Goal: Transaction & Acquisition: Book appointment/travel/reservation

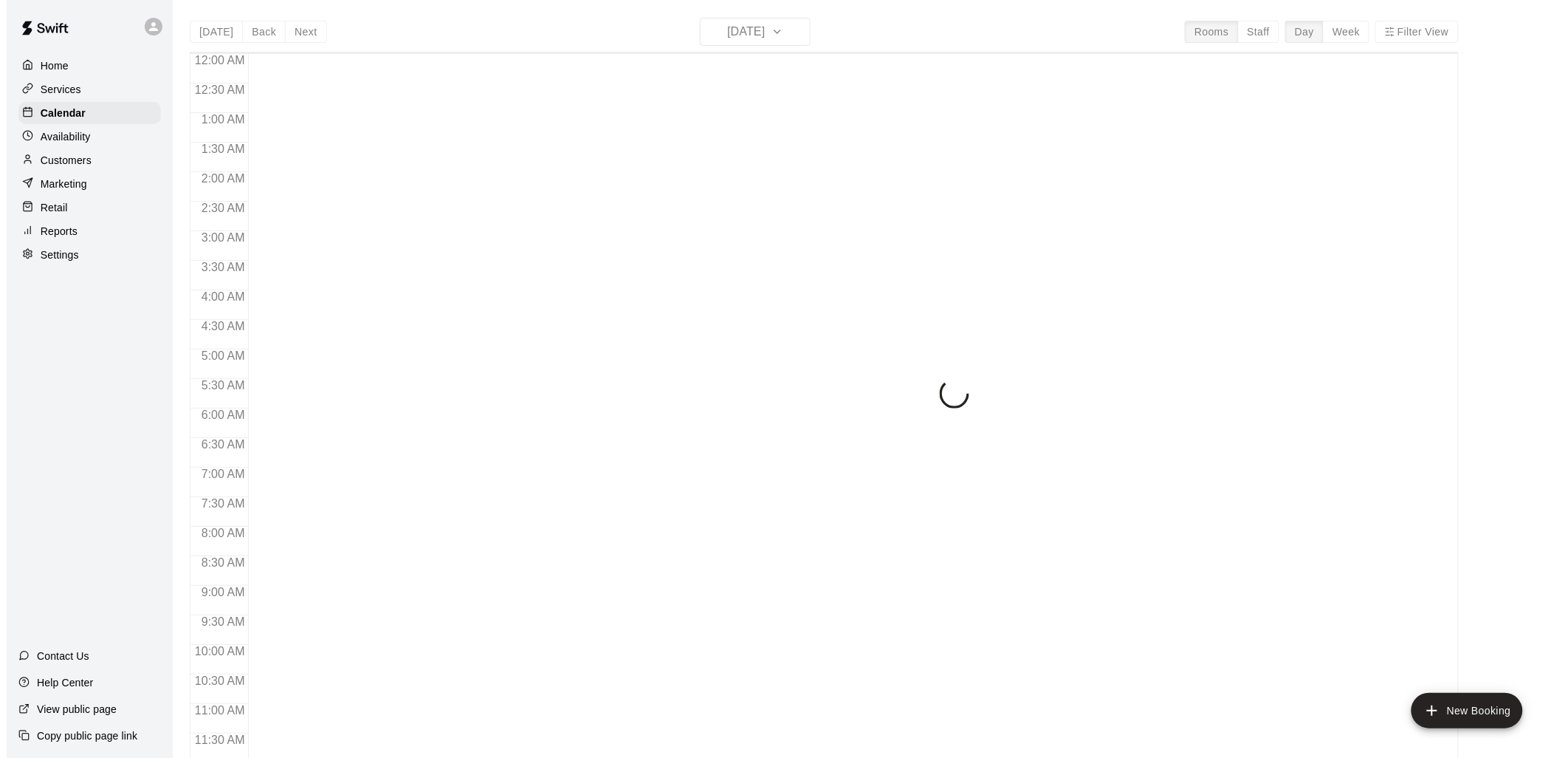
scroll to position [696, 0]
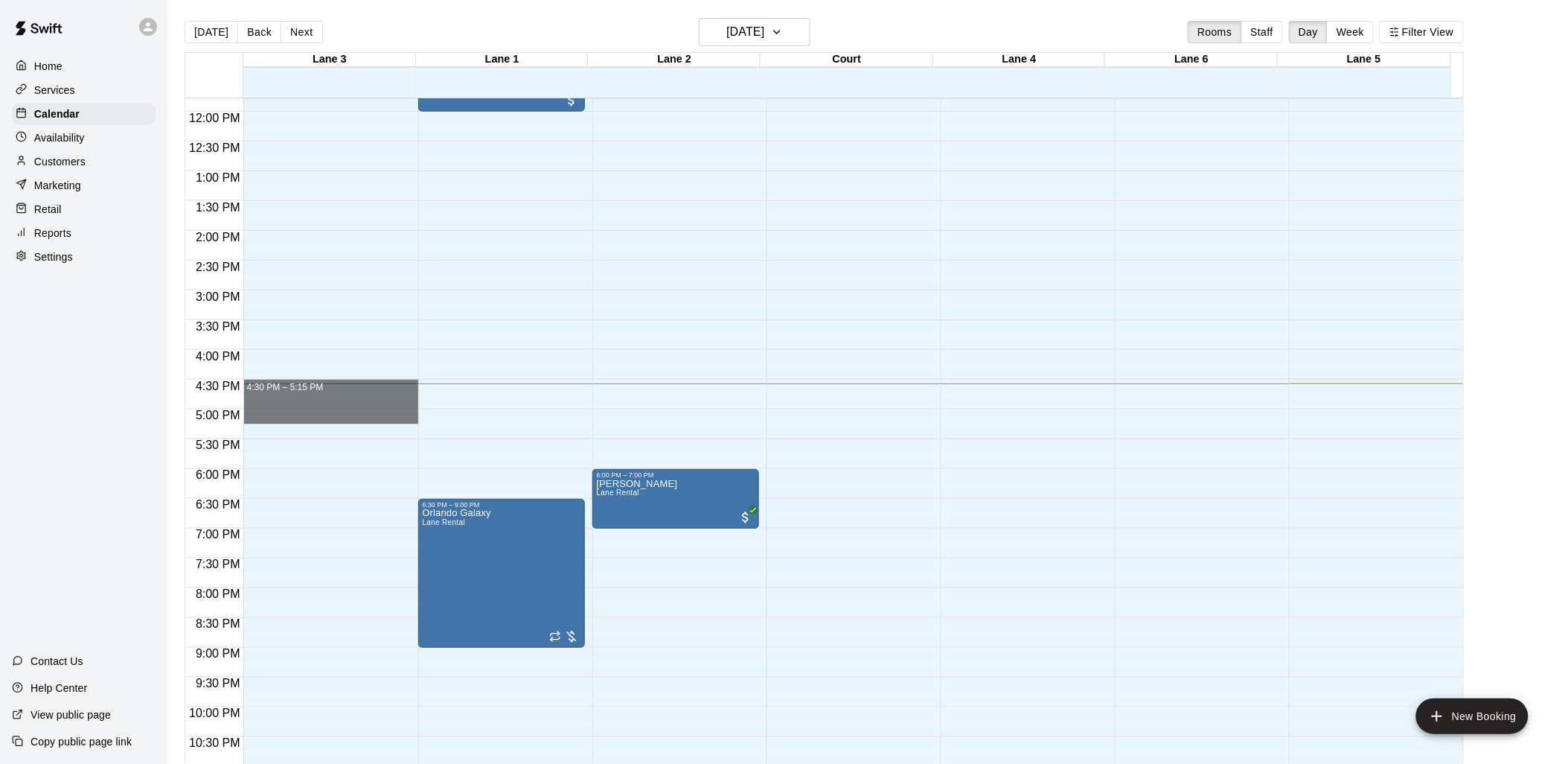
drag, startPoint x: 350, startPoint y: 389, endPoint x: 342, endPoint y: 419, distance: 31.0
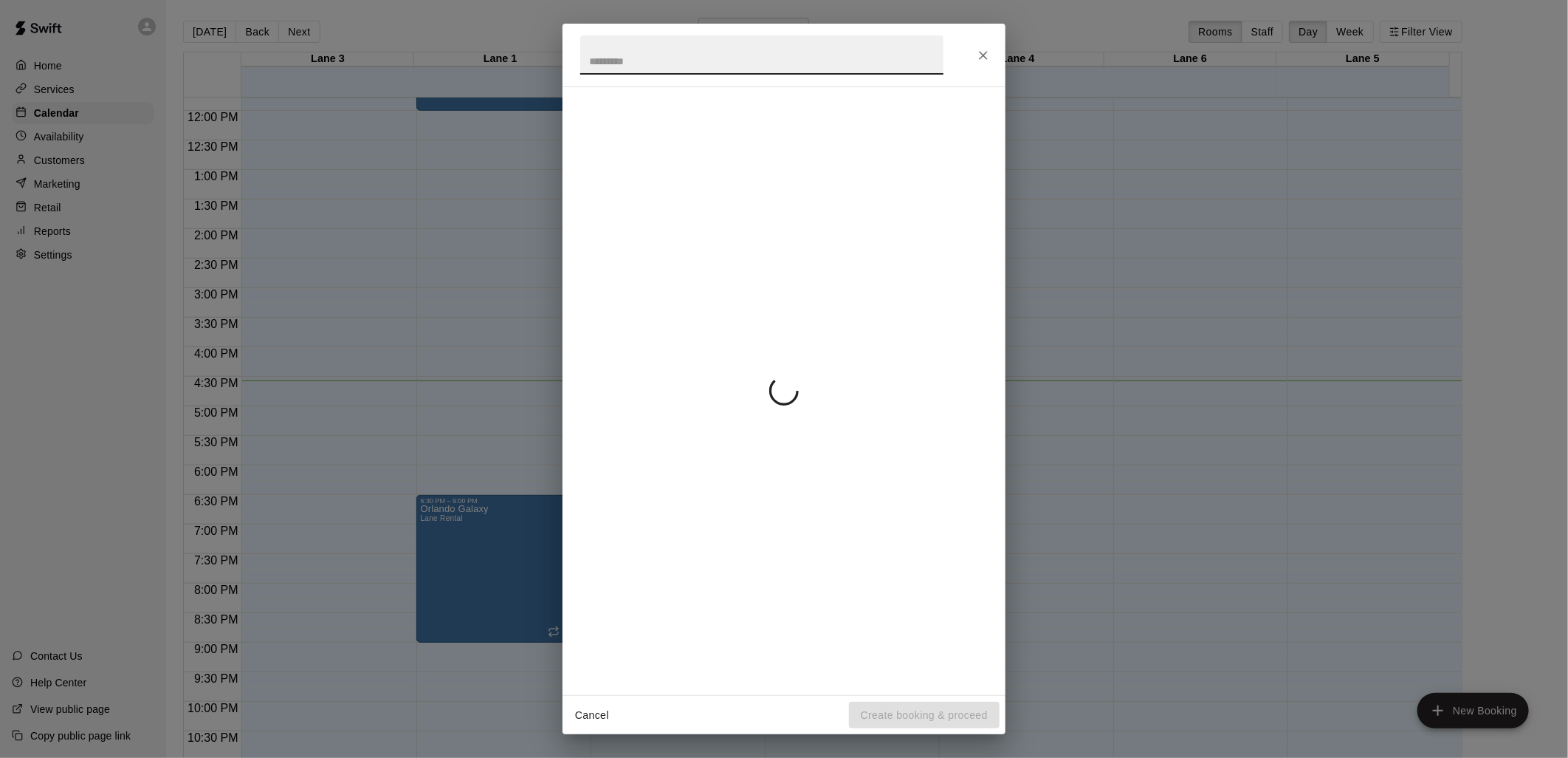
click at [983, 56] on icon "Close" at bounding box center [982, 55] width 15 height 15
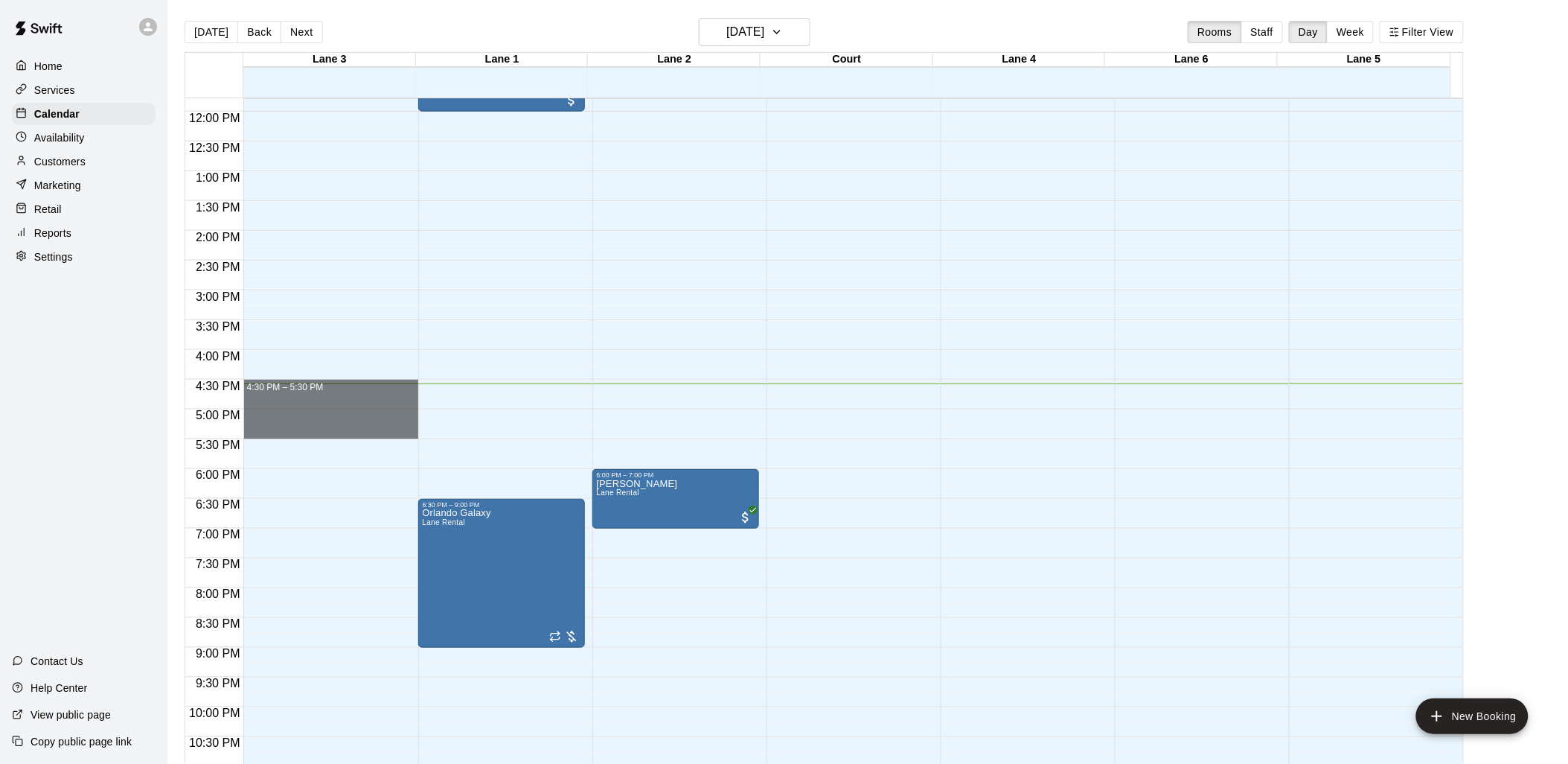
drag, startPoint x: 342, startPoint y: 391, endPoint x: 328, endPoint y: 438, distance: 49.0
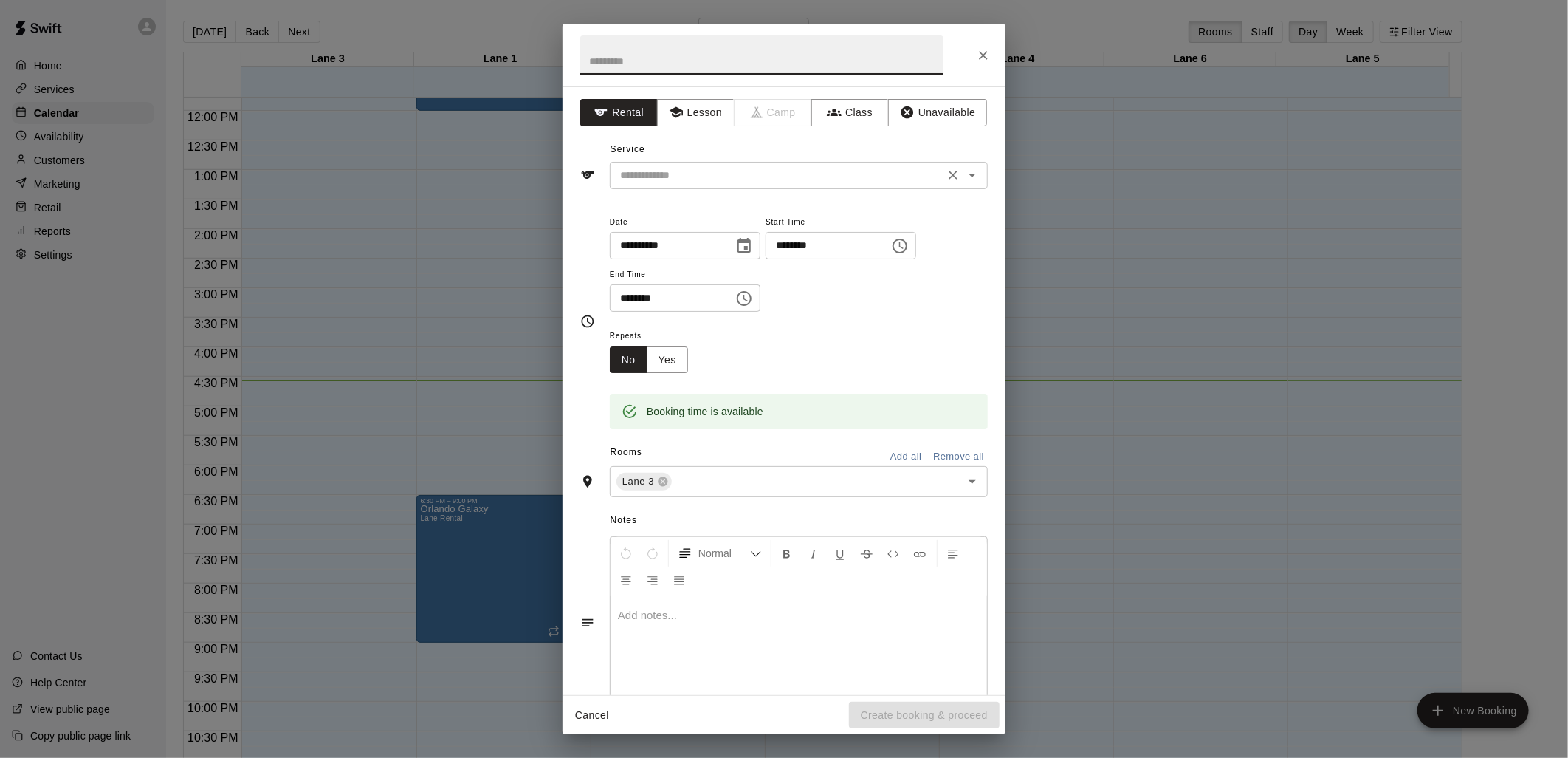
drag, startPoint x: 800, startPoint y: 158, endPoint x: 799, endPoint y: 167, distance: 9.1
click at [800, 160] on div "Service ​" at bounding box center [784, 164] width 407 height 51
click at [799, 167] on input "text" at bounding box center [777, 175] width 325 height 18
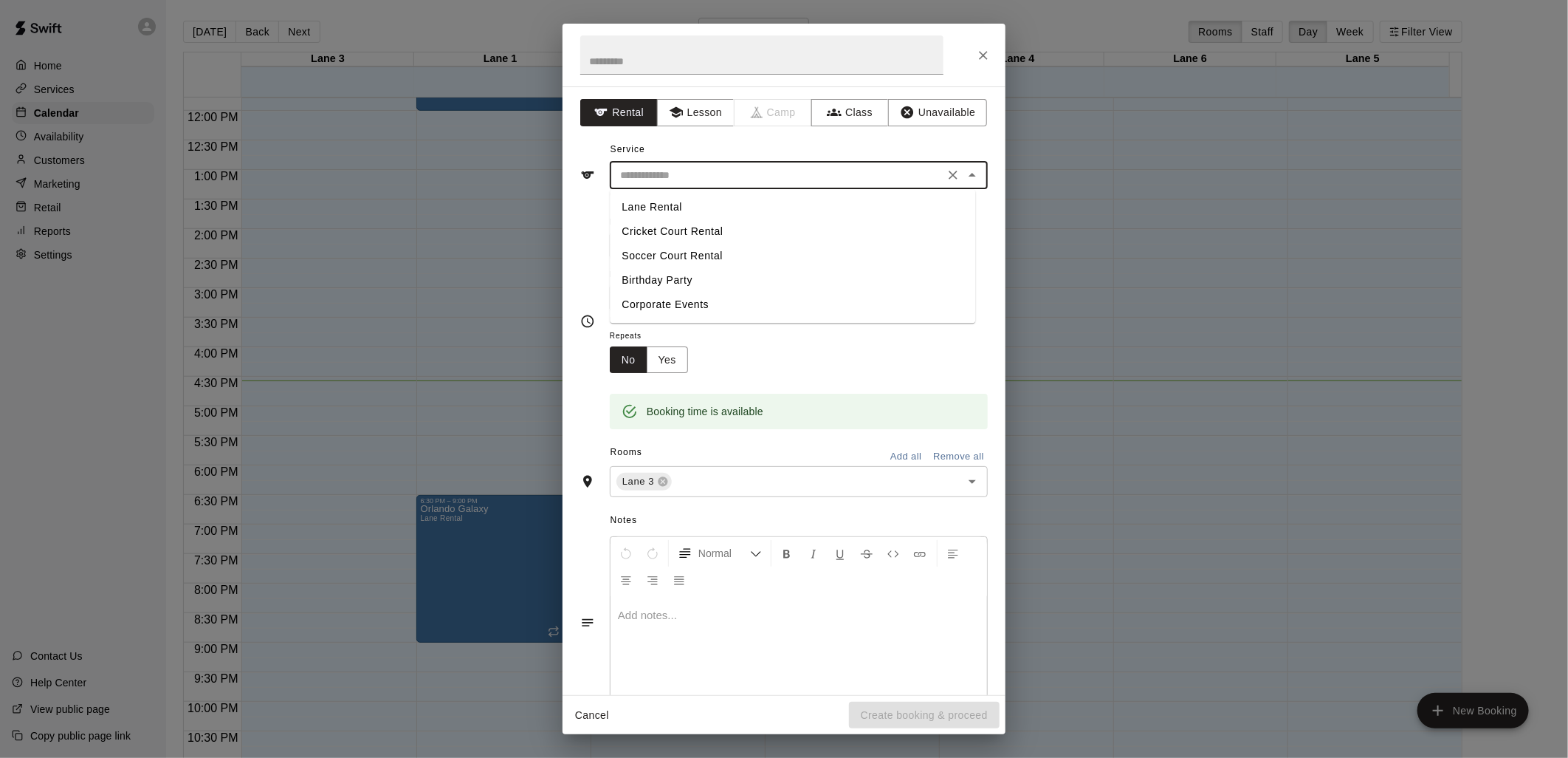
click at [655, 204] on li "Lane Rental" at bounding box center [793, 206] width 366 height 24
type input "**********"
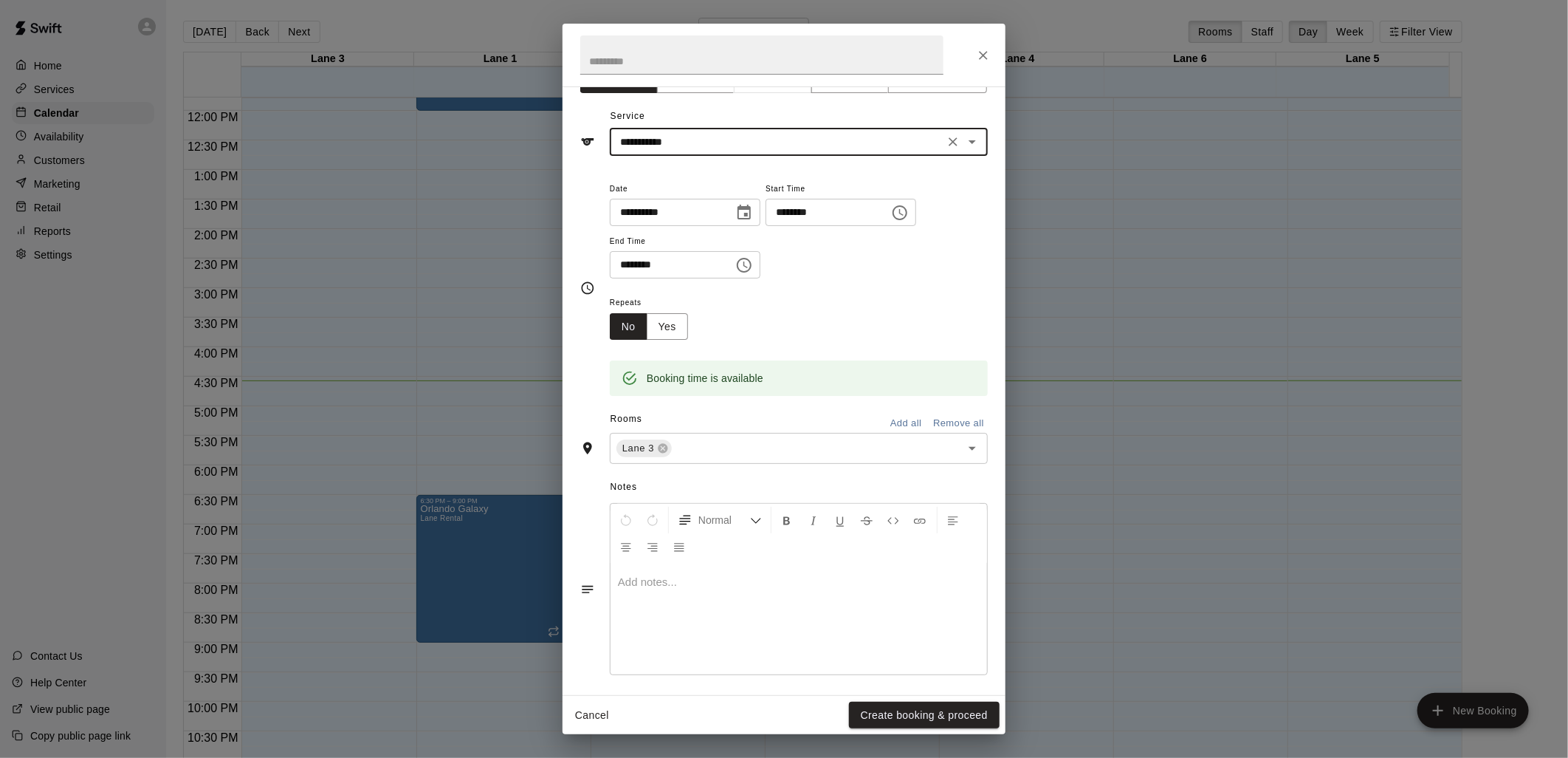
scroll to position [41, 0]
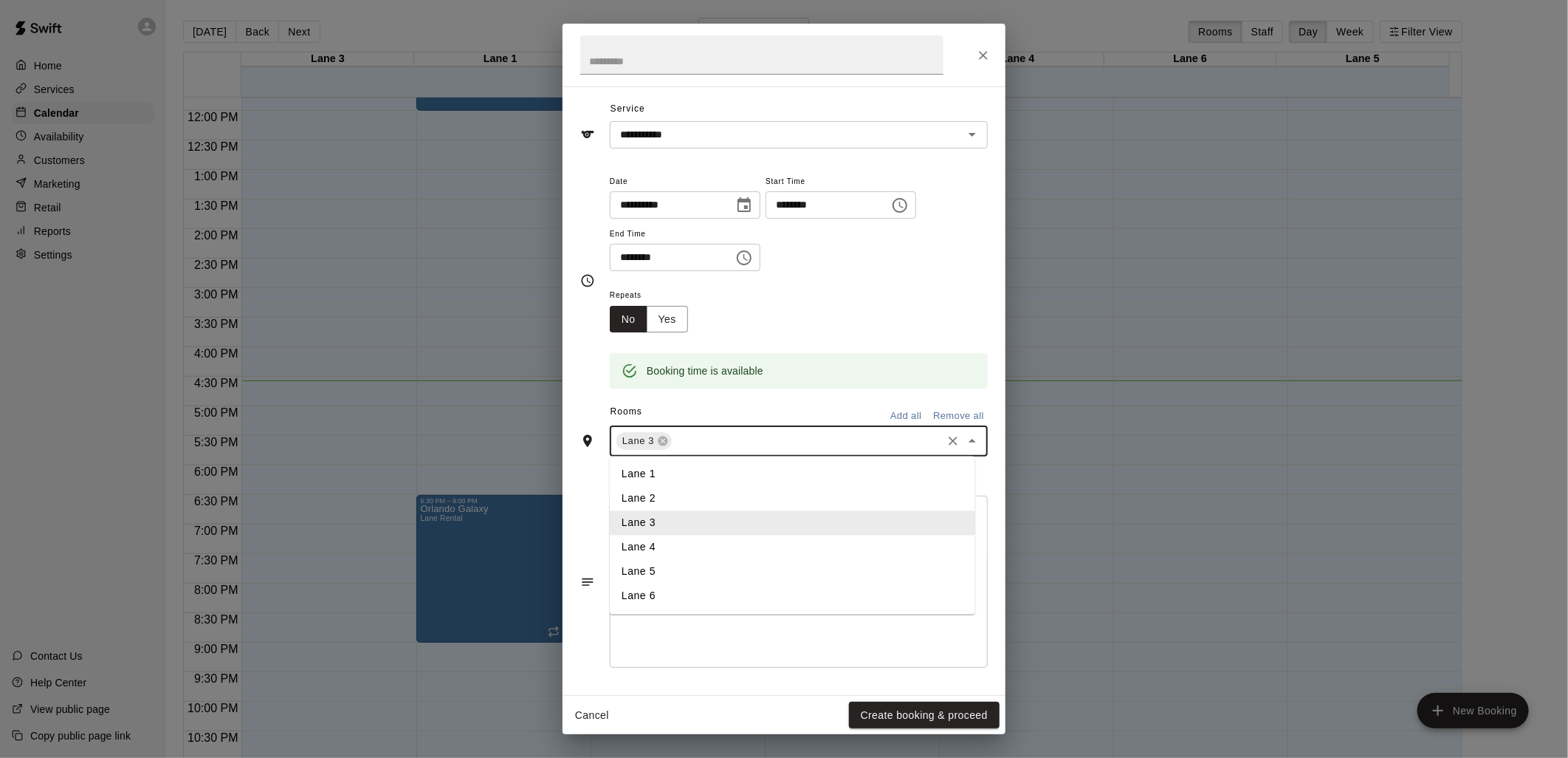
click at [754, 435] on input "text" at bounding box center [806, 440] width 266 height 18
click at [668, 477] on li "Lane 1" at bounding box center [793, 473] width 366 height 24
click at [658, 441] on icon at bounding box center [663, 441] width 10 height 10
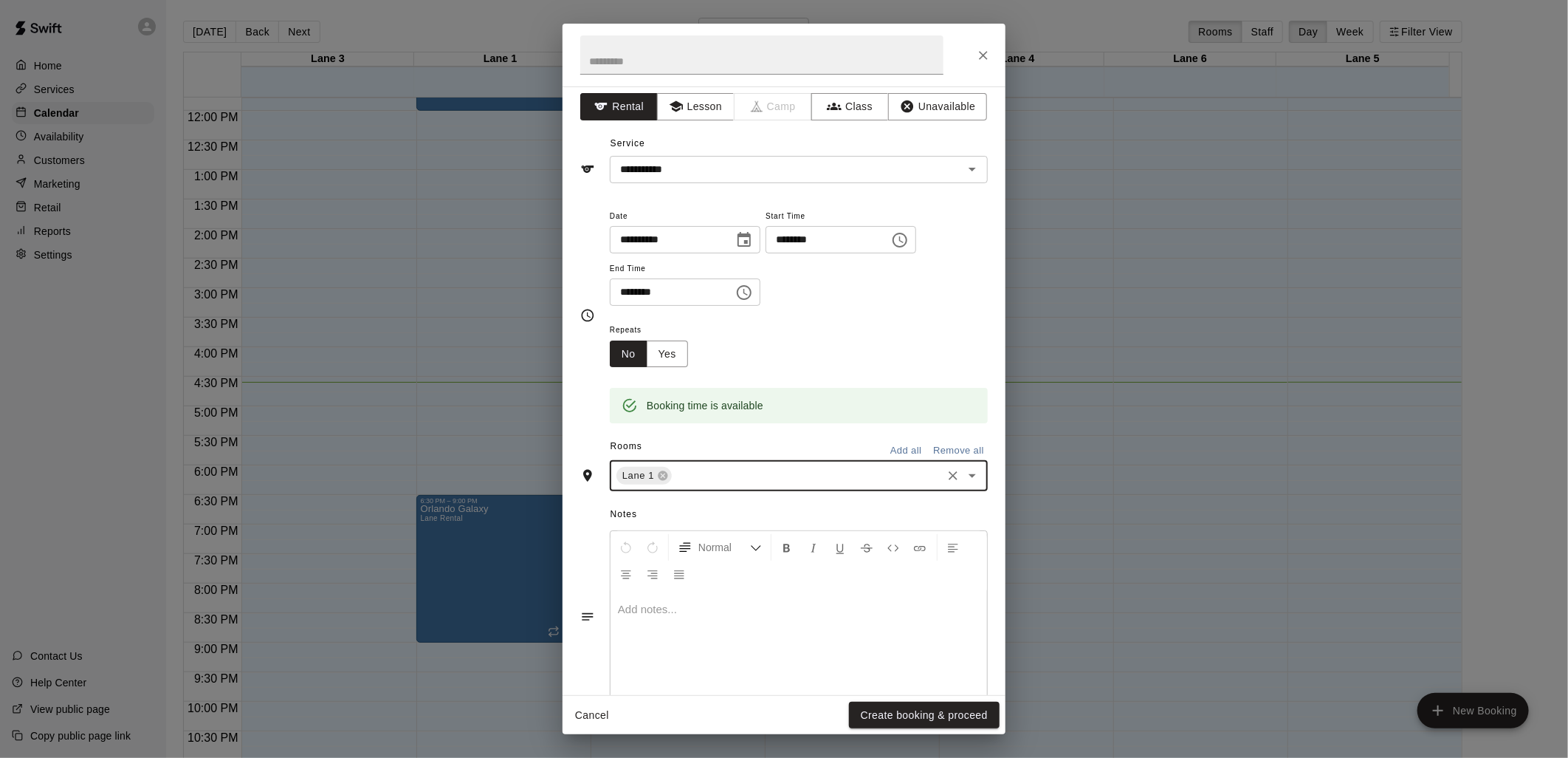
scroll to position [0, 0]
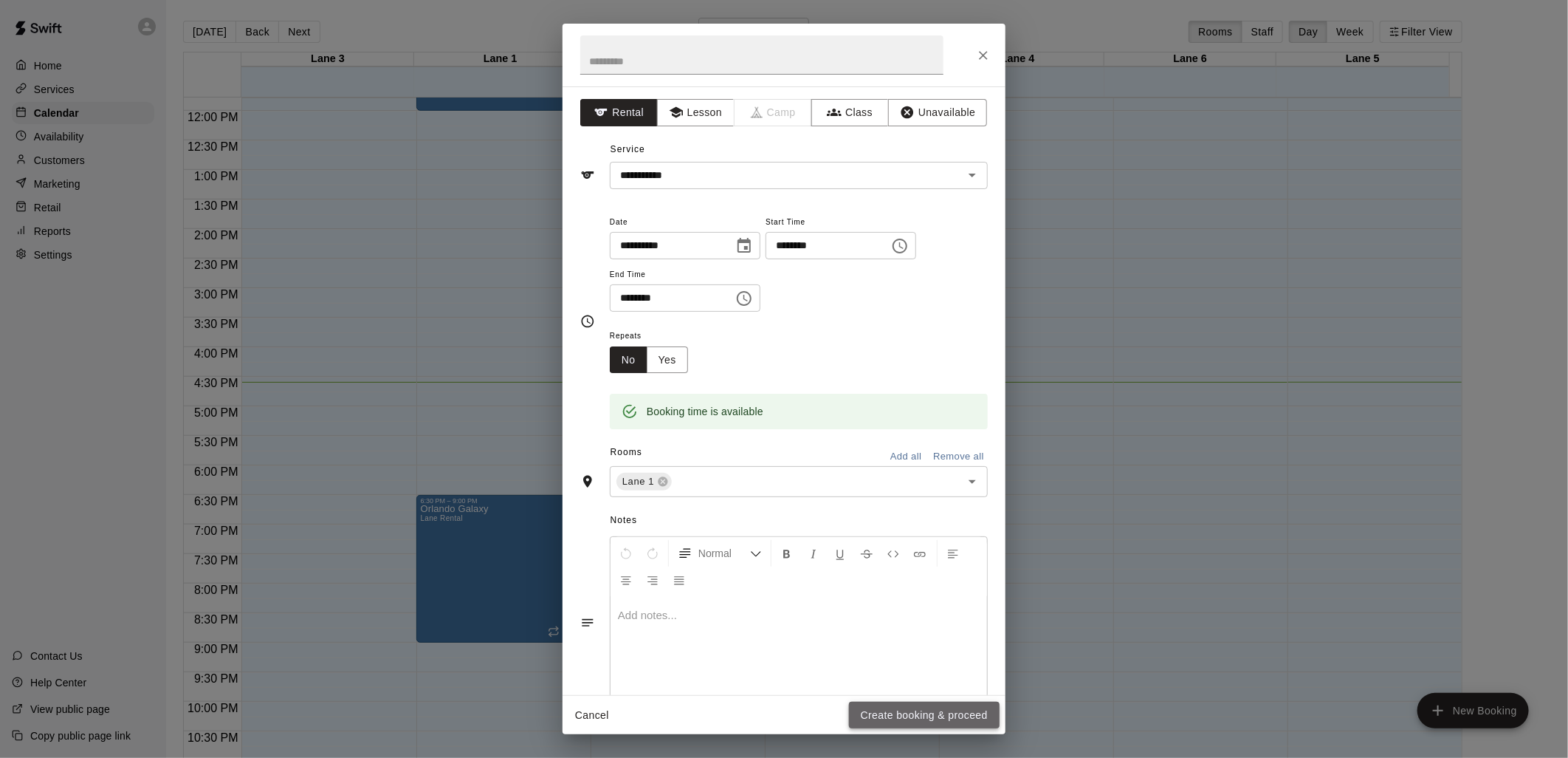
click at [932, 712] on button "Create booking & proceed" at bounding box center [924, 715] width 151 height 27
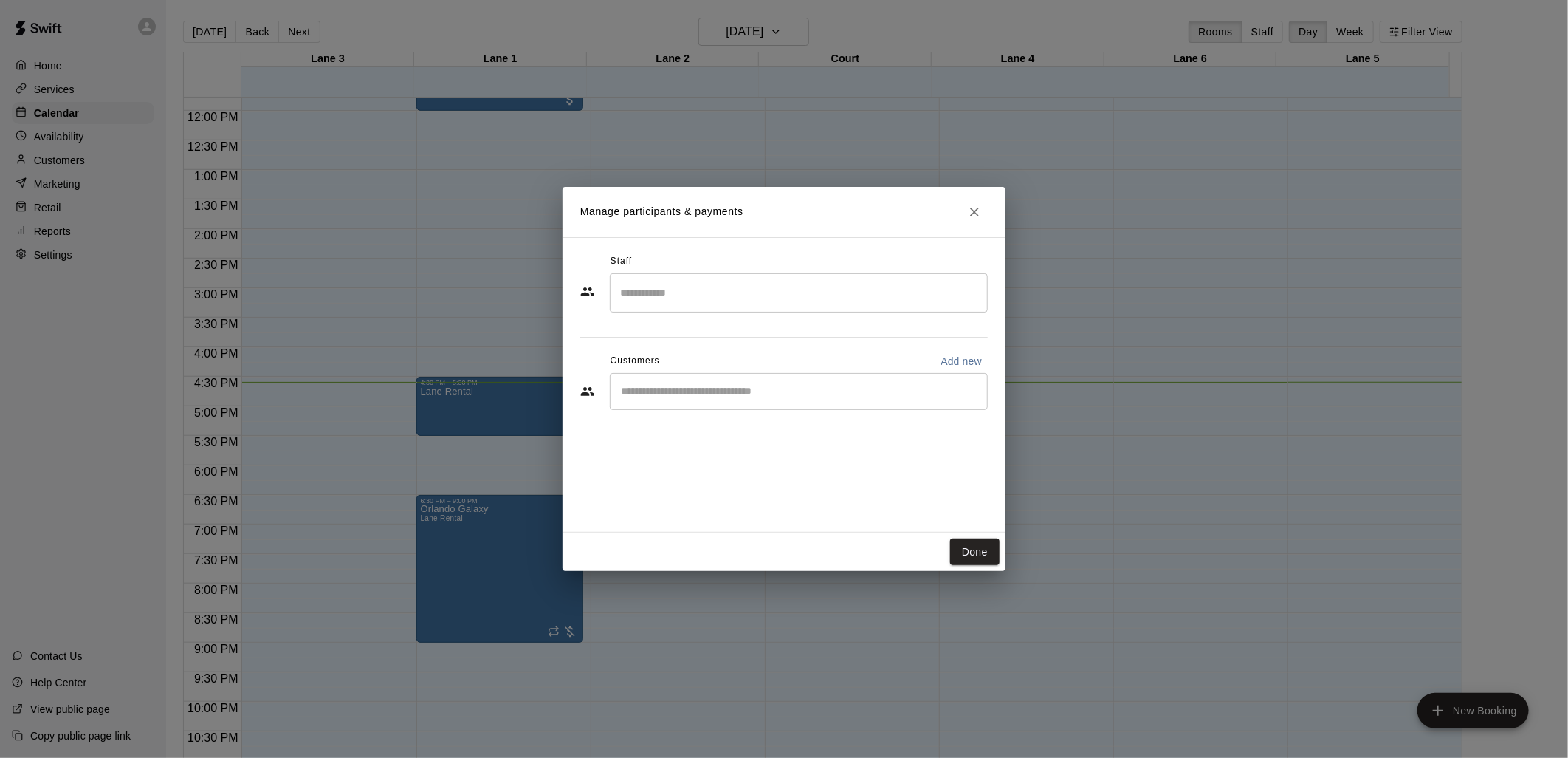
click at [688, 290] on input "Search staff" at bounding box center [799, 292] width 365 height 26
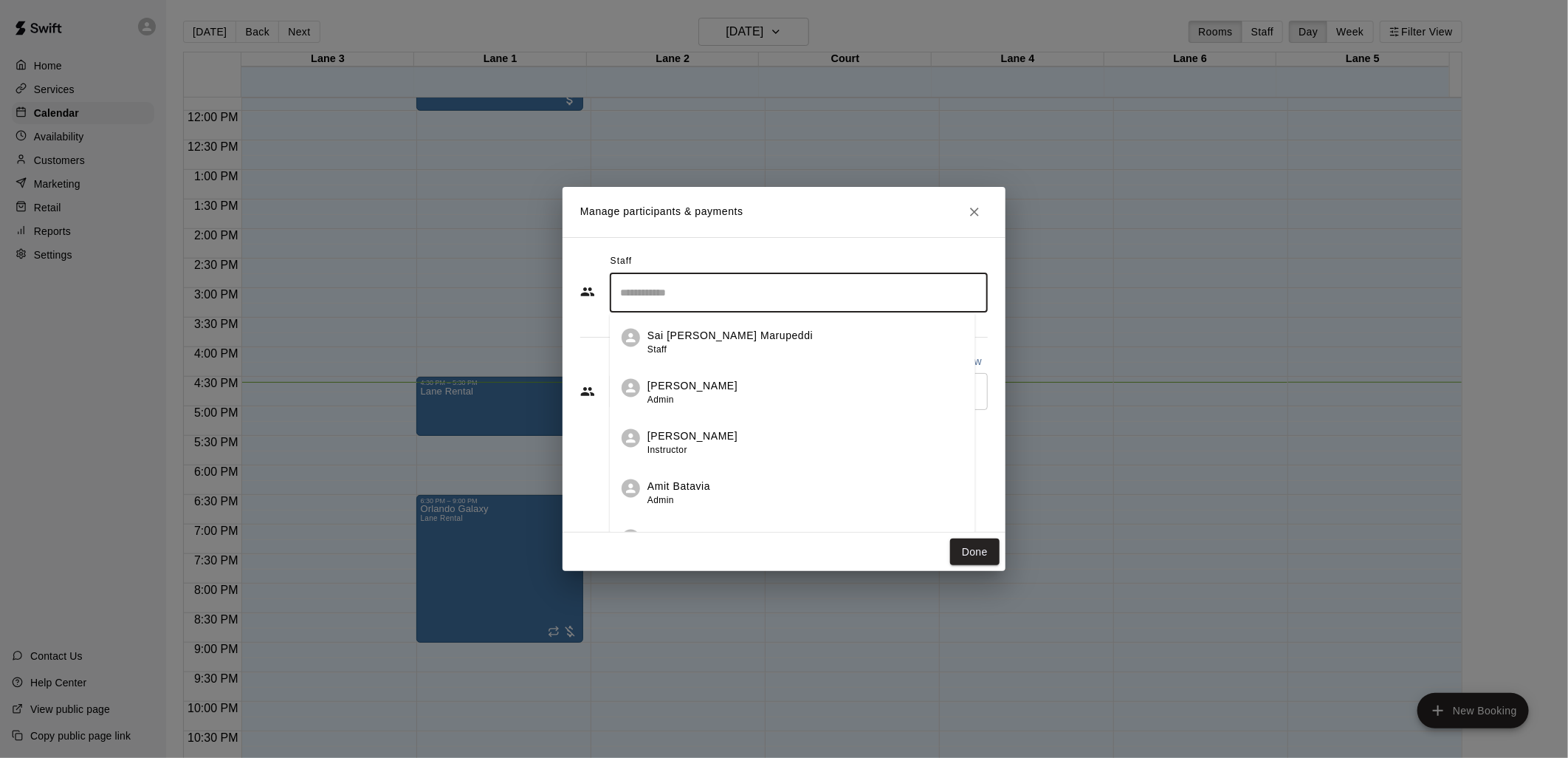
click at [581, 354] on div "Customers Add new" at bounding box center [784, 361] width 407 height 23
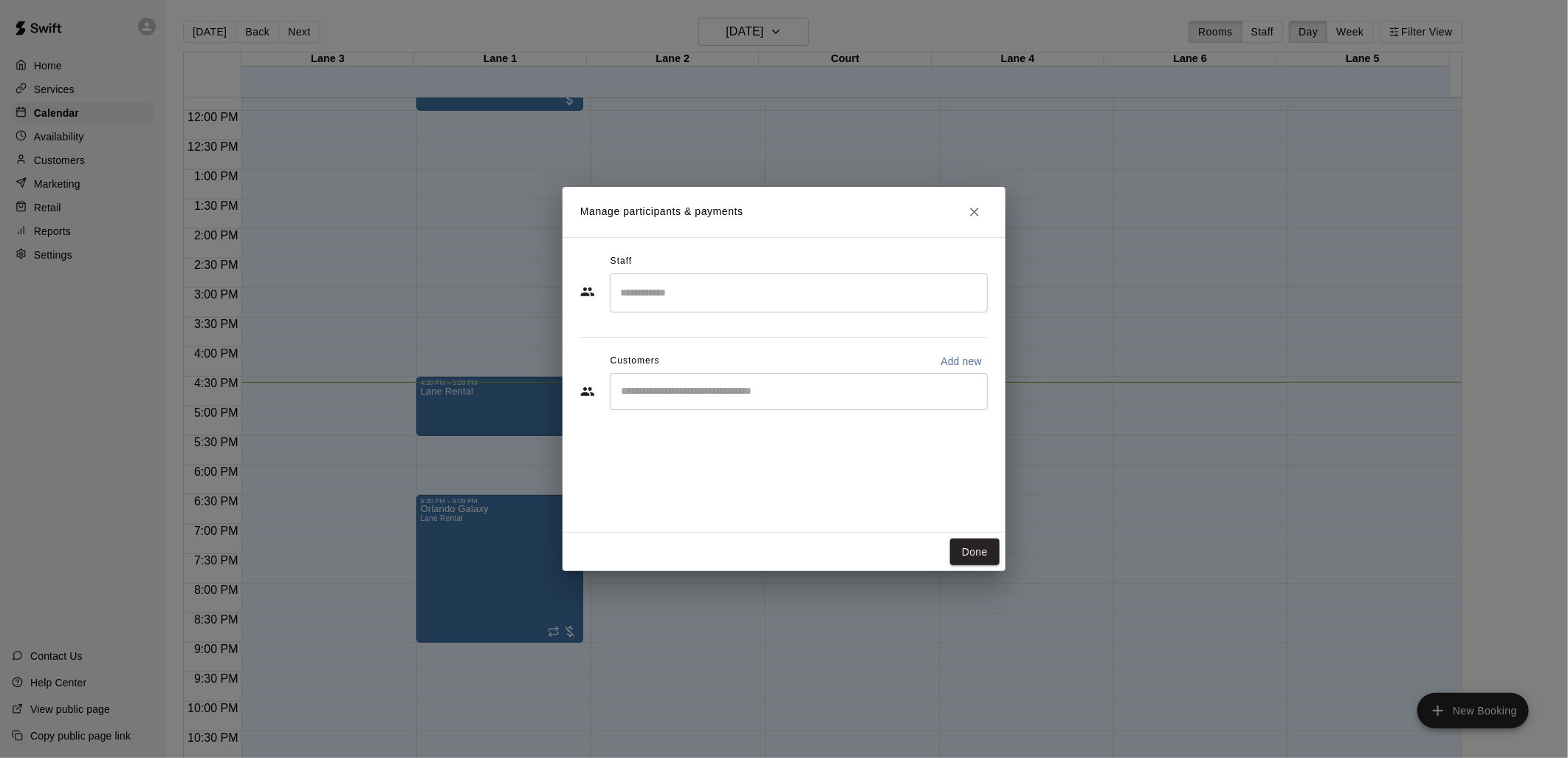
click at [646, 394] on input "Start typing to search customers..." at bounding box center [799, 391] width 365 height 15
type input "*"
click at [689, 393] on input "Start typing to search customers..." at bounding box center [799, 391] width 365 height 15
click at [967, 549] on button "Done" at bounding box center [975, 552] width 49 height 27
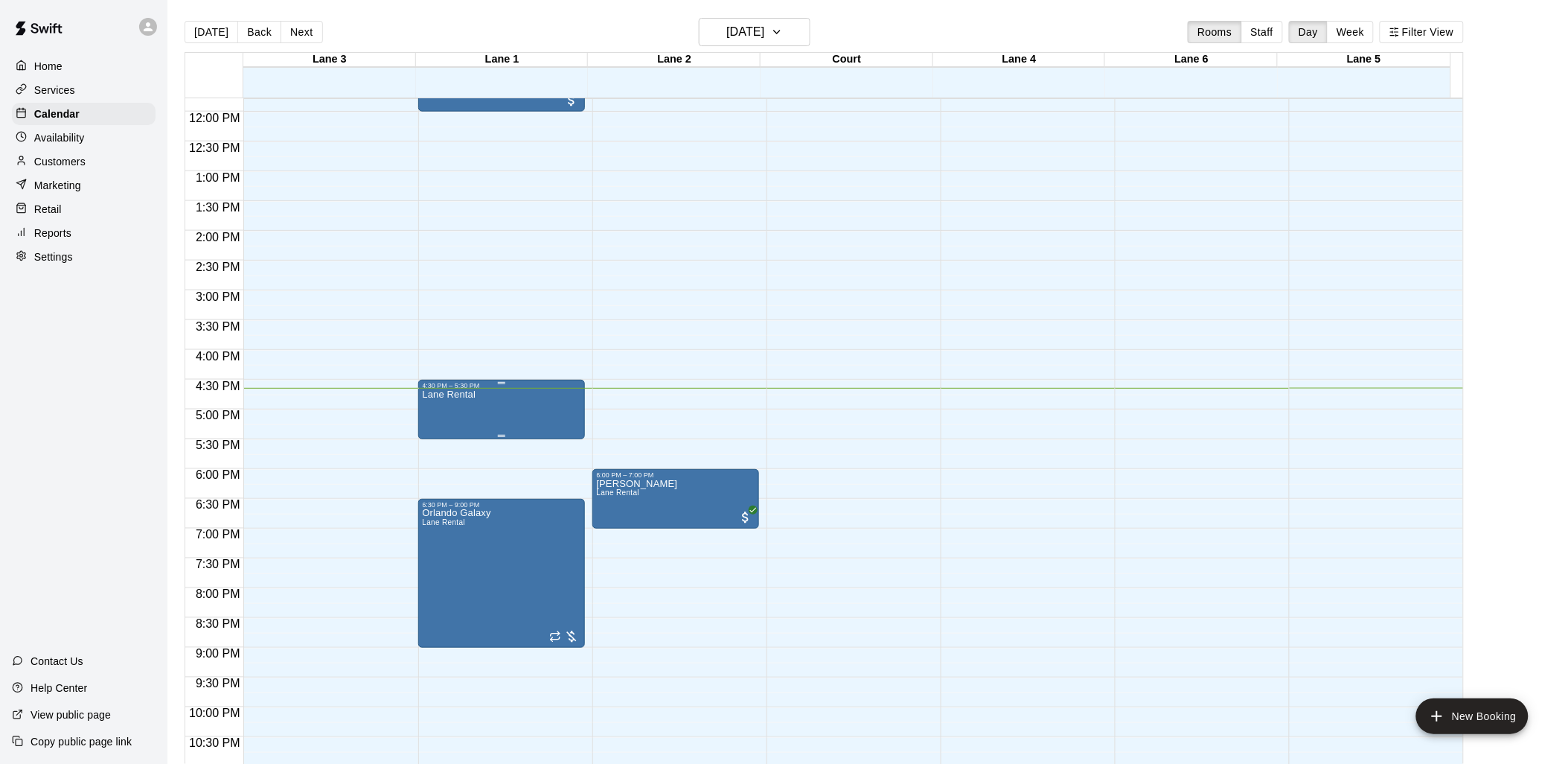
drag, startPoint x: 514, startPoint y: 384, endPoint x: 460, endPoint y: 398, distance: 55.8
click at [460, 394] on p "Lane Rental" at bounding box center [449, 394] width 54 height 0
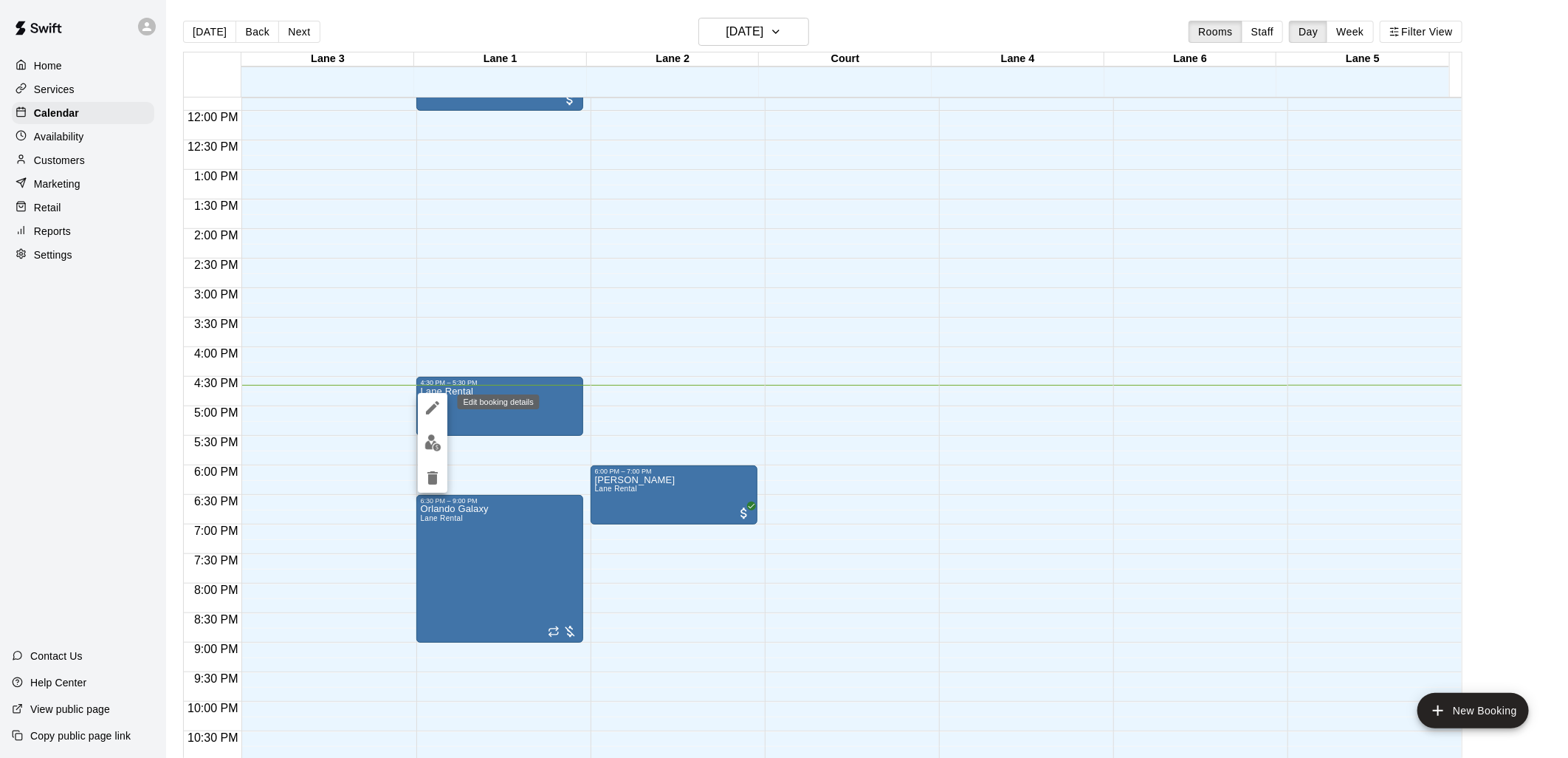
click at [425, 403] on icon "edit" at bounding box center [433, 408] width 17 height 17
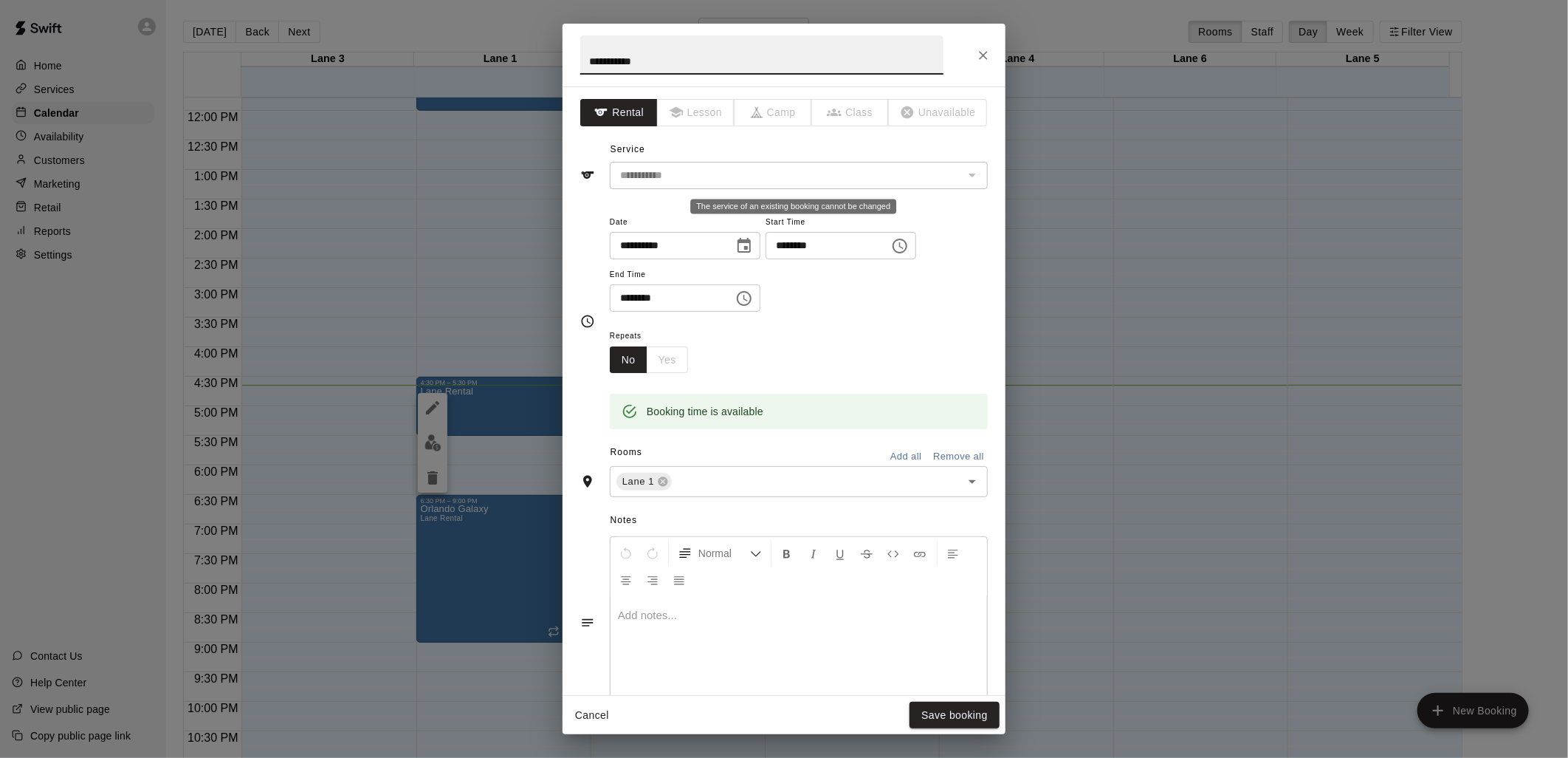
click at [700, 185] on div "**********" at bounding box center [799, 175] width 378 height 27
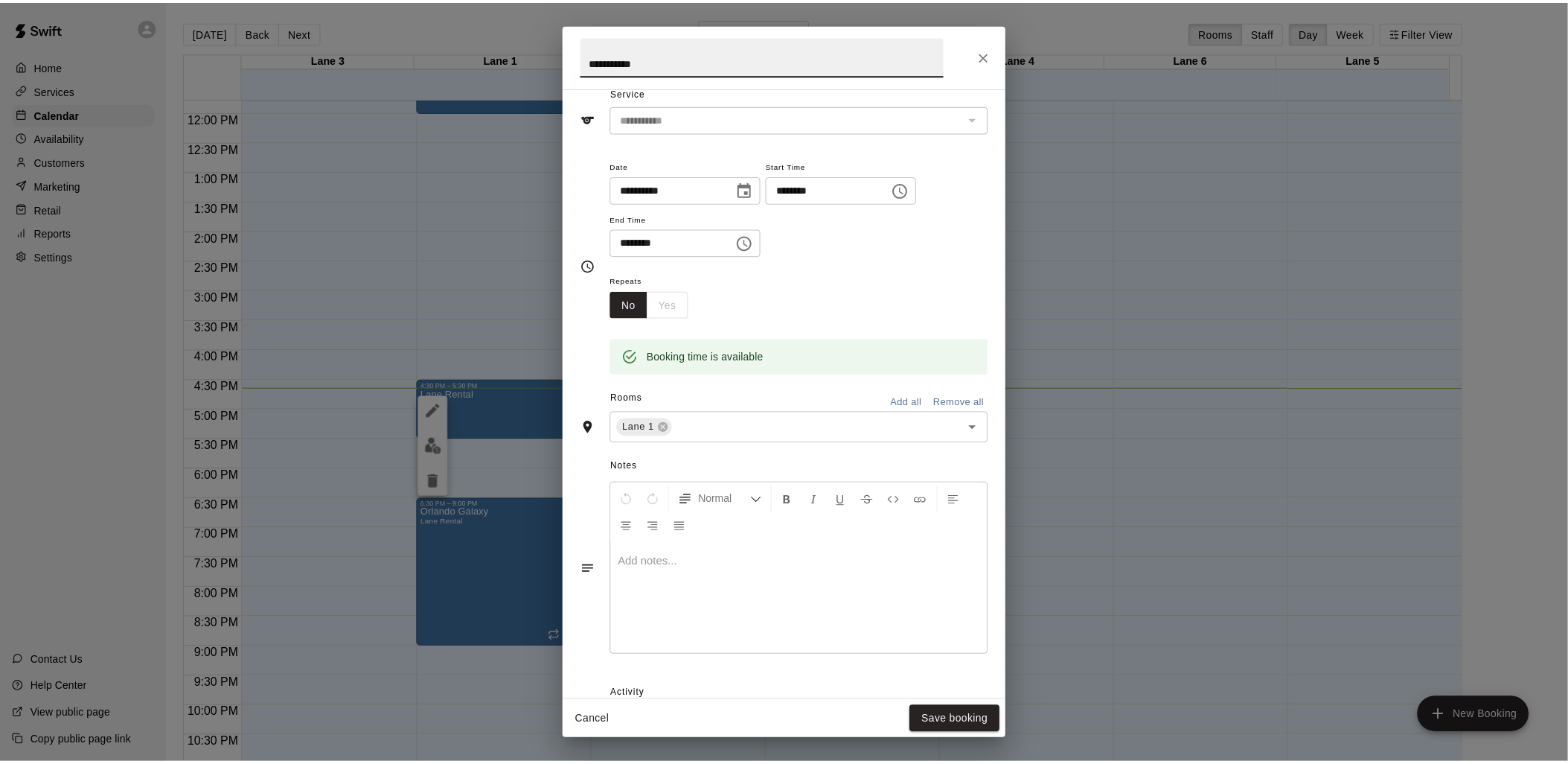
scroll to position [139, 0]
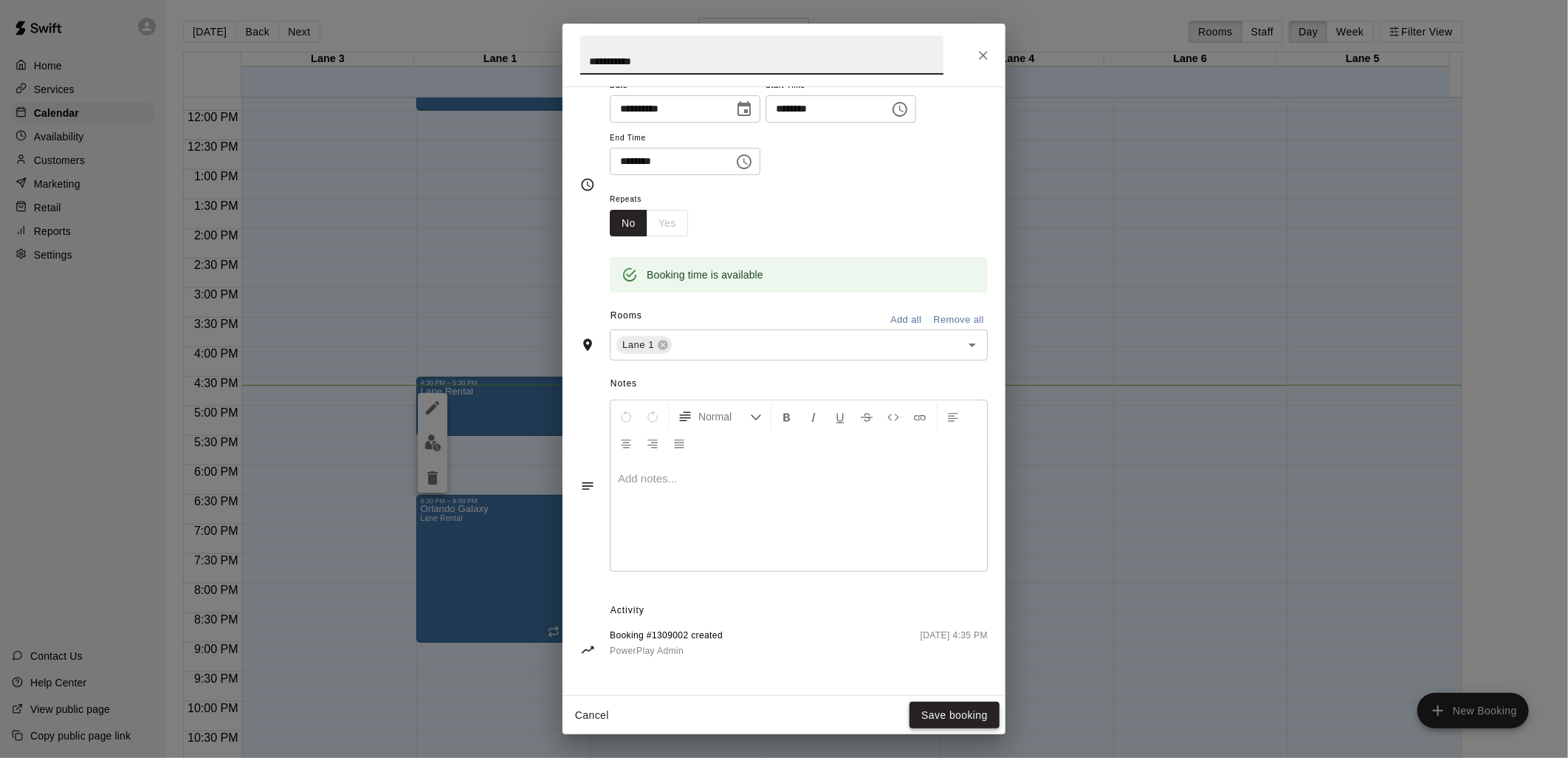
click at [978, 713] on button "Save booking" at bounding box center [954, 715] width 90 height 27
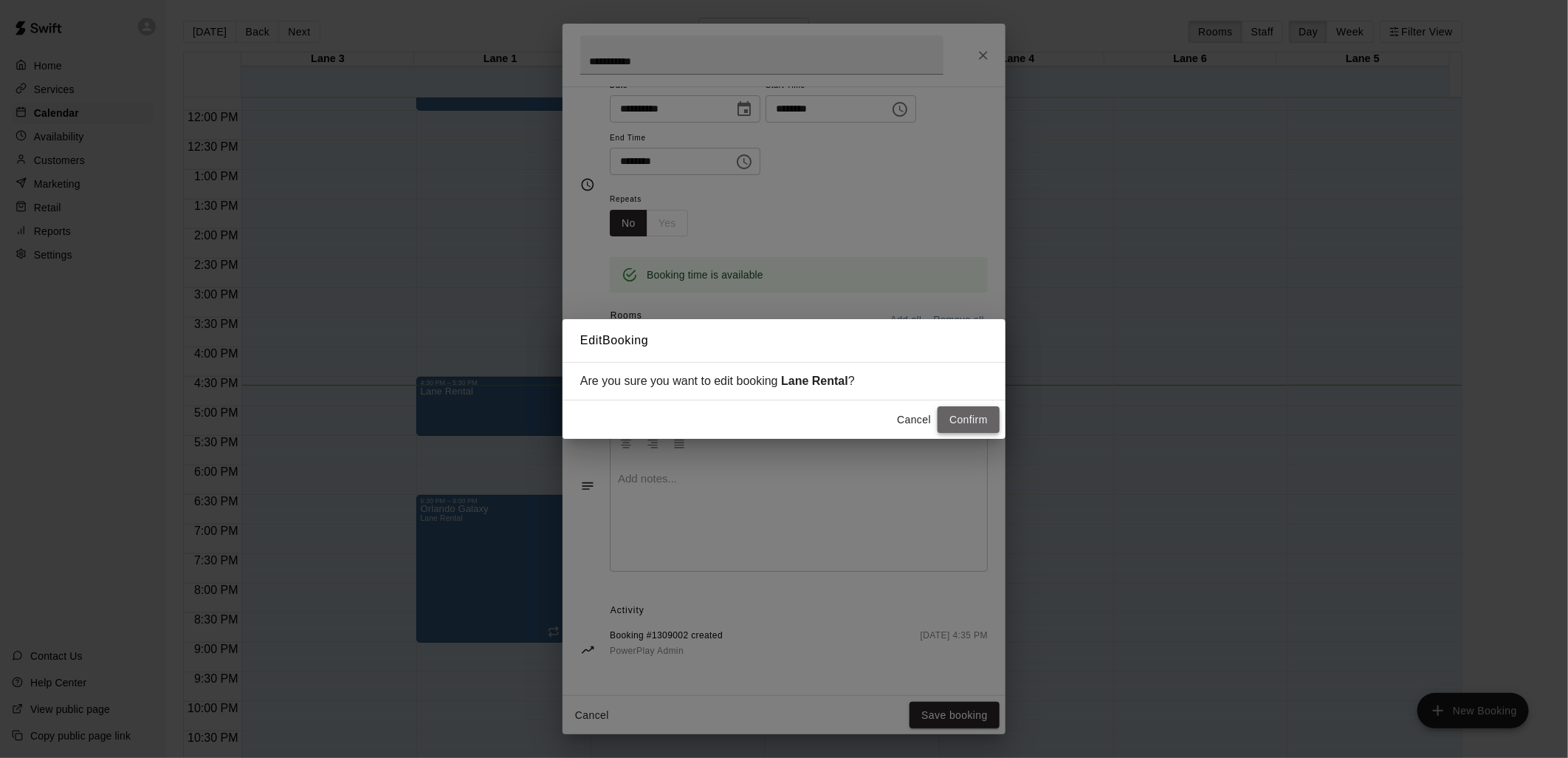
click at [964, 424] on button "Confirm" at bounding box center [969, 420] width 62 height 27
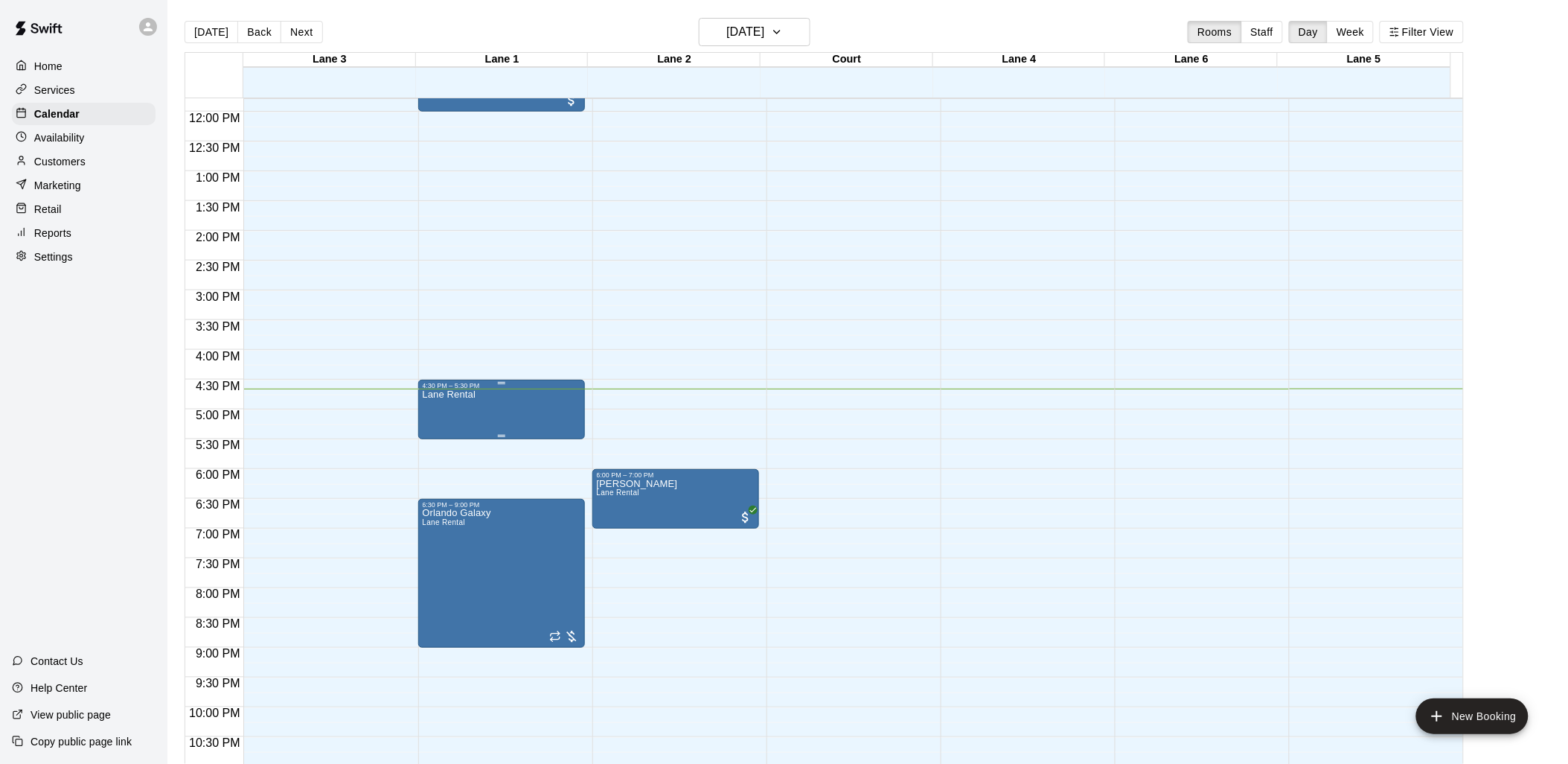
drag, startPoint x: 487, startPoint y: 397, endPoint x: 495, endPoint y: 390, distance: 10.6
click at [495, 390] on div "Lane Rental" at bounding box center [502, 771] width 158 height 764
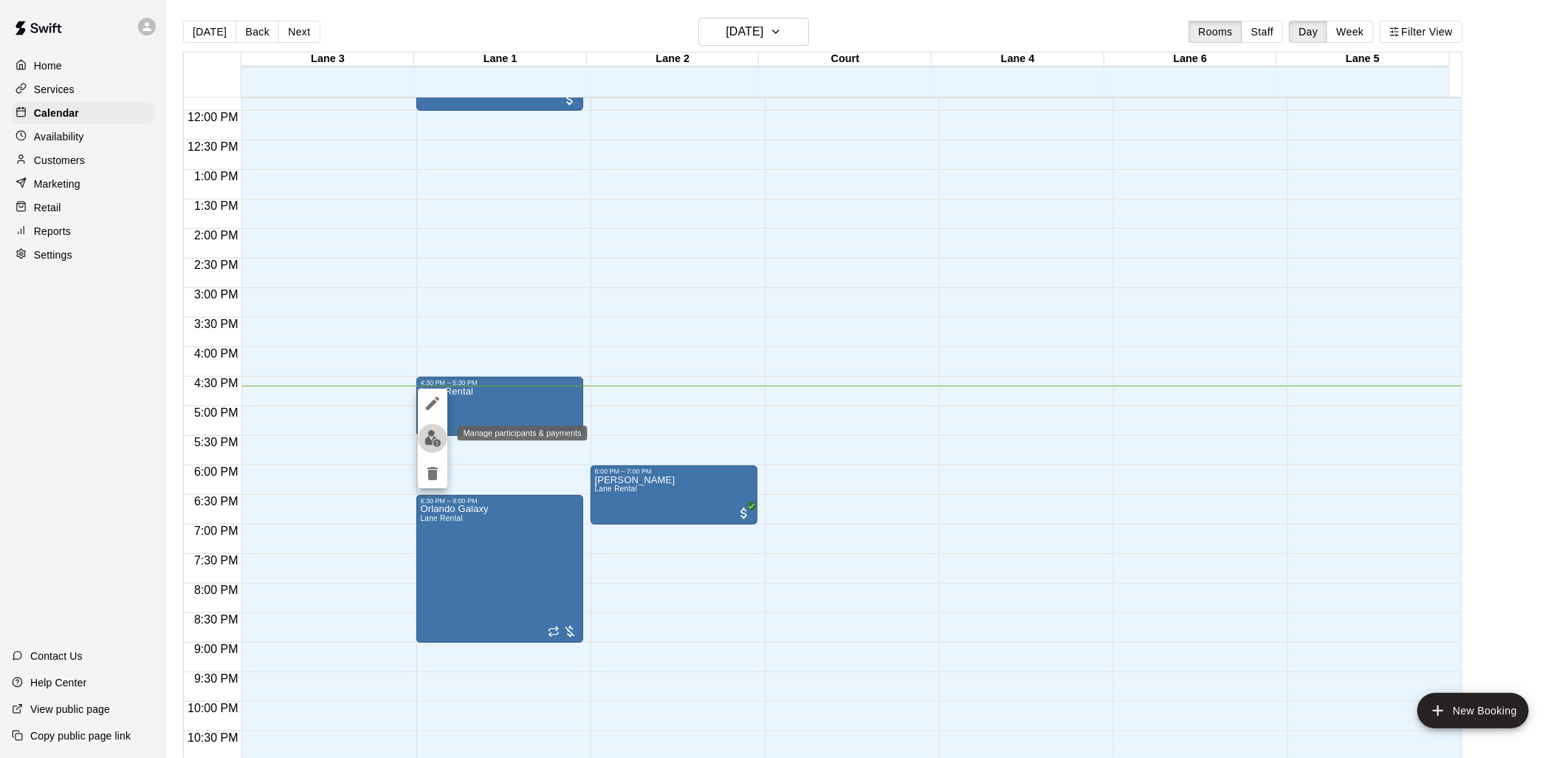
click at [436, 437] on img "edit" at bounding box center [434, 439] width 17 height 17
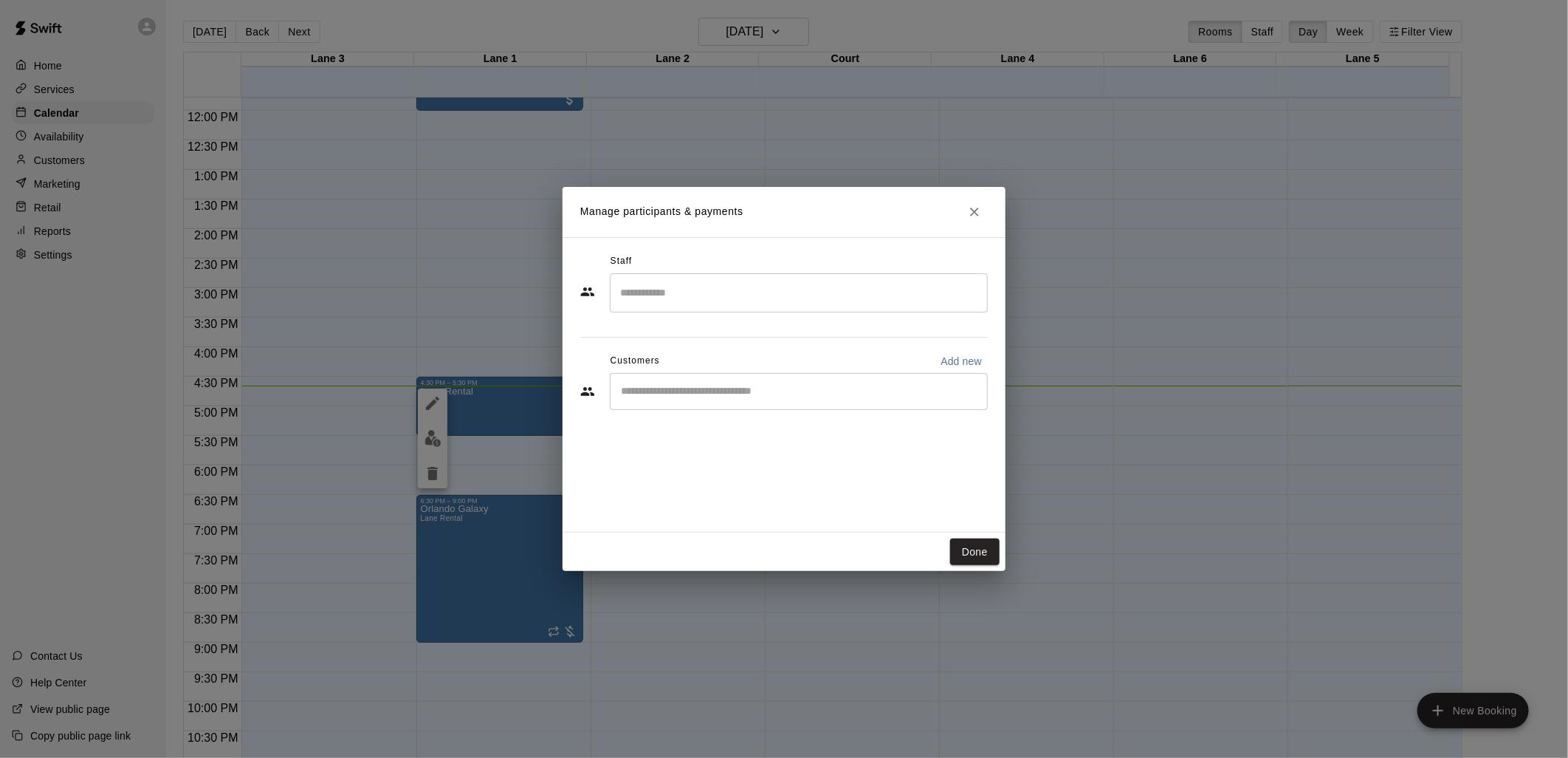
click at [717, 400] on div "​" at bounding box center [799, 391] width 378 height 37
click at [976, 363] on p "Add new" at bounding box center [961, 360] width 42 height 15
select select "**"
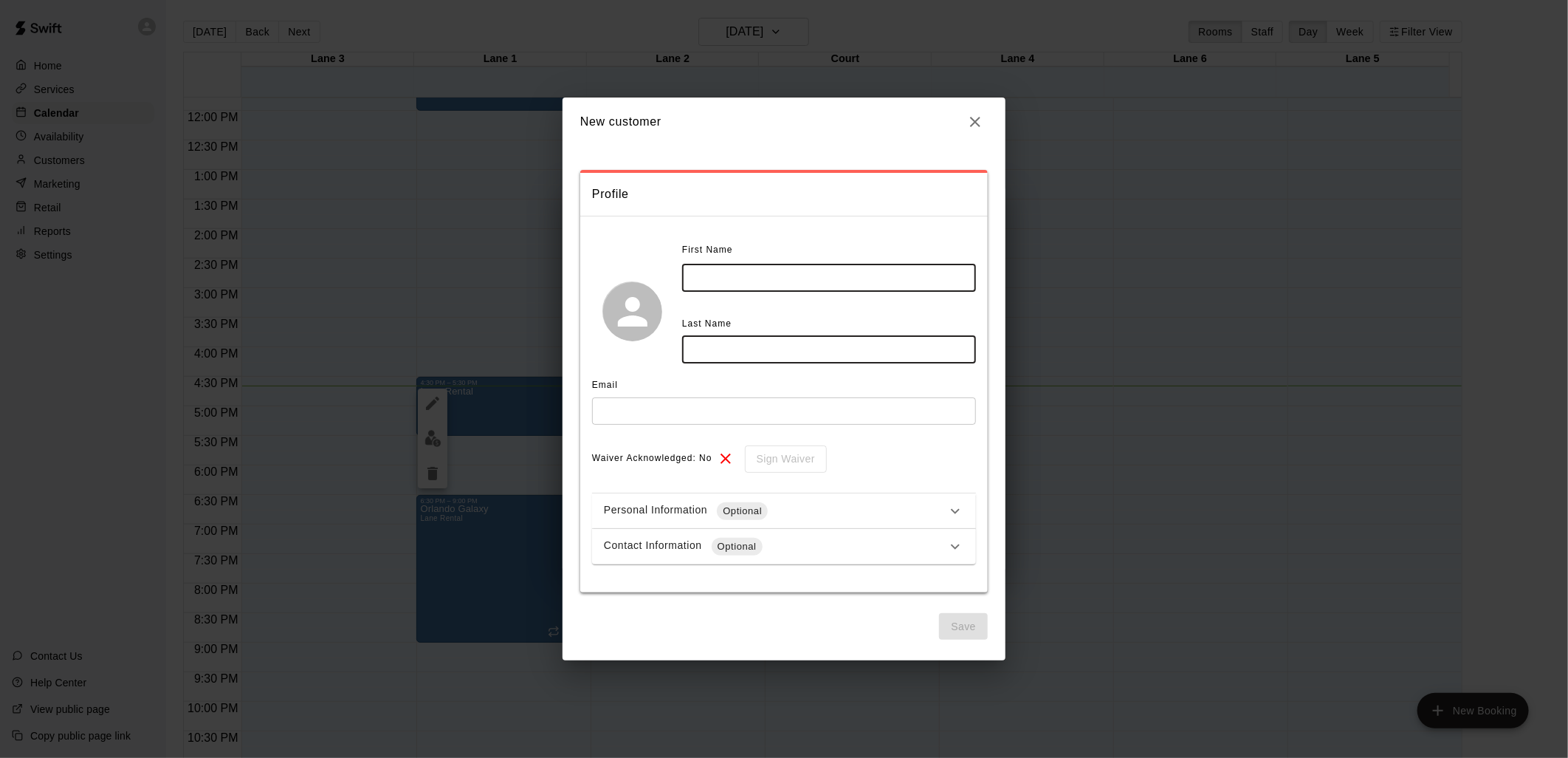
click at [780, 278] on input "text" at bounding box center [829, 278] width 294 height 27
type input "*****"
click at [784, 350] on input "text" at bounding box center [829, 349] width 294 height 27
type input "*"
click at [976, 127] on icon "button" at bounding box center [975, 122] width 17 height 17
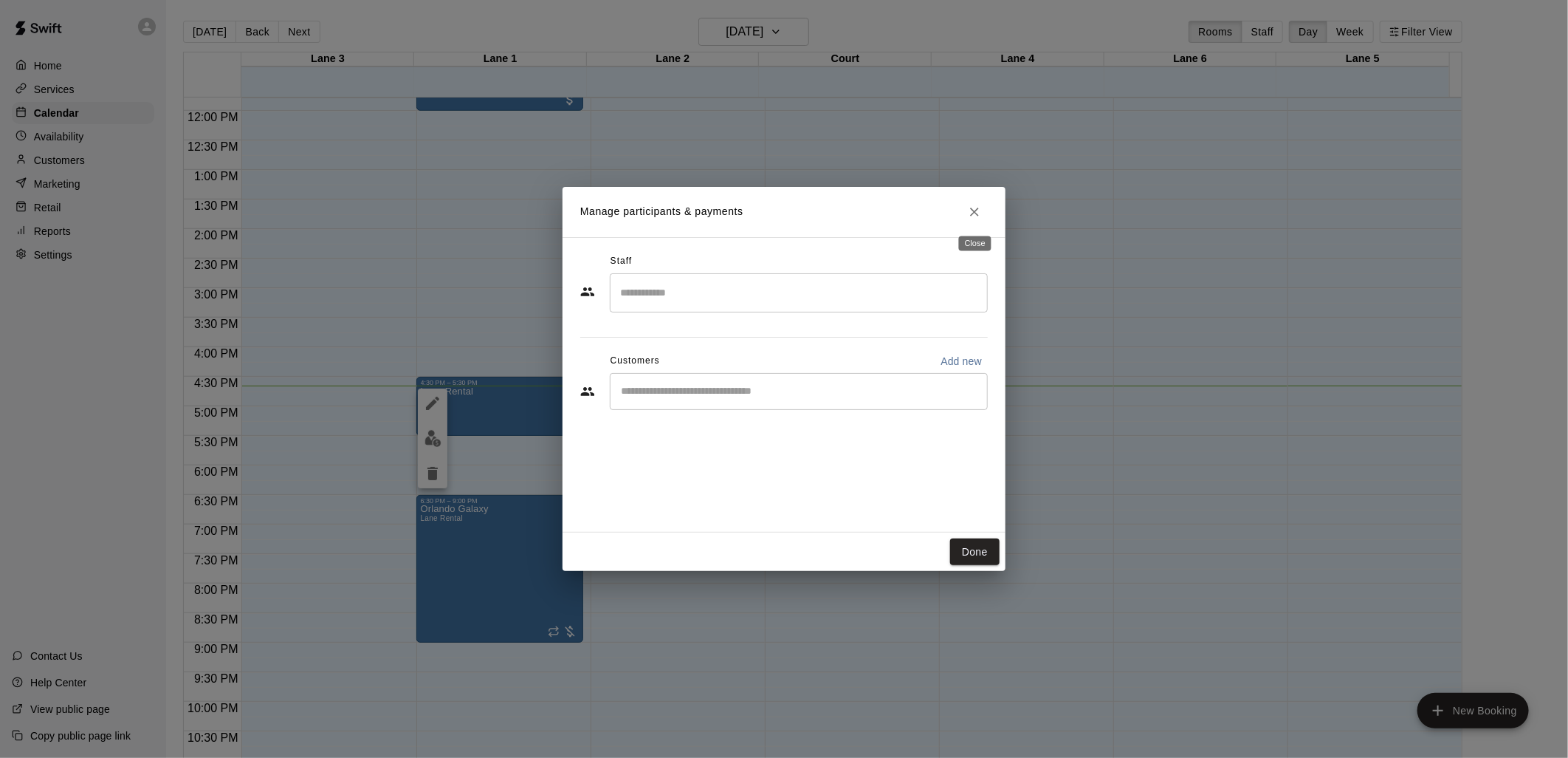
click at [983, 217] on button "Close" at bounding box center [974, 211] width 26 height 26
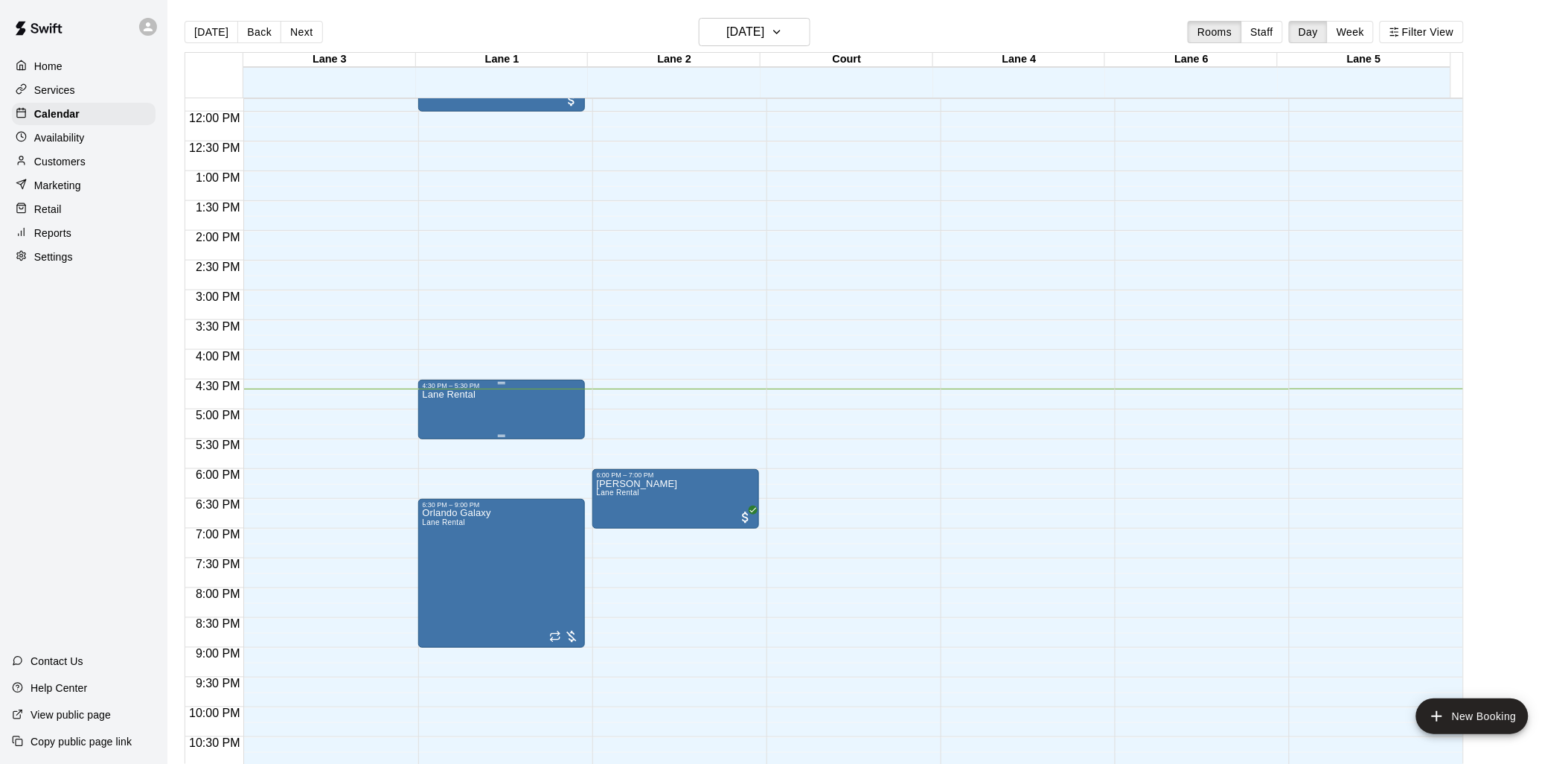
click at [478, 403] on div "Lane Rental" at bounding box center [502, 771] width 158 height 764
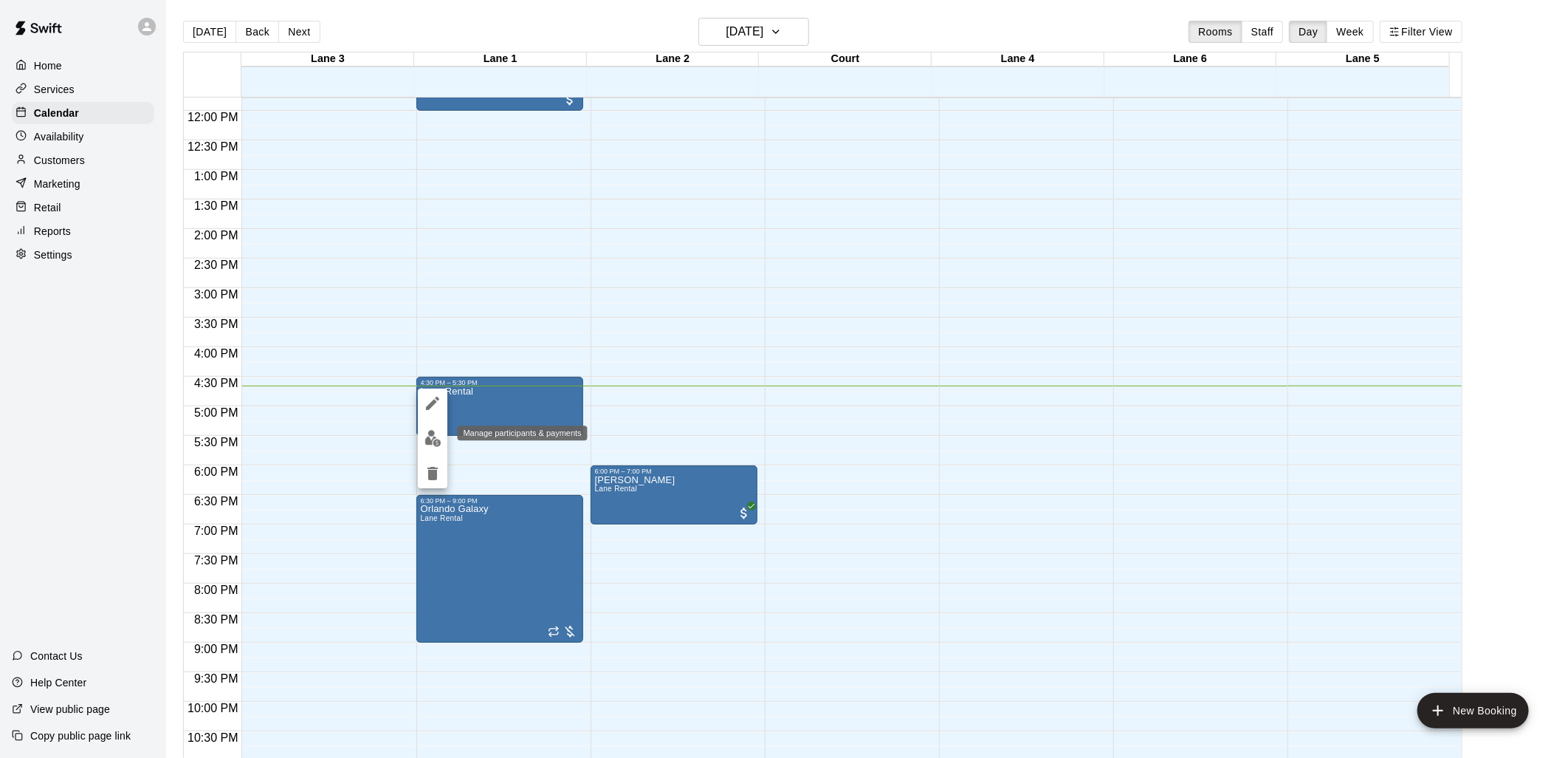
click at [429, 436] on img "edit" at bounding box center [434, 439] width 17 height 17
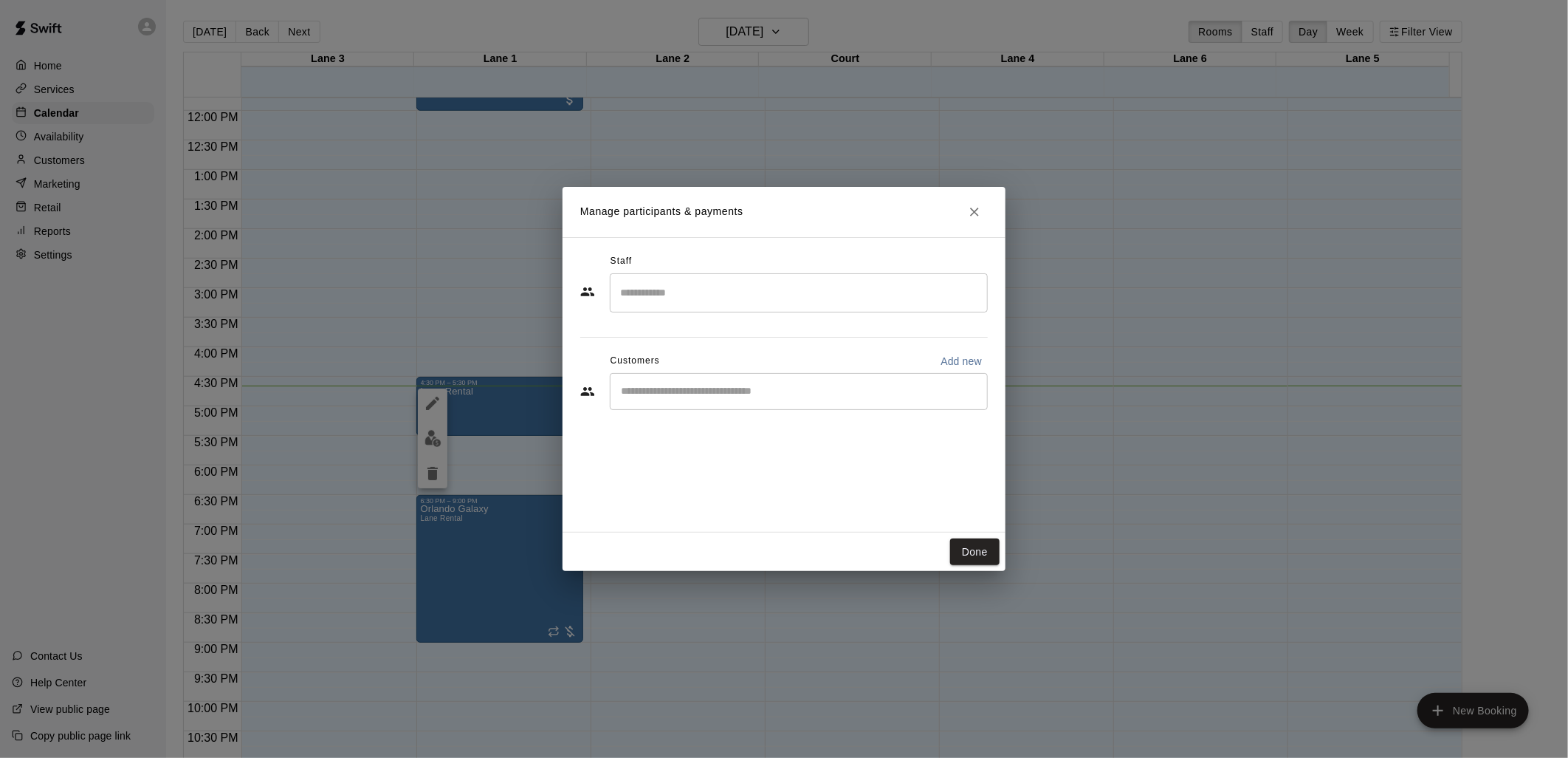
click at [649, 396] on input "Start typing to search customers..." at bounding box center [799, 391] width 365 height 15
type input "***"
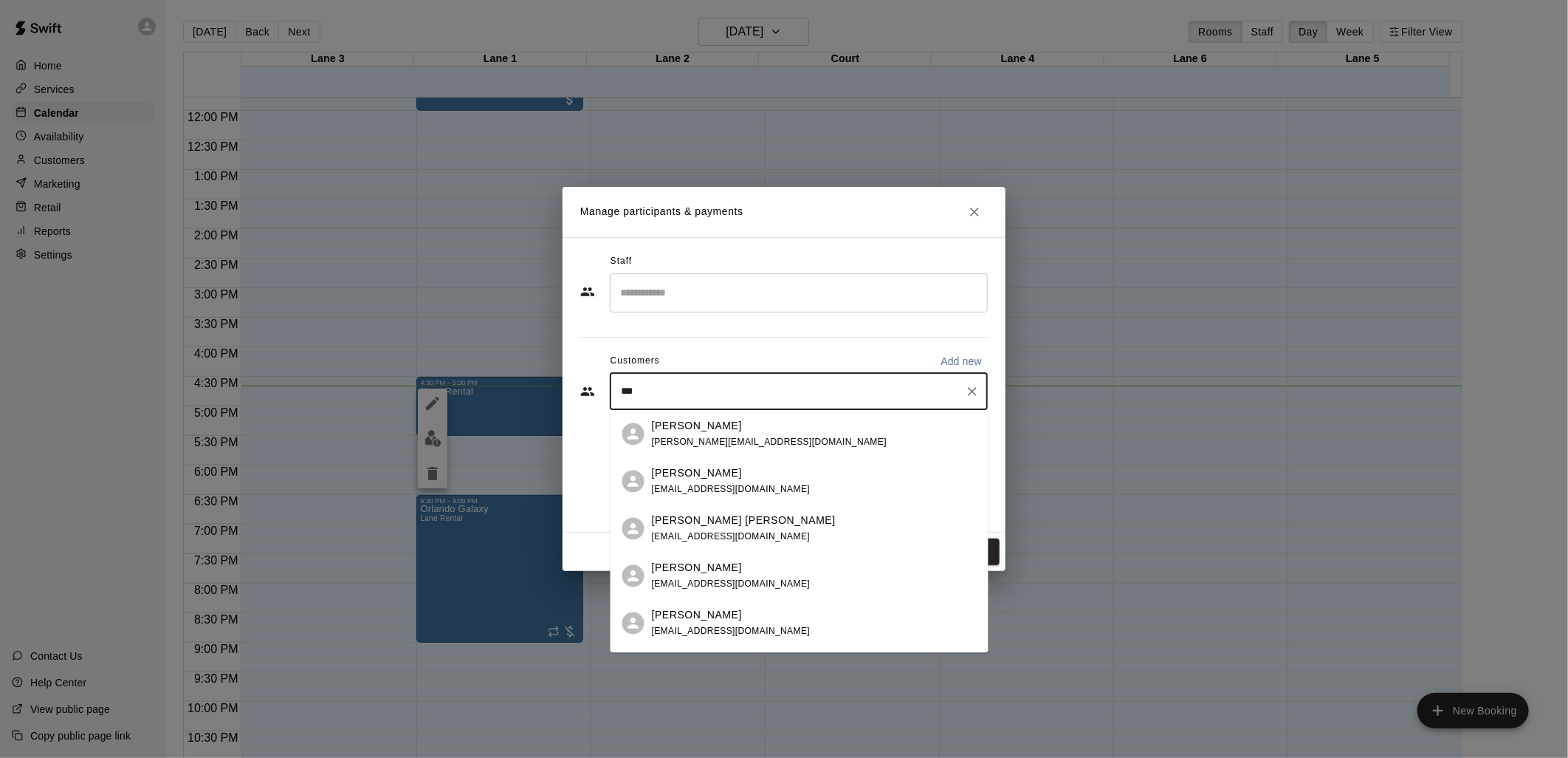
click at [691, 437] on span "[PERSON_NAME][EMAIL_ADDRESS][DOMAIN_NAME]" at bounding box center [769, 441] width 235 height 11
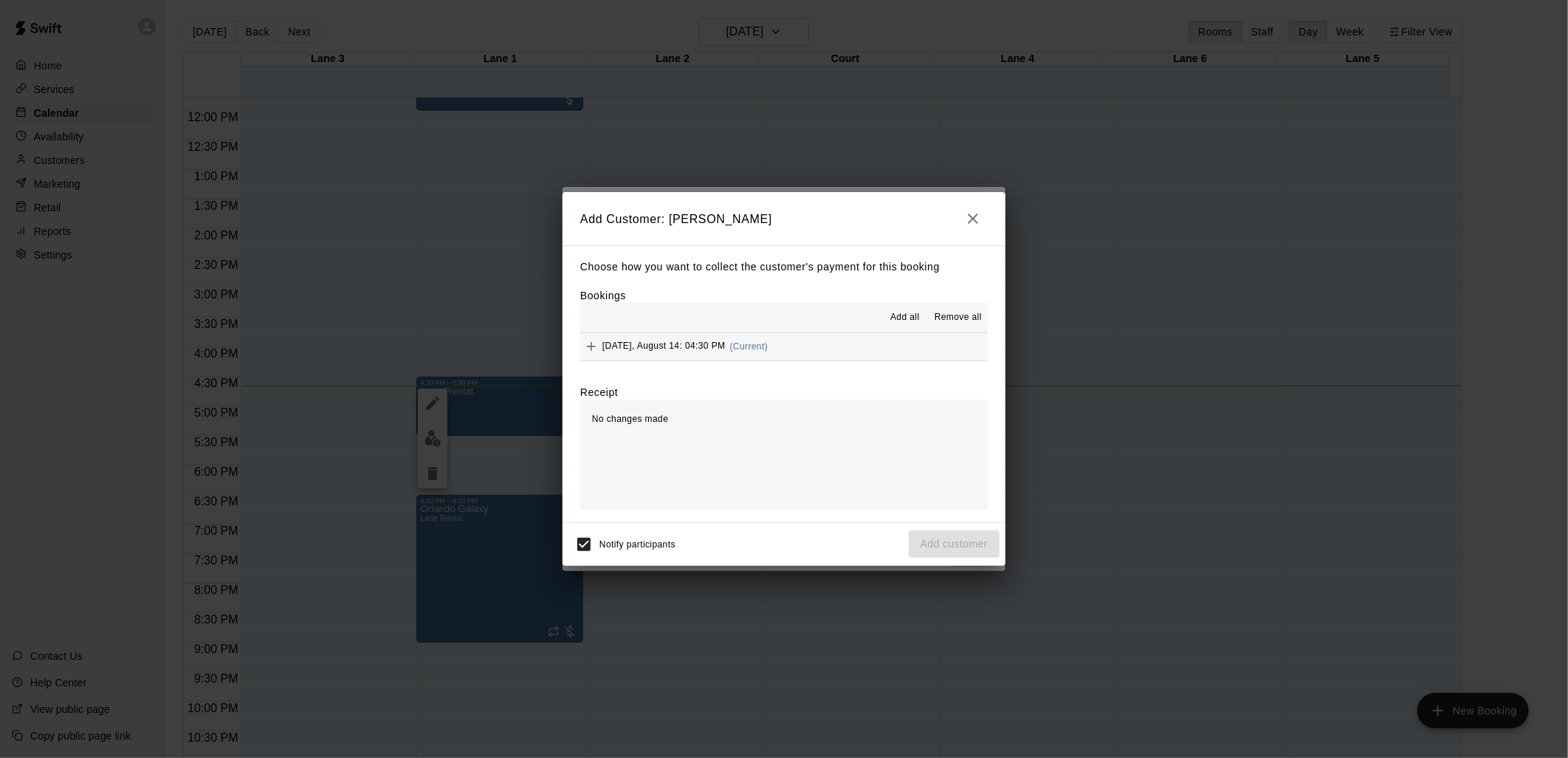
click at [908, 318] on span "Add all" at bounding box center [905, 317] width 30 height 15
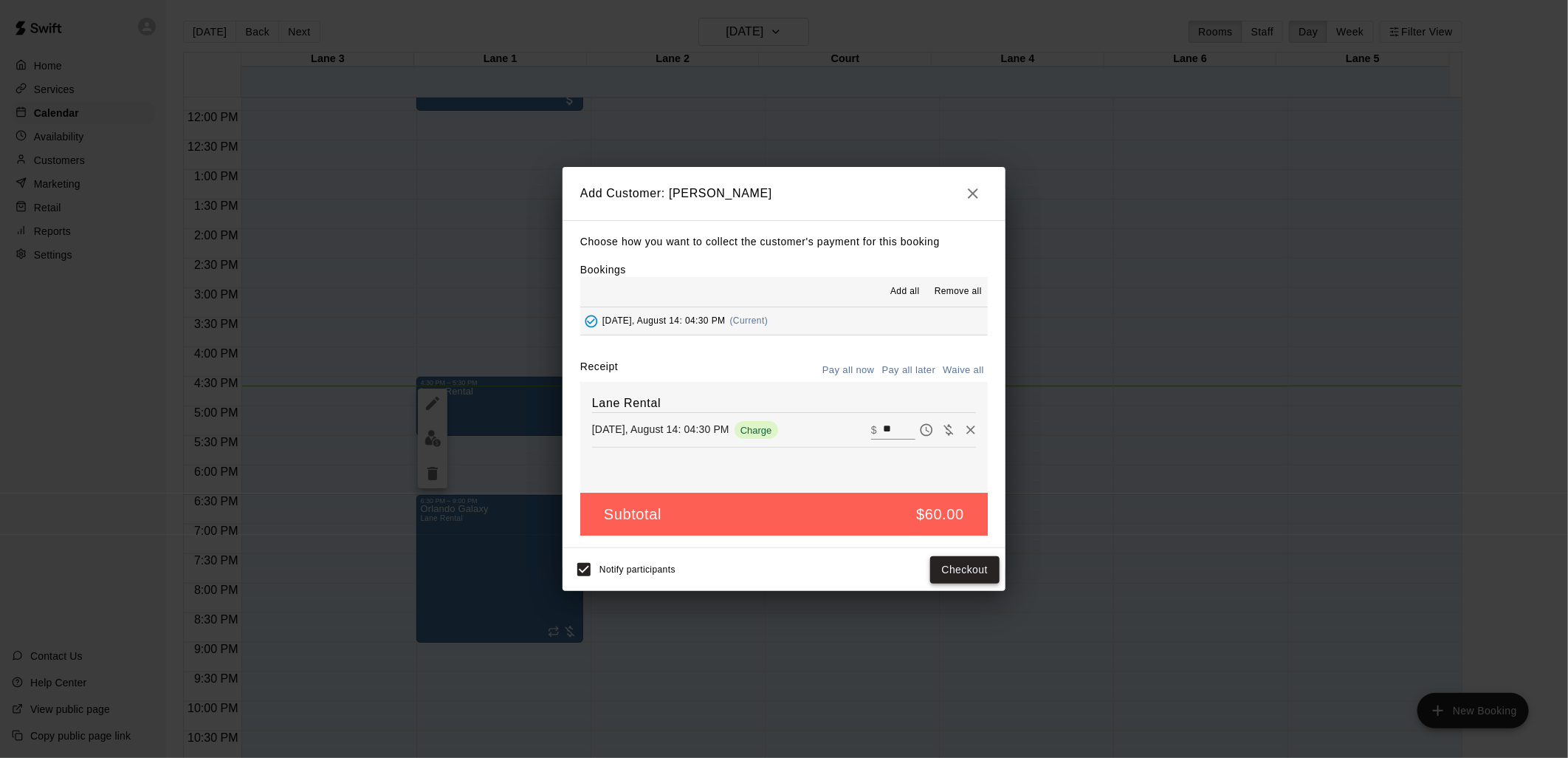
click at [960, 577] on button "Checkout" at bounding box center [965, 569] width 70 height 27
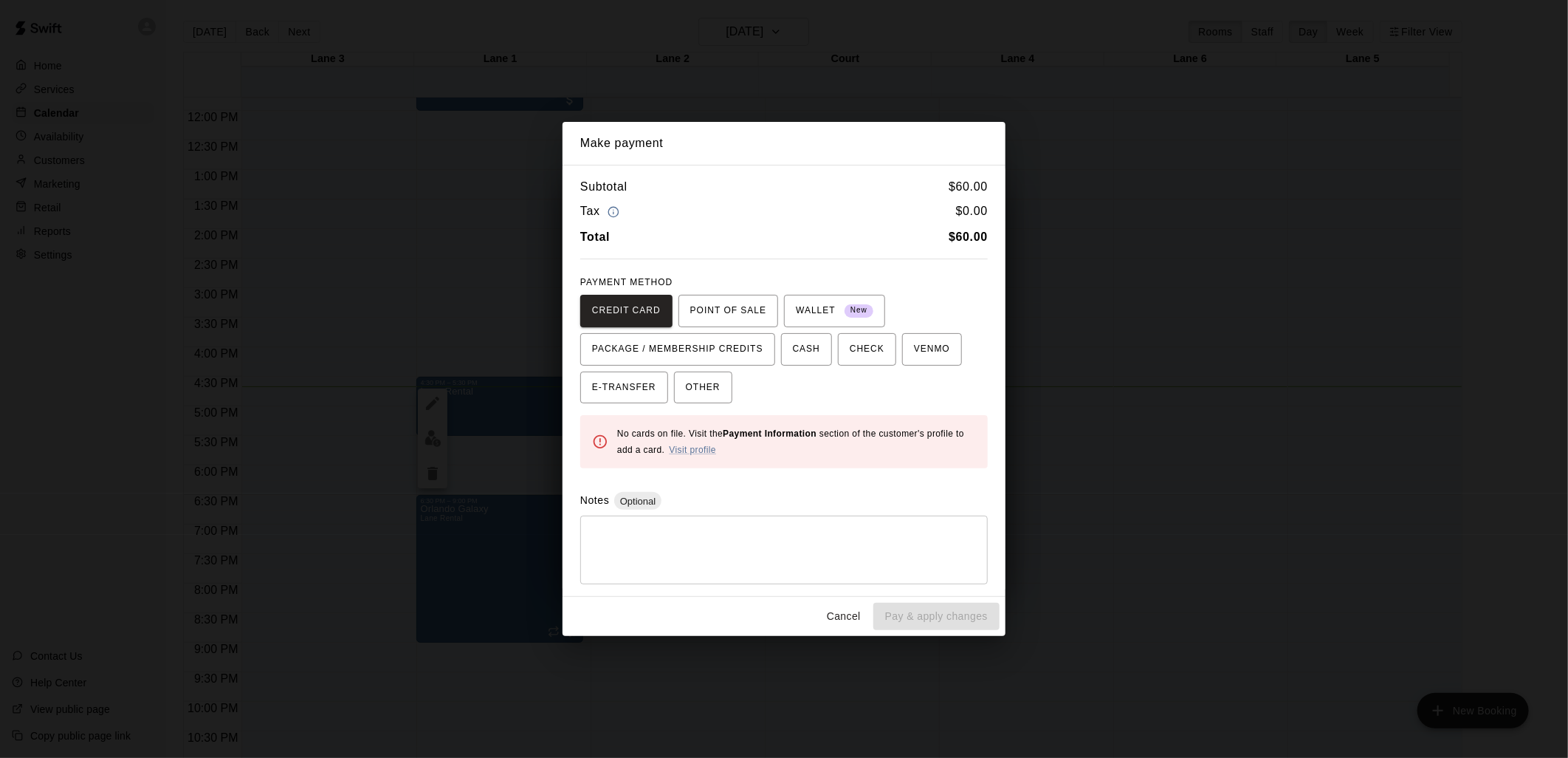
click at [1078, 249] on div "Make payment Subtotal $ 60.00 Tax $ 0.00 Total $ 60.00 PAYMENT METHOD CREDIT CA…" at bounding box center [784, 379] width 1568 height 758
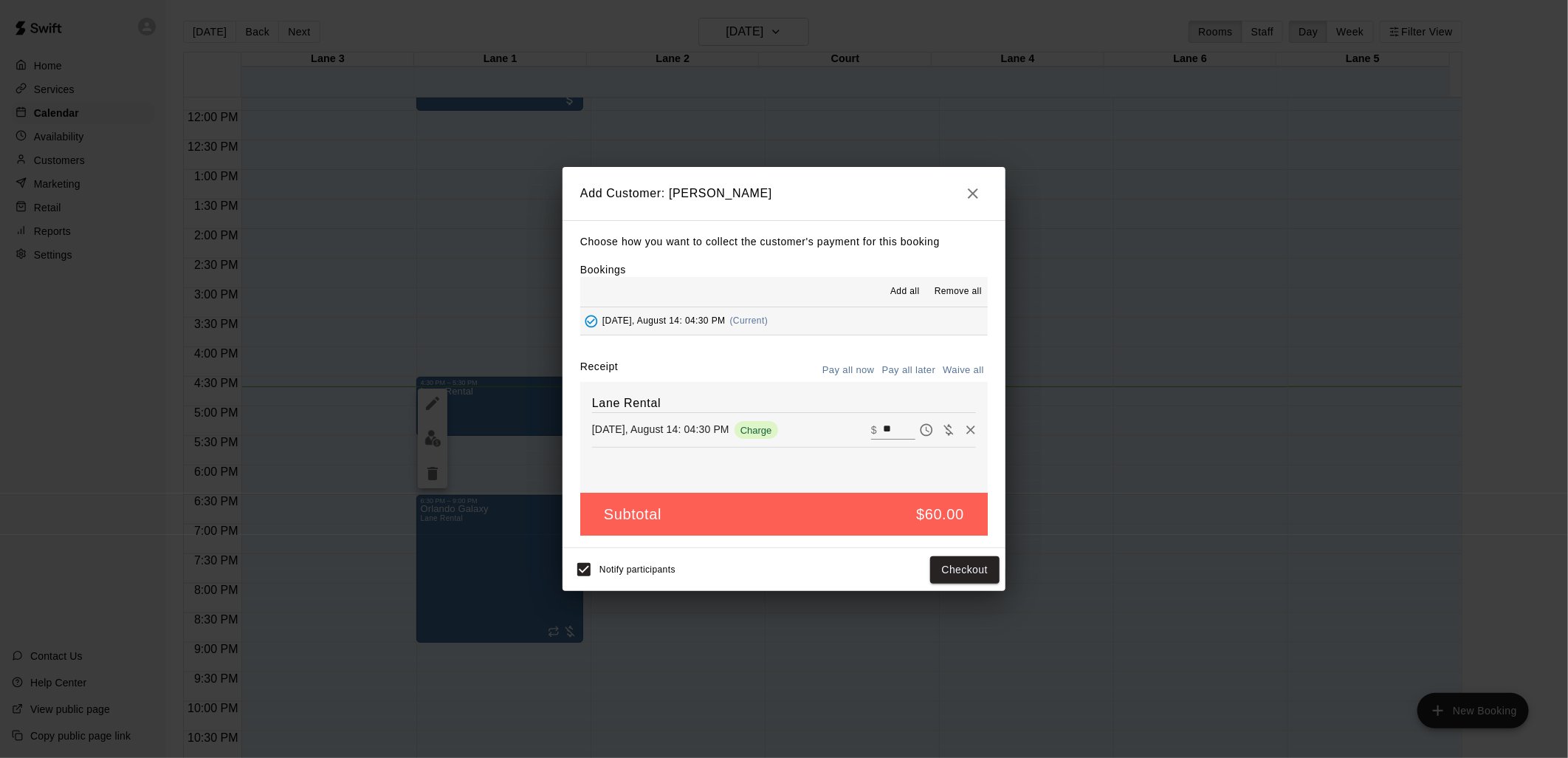
click at [973, 191] on icon "button" at bounding box center [973, 194] width 11 height 11
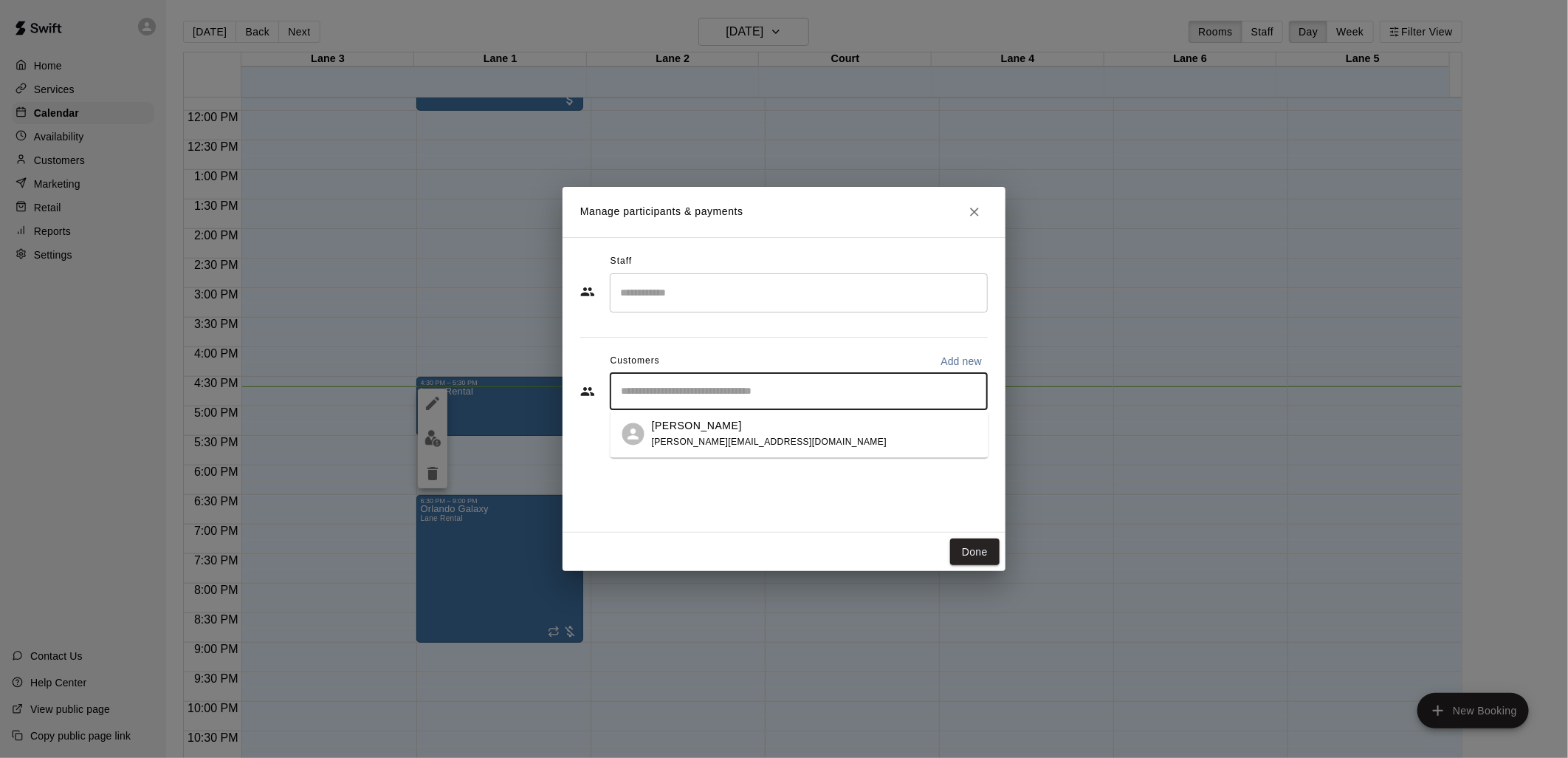
click at [785, 397] on input "Start typing to search customers..." at bounding box center [799, 391] width 365 height 15
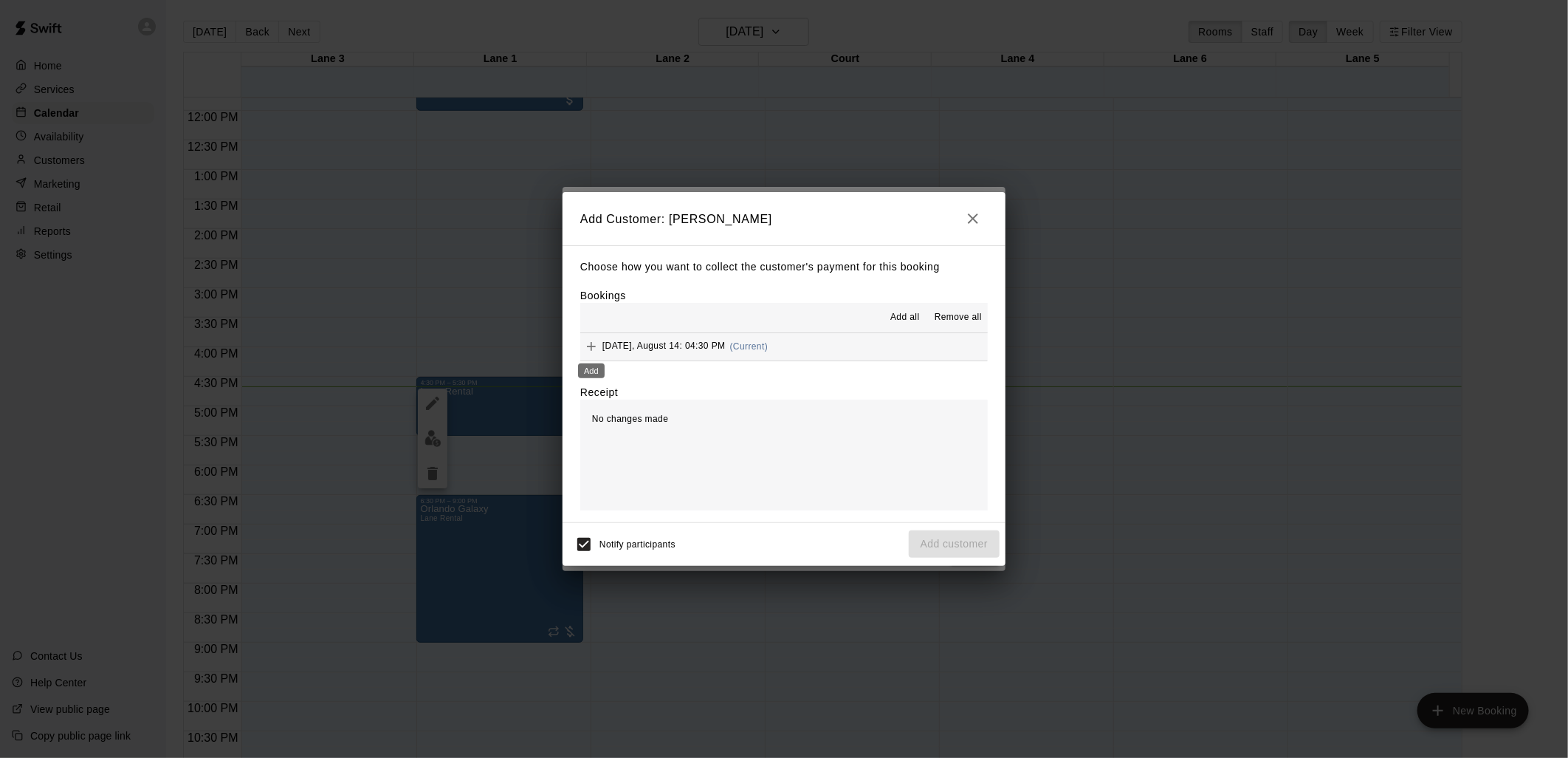
click at [599, 344] on button "Add" at bounding box center [591, 346] width 22 height 22
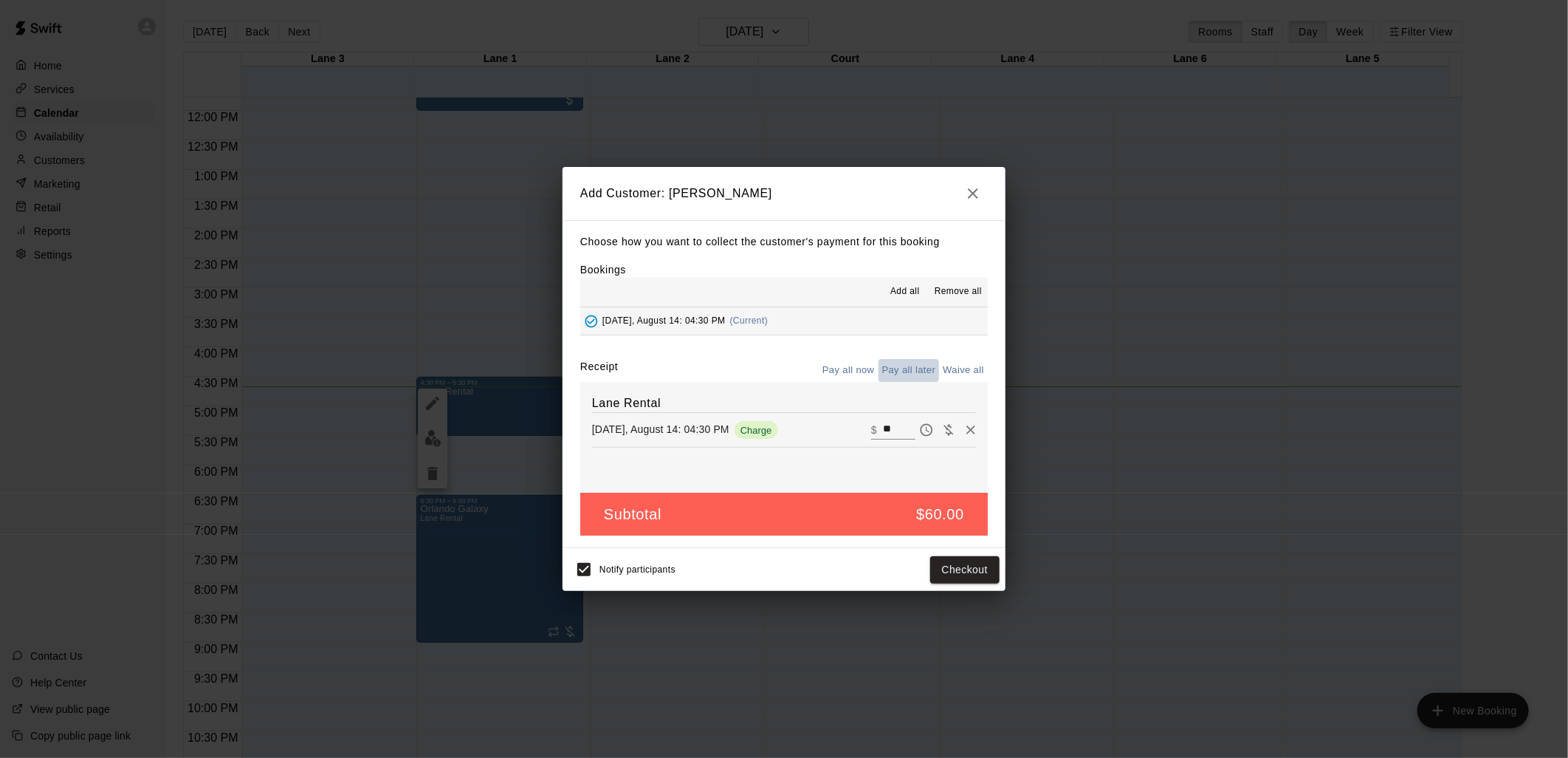
click at [899, 368] on button "Pay all later" at bounding box center [909, 371] width 61 height 23
click at [957, 574] on button "Add customer" at bounding box center [954, 569] width 91 height 27
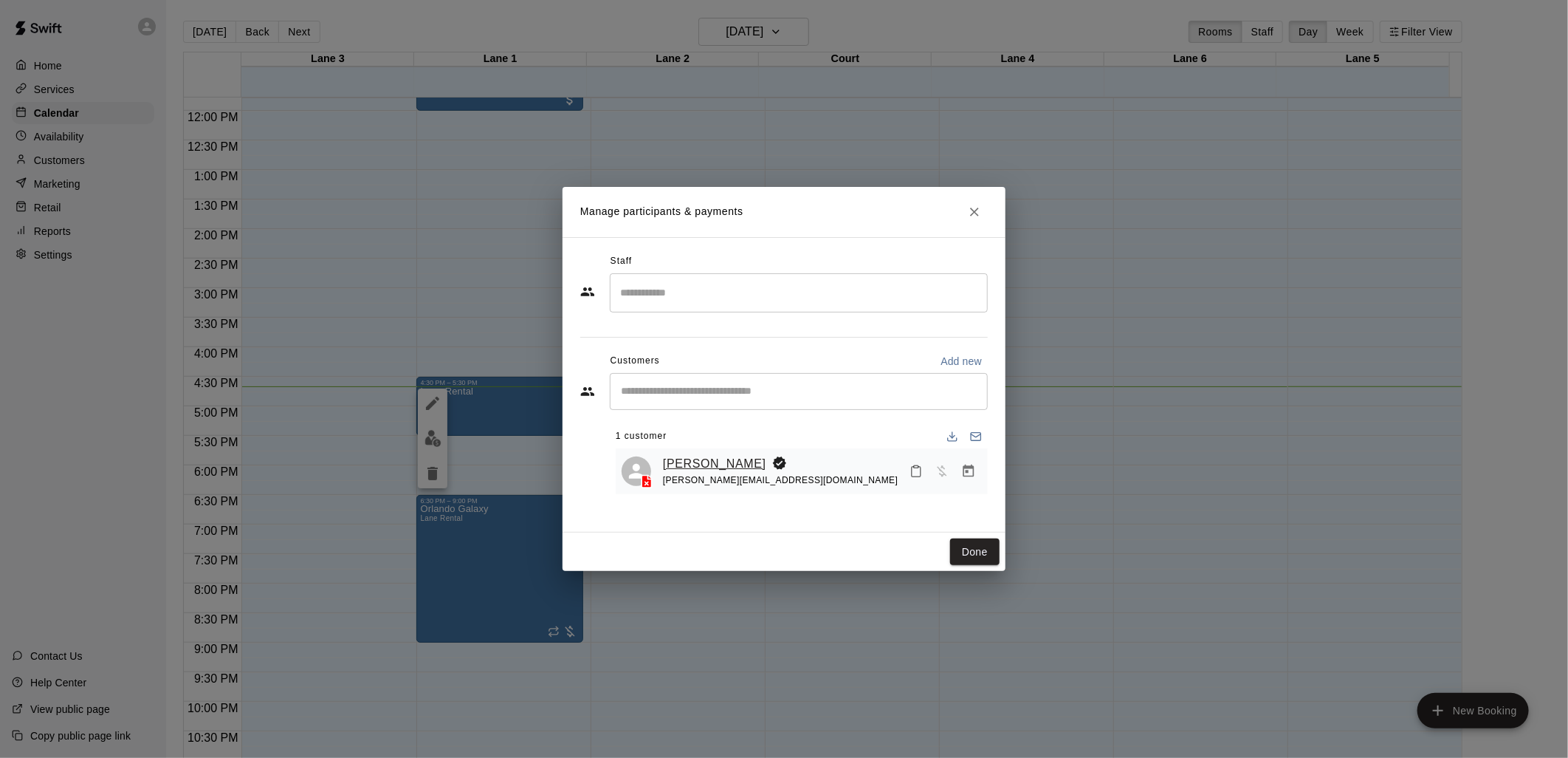
click at [724, 462] on link "[PERSON_NAME]" at bounding box center [714, 464] width 104 height 19
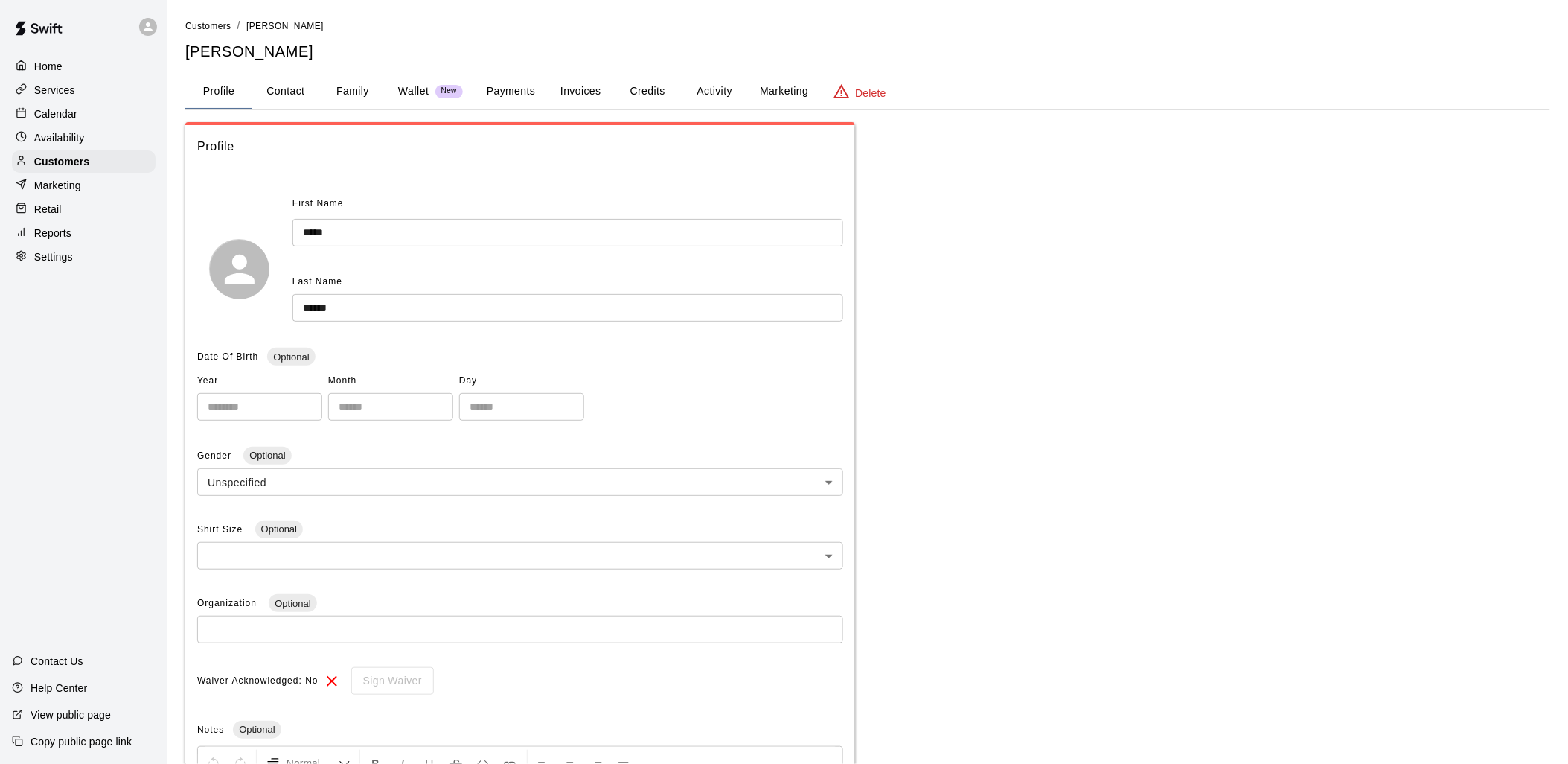
click at [514, 78] on button "Payments" at bounding box center [511, 92] width 72 height 36
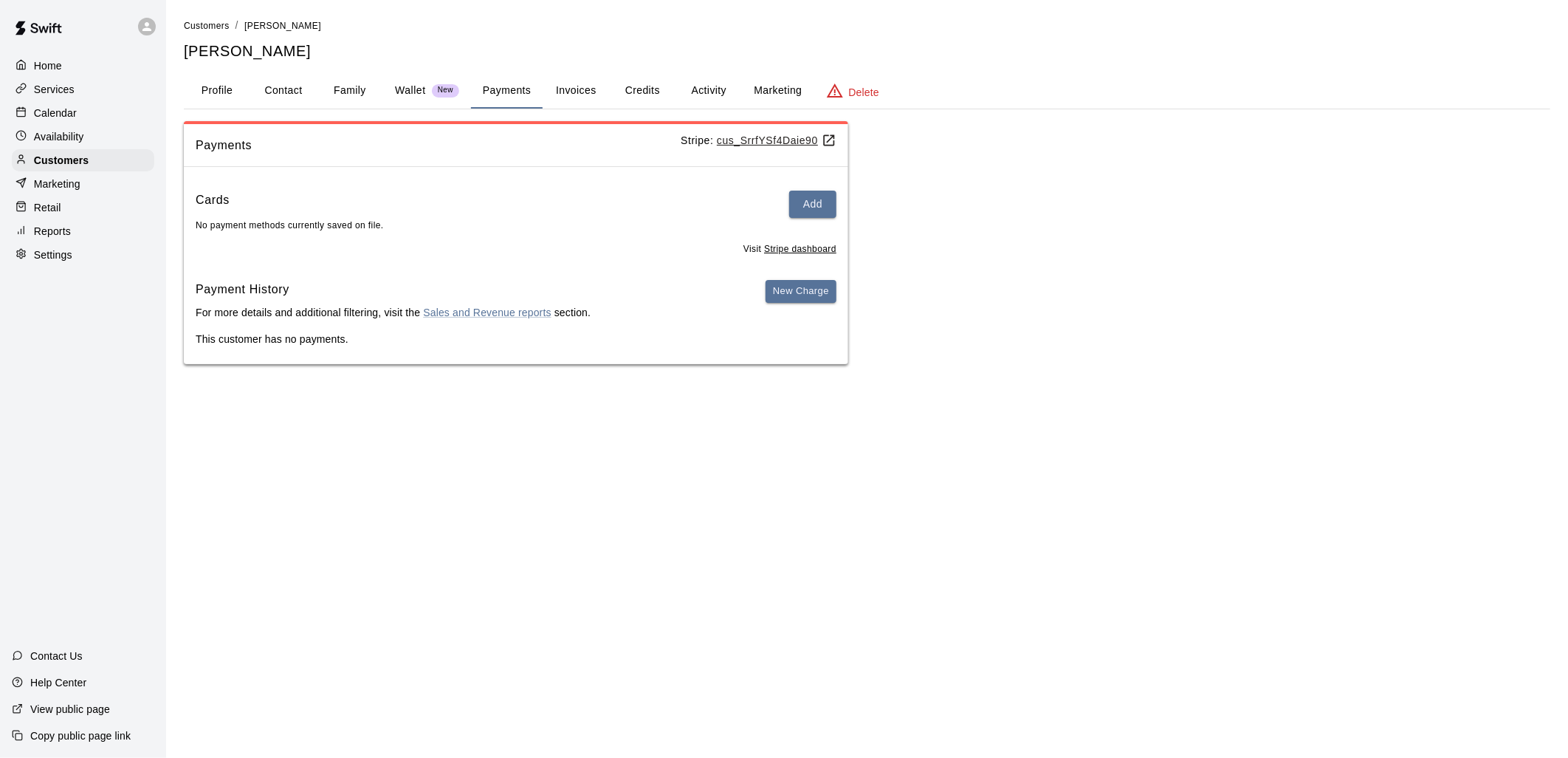
click at [445, 92] on span "New" at bounding box center [445, 90] width 27 height 10
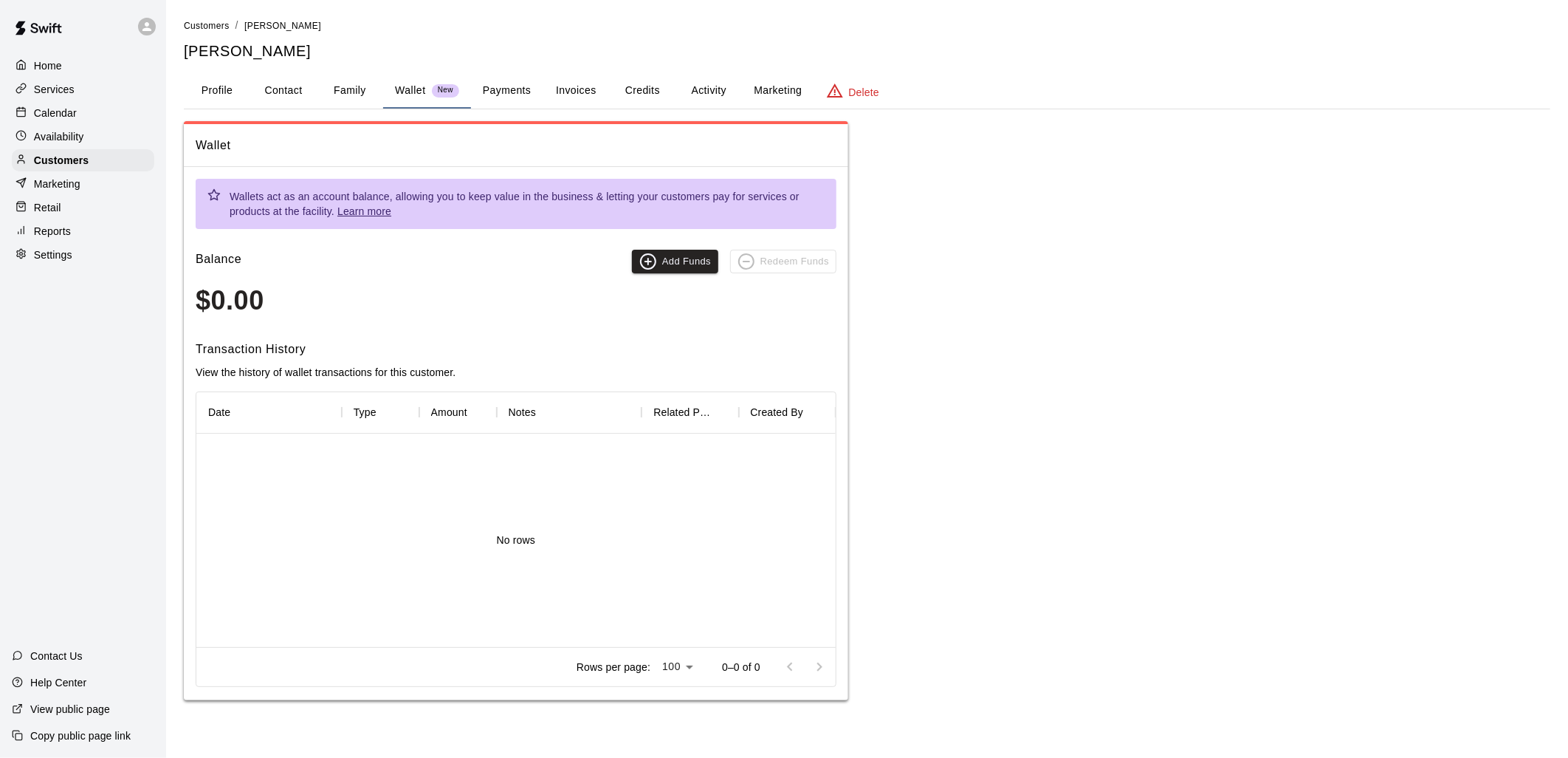
click at [519, 91] on button "Payments" at bounding box center [507, 91] width 72 height 36
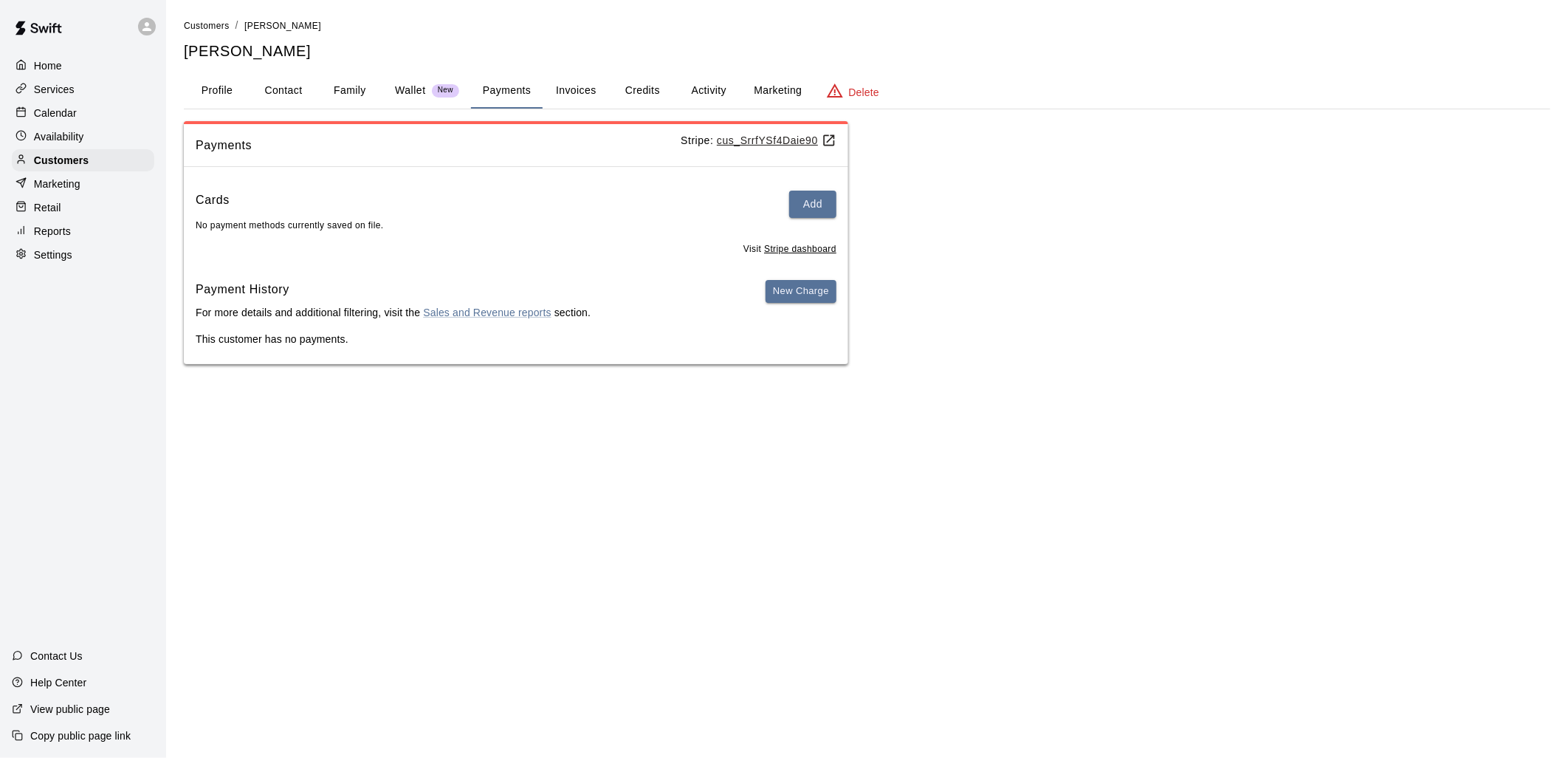
click at [772, 96] on button "Marketing" at bounding box center [778, 91] width 72 height 36
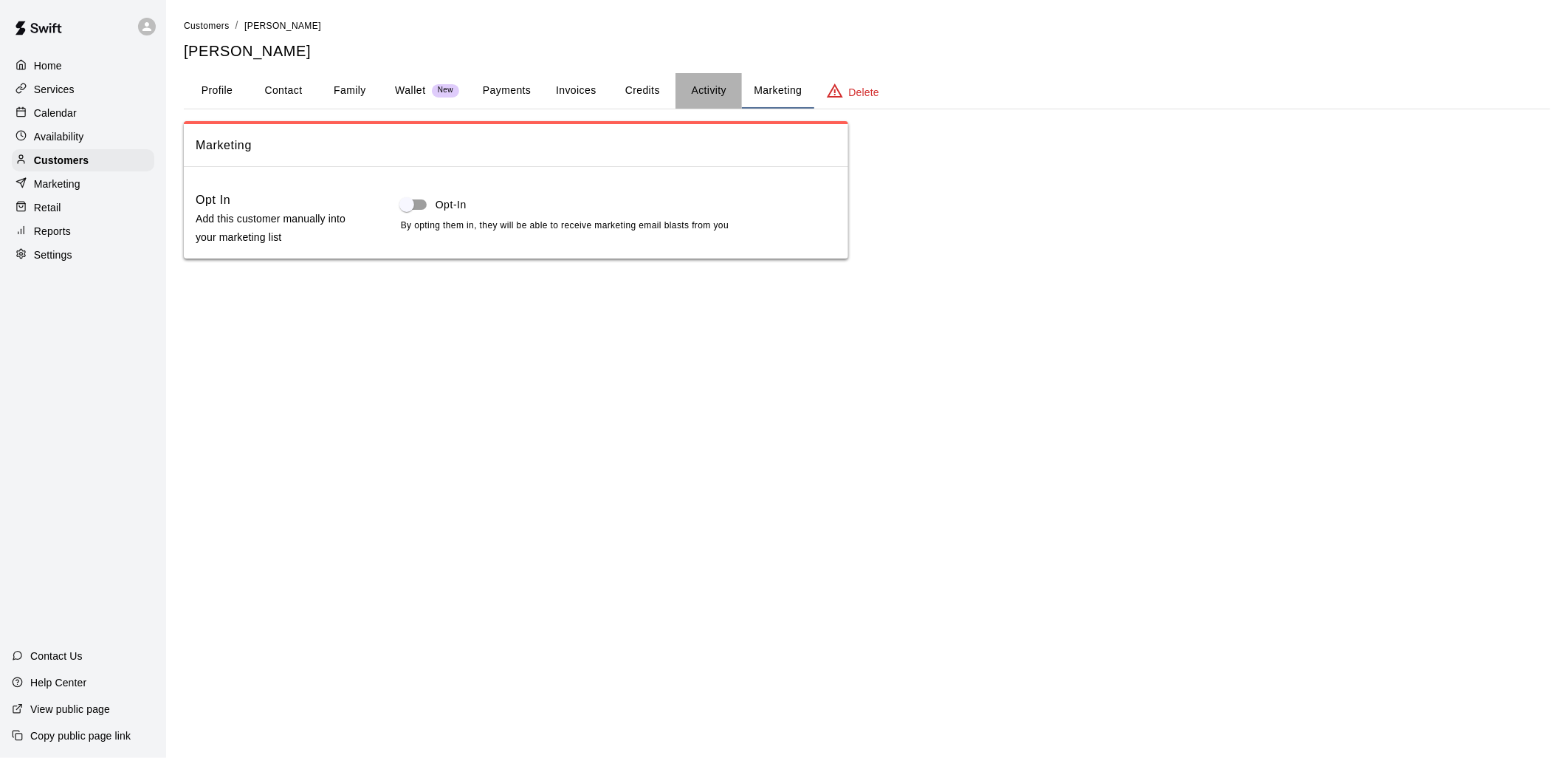
click at [702, 94] on button "Activity" at bounding box center [709, 91] width 67 height 36
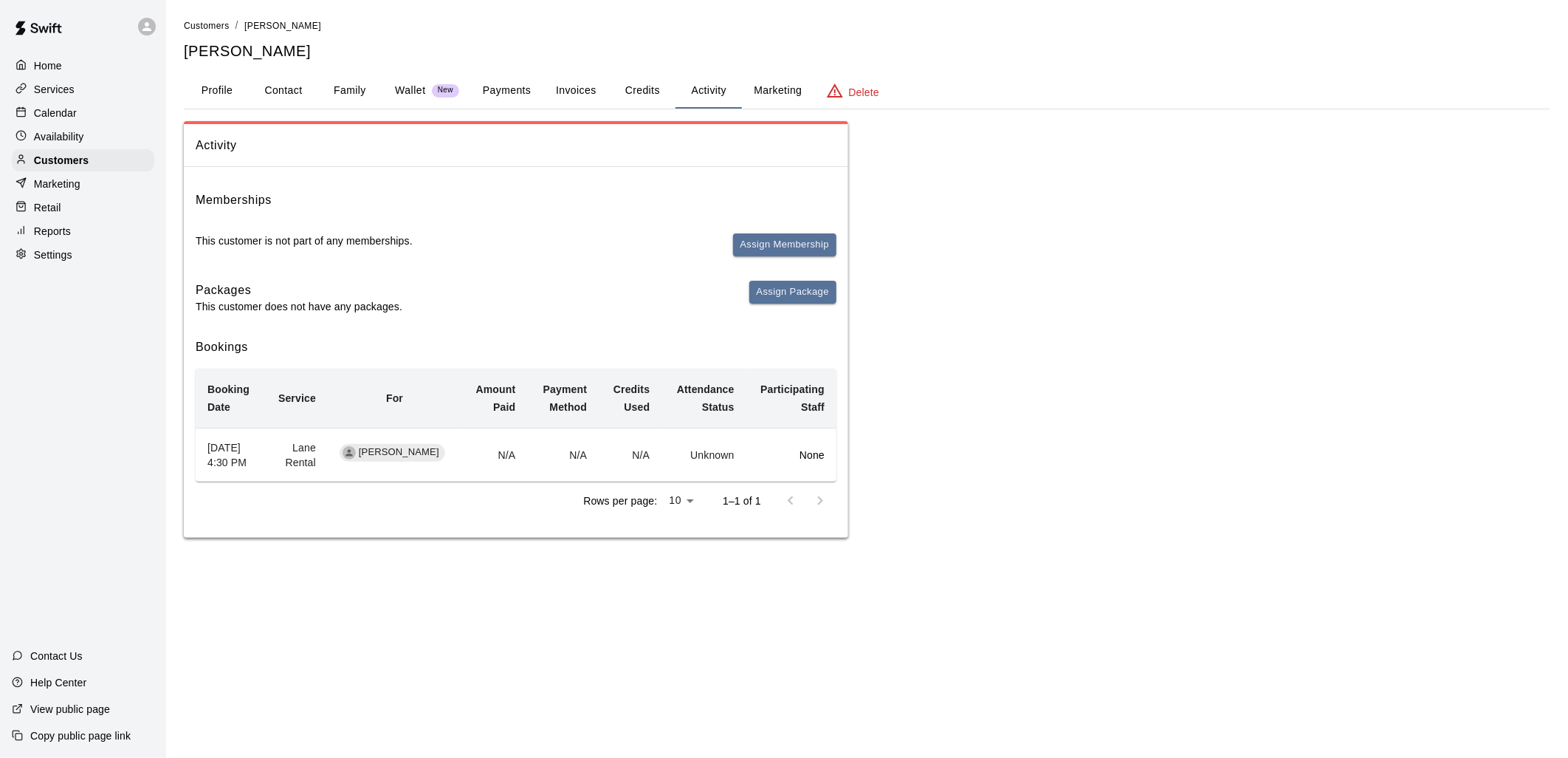
click at [599, 456] on td "N/A" at bounding box center [630, 455] width 63 height 54
click at [646, 87] on button "Credits" at bounding box center [642, 91] width 67 height 36
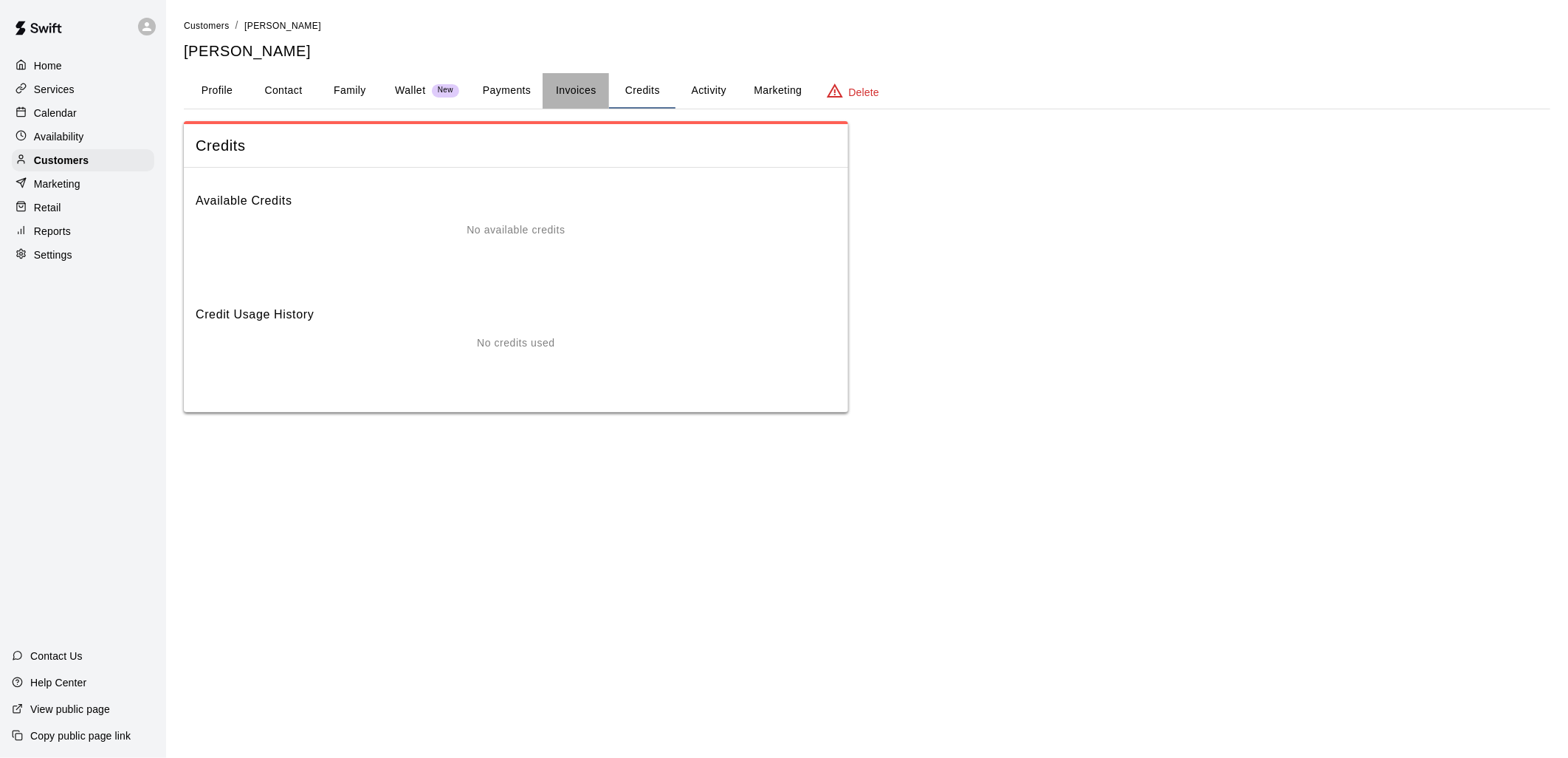
click at [570, 89] on button "Invoices" at bounding box center [576, 91] width 67 height 36
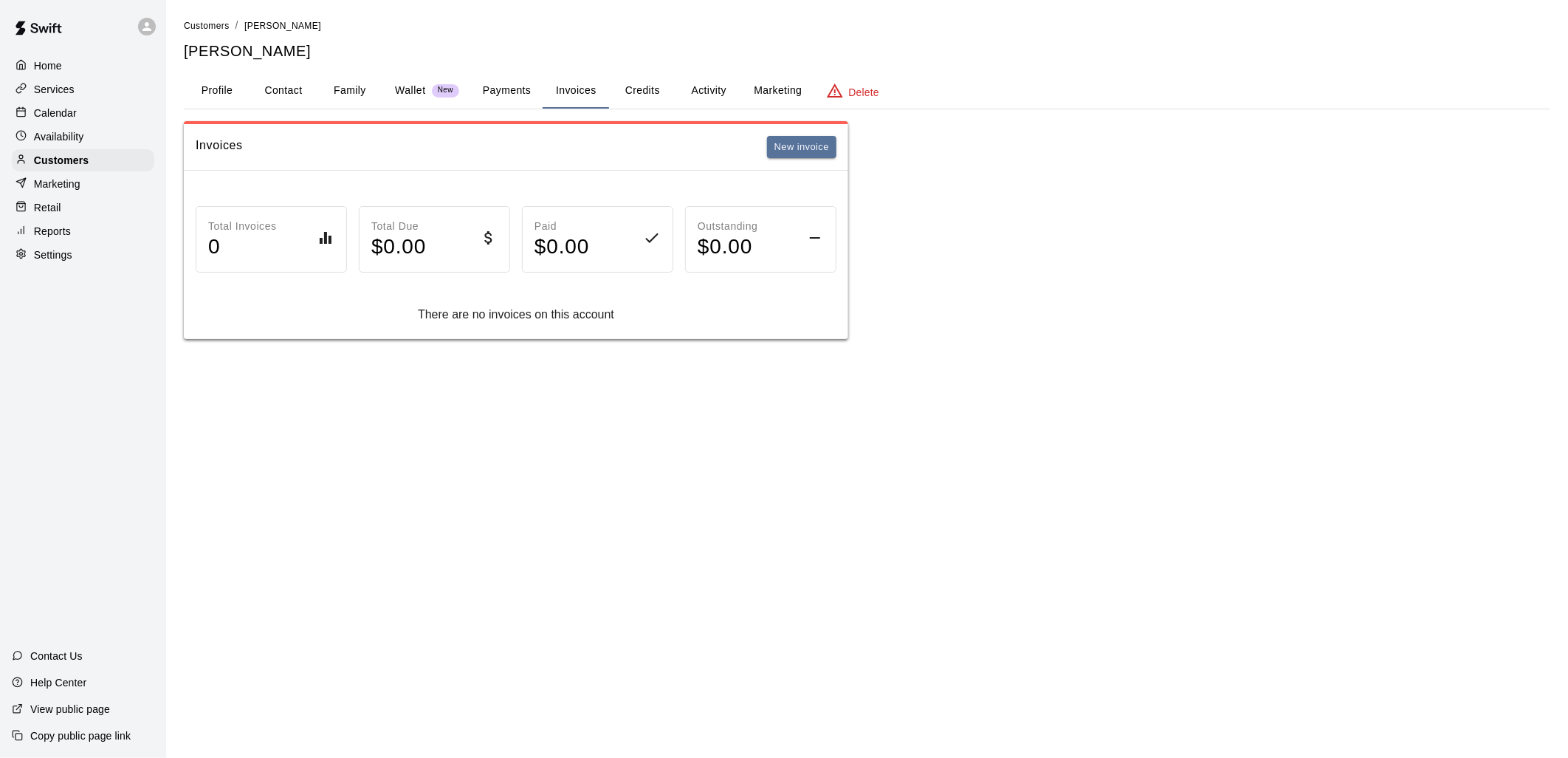
click at [504, 86] on button "Payments" at bounding box center [507, 91] width 72 height 36
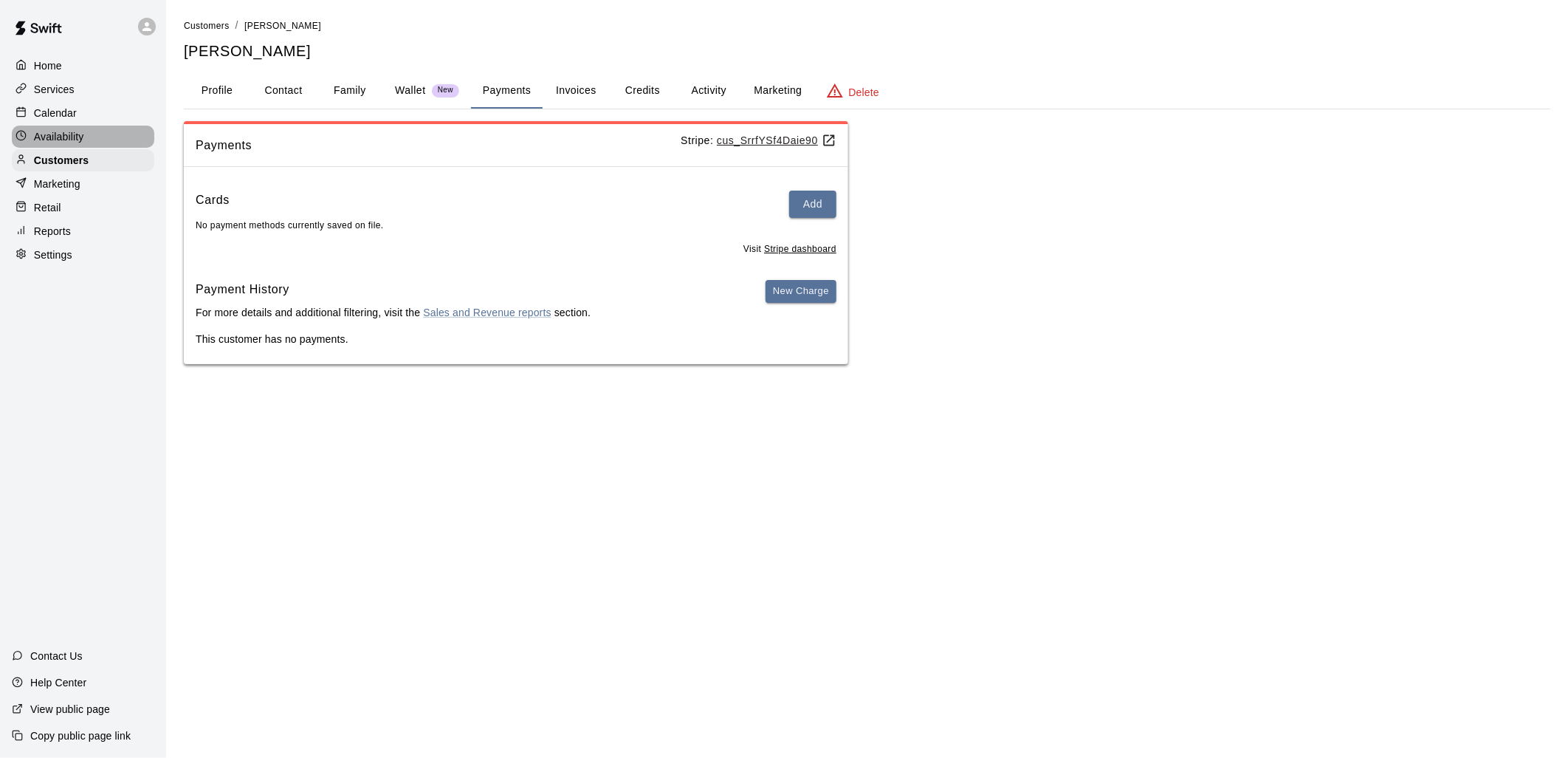
click at [75, 138] on p "Availability" at bounding box center [59, 136] width 50 height 15
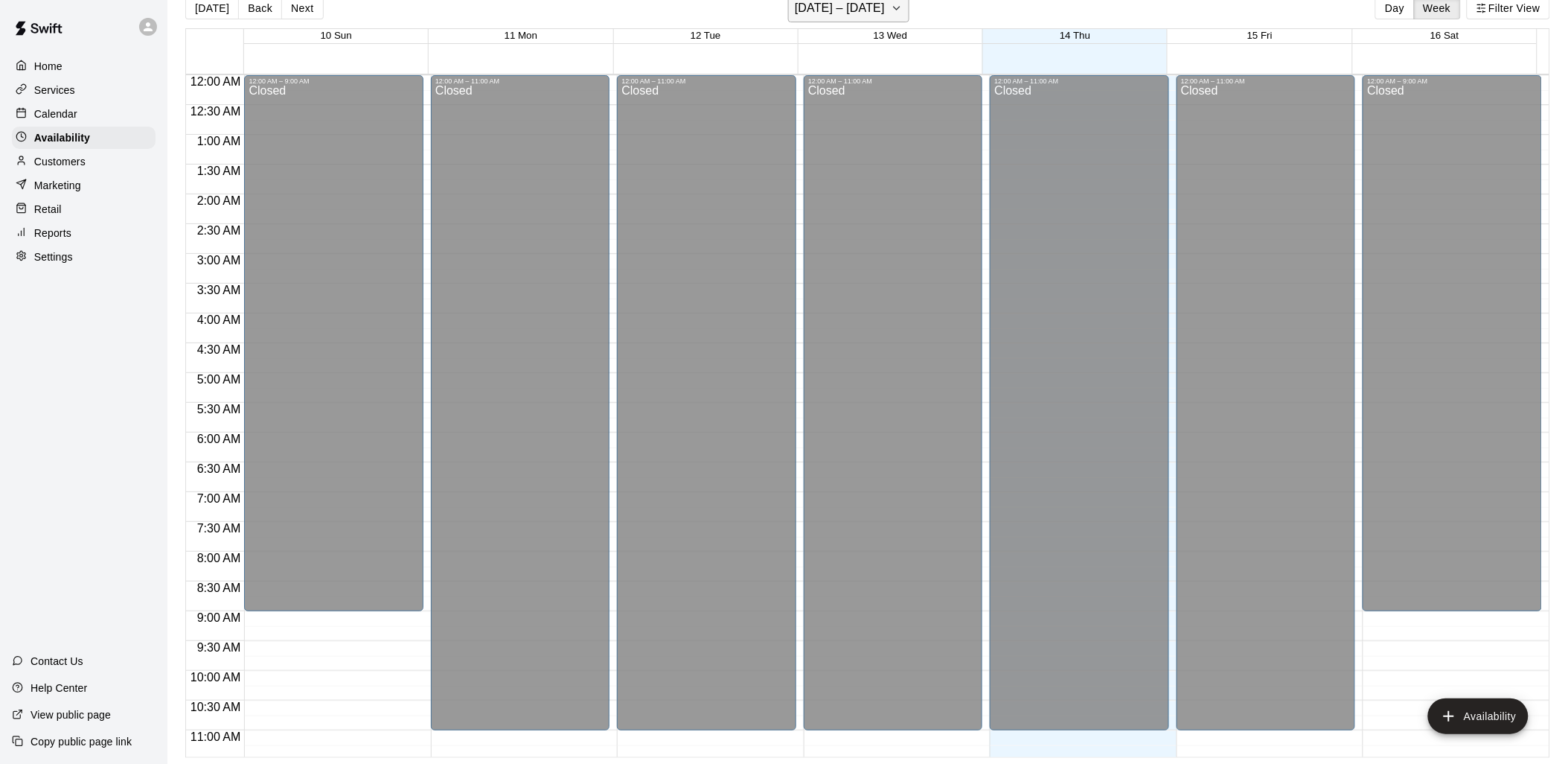
click at [903, 18] on button "[DATE] – [DATE]" at bounding box center [849, 8] width 121 height 28
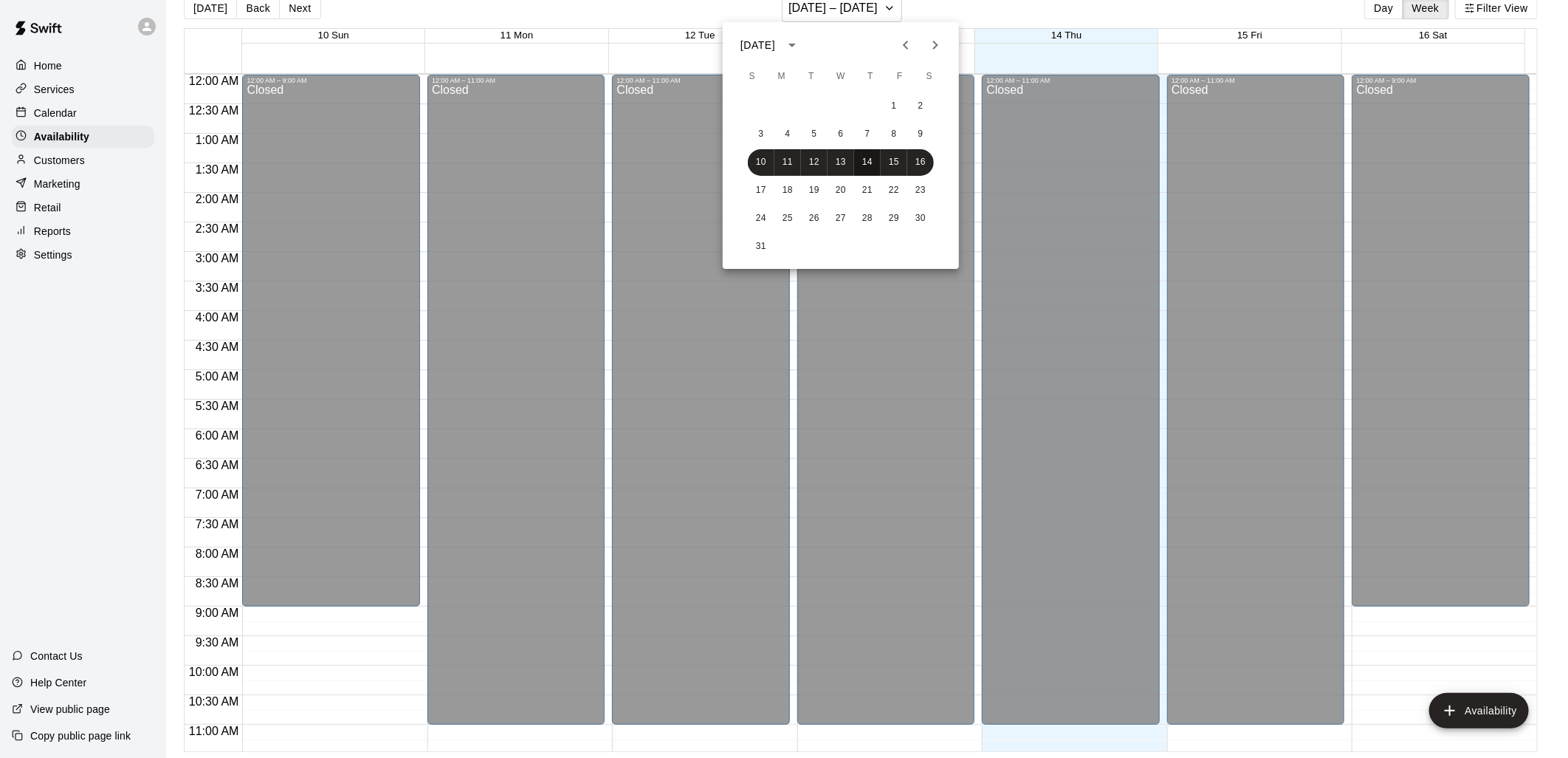
drag, startPoint x: 868, startPoint y: 160, endPoint x: 902, endPoint y: 146, distance: 36.8
click at [867, 160] on button "14" at bounding box center [867, 162] width 26 height 26
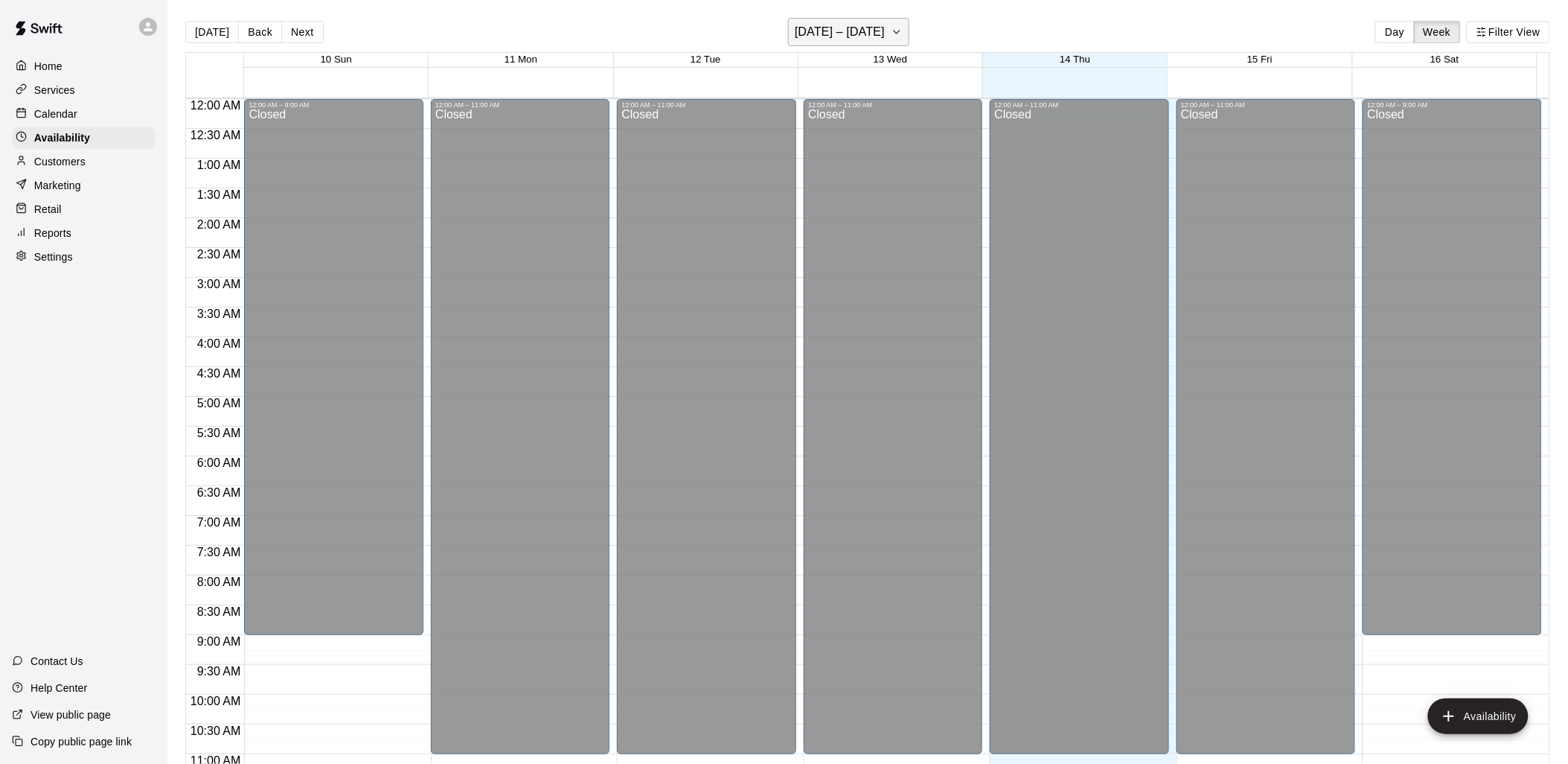
click at [891, 31] on icon "button" at bounding box center [897, 32] width 12 height 18
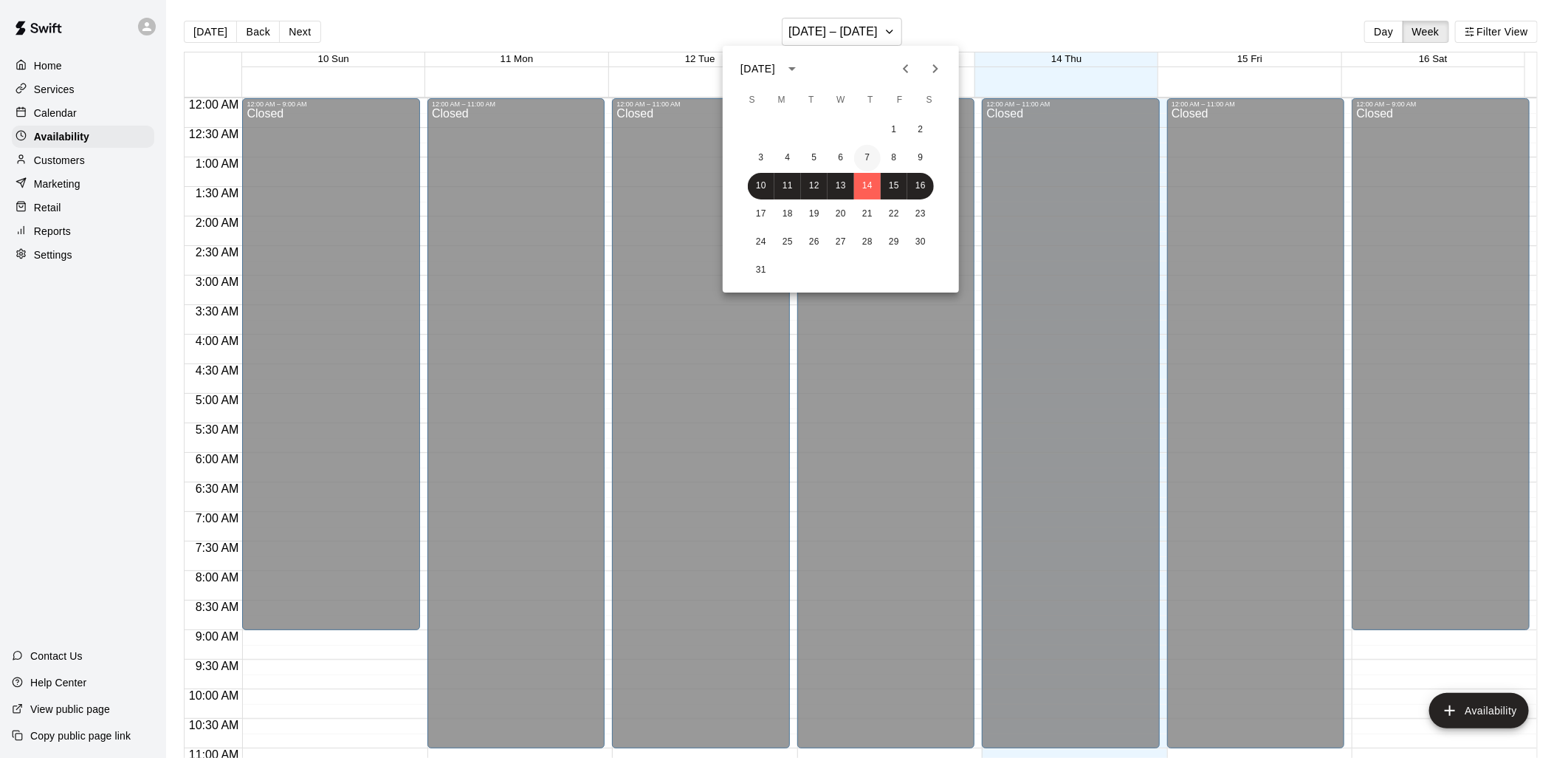
click at [872, 155] on button "7" at bounding box center [867, 158] width 26 height 26
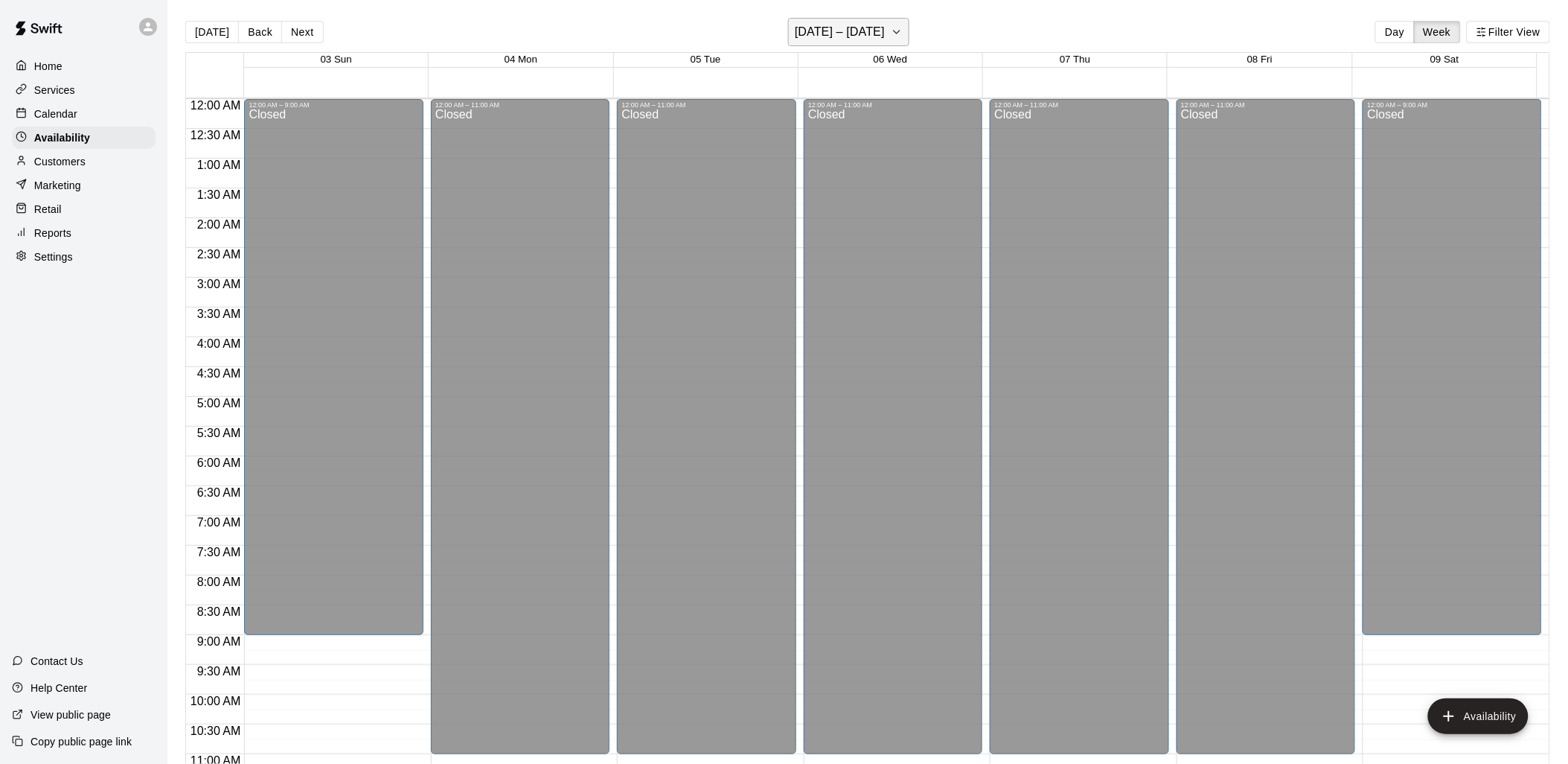
click at [891, 33] on icon "button" at bounding box center [897, 32] width 12 height 18
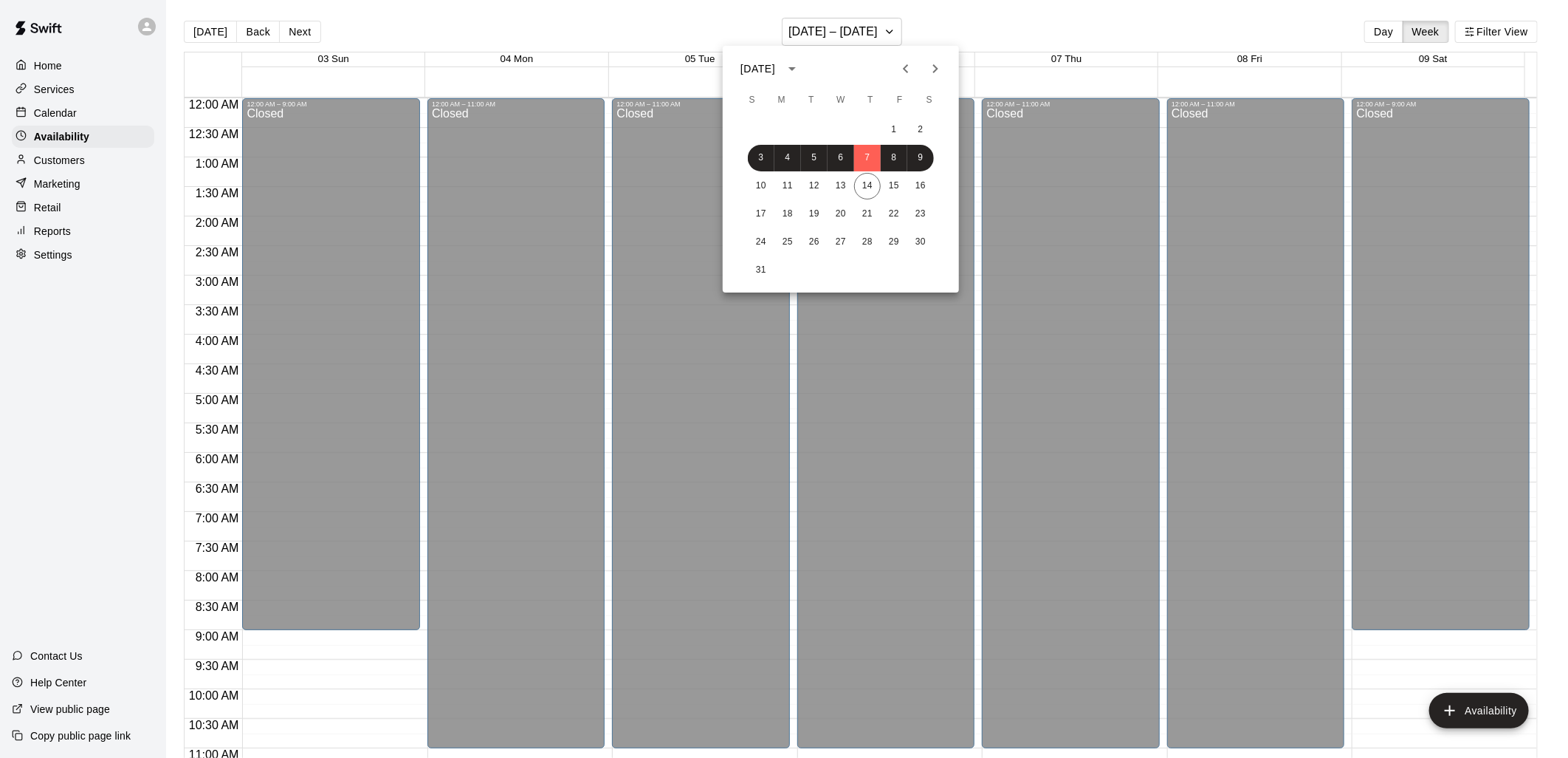
click at [205, 31] on div at bounding box center [784, 379] width 1568 height 758
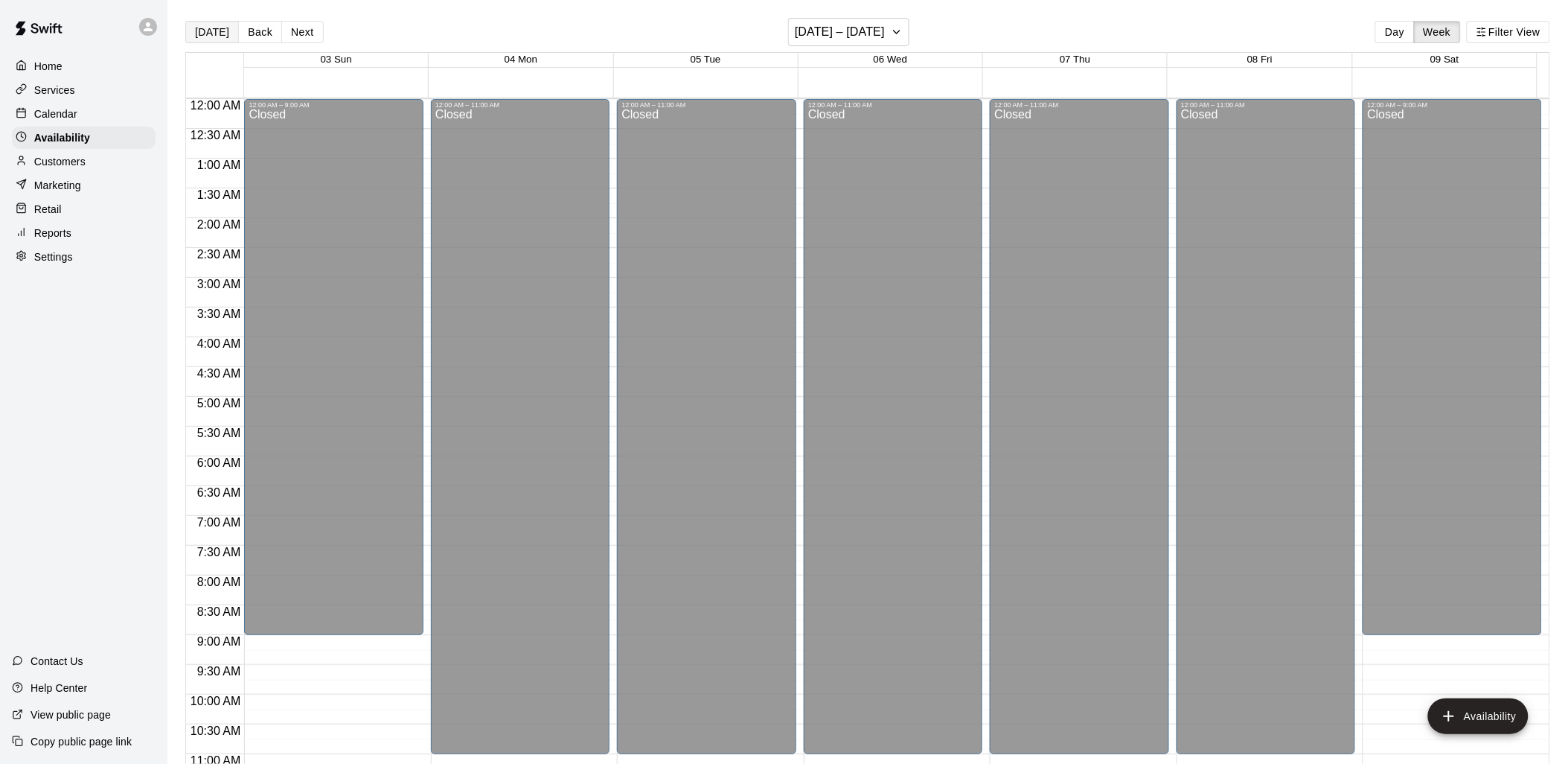
click at [211, 34] on button "[DATE]" at bounding box center [212, 31] width 54 height 22
click at [209, 34] on button "[DATE]" at bounding box center [212, 31] width 54 height 22
click at [853, 34] on h6 "[DATE] – [DATE]" at bounding box center [840, 31] width 90 height 20
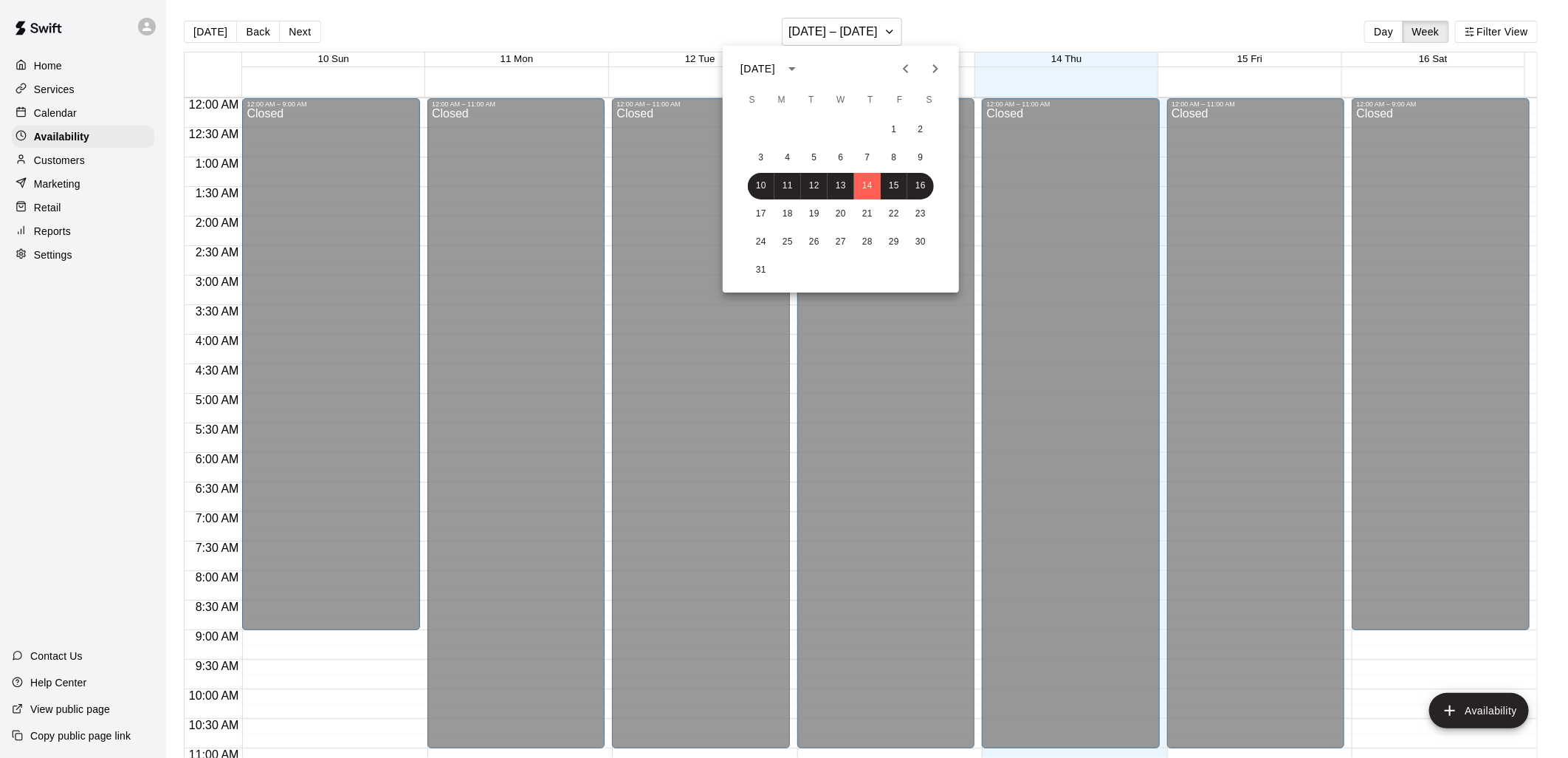
click at [49, 70] on div at bounding box center [784, 379] width 1568 height 758
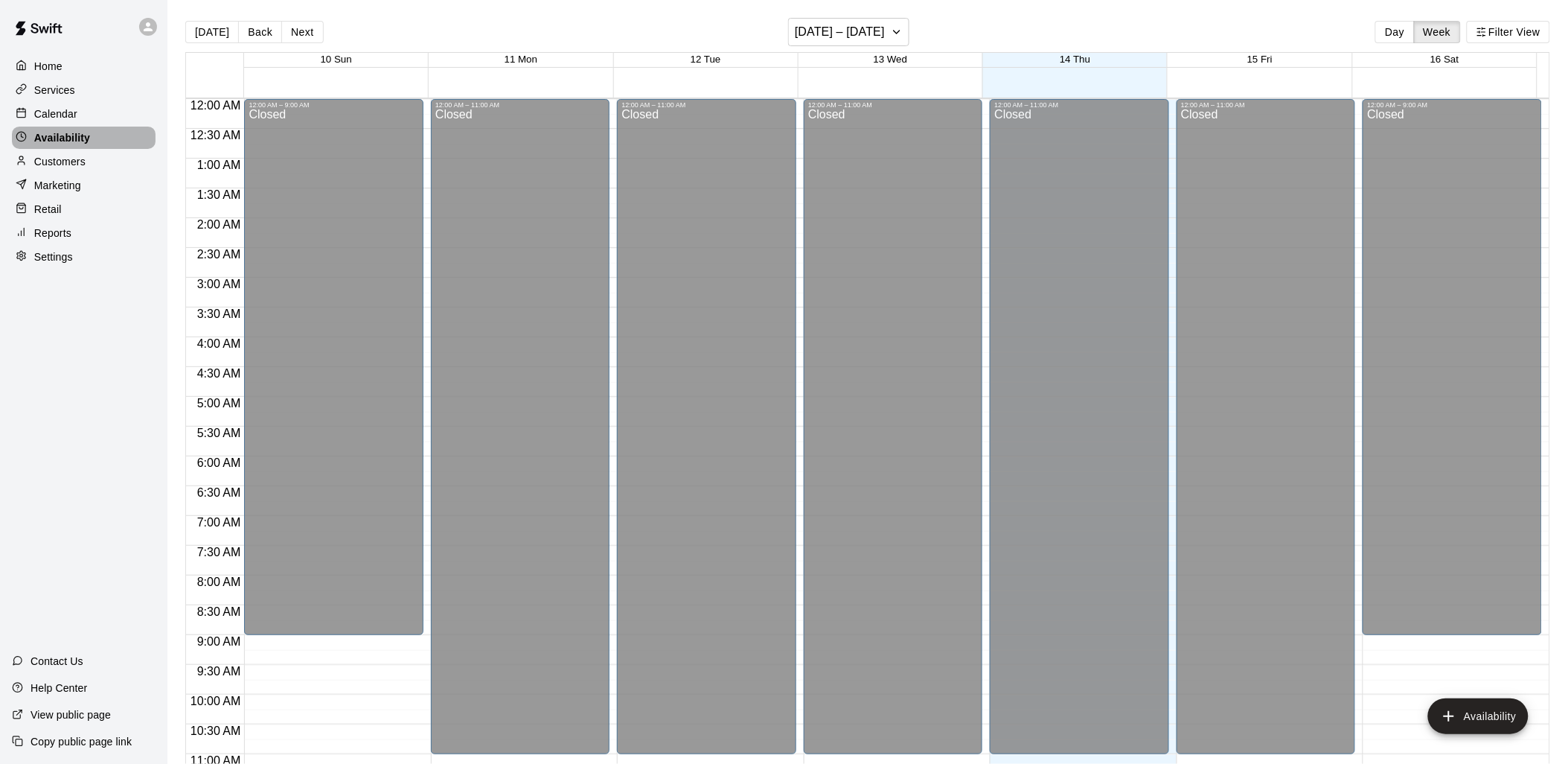
click at [41, 142] on p "Availability" at bounding box center [61, 137] width 56 height 15
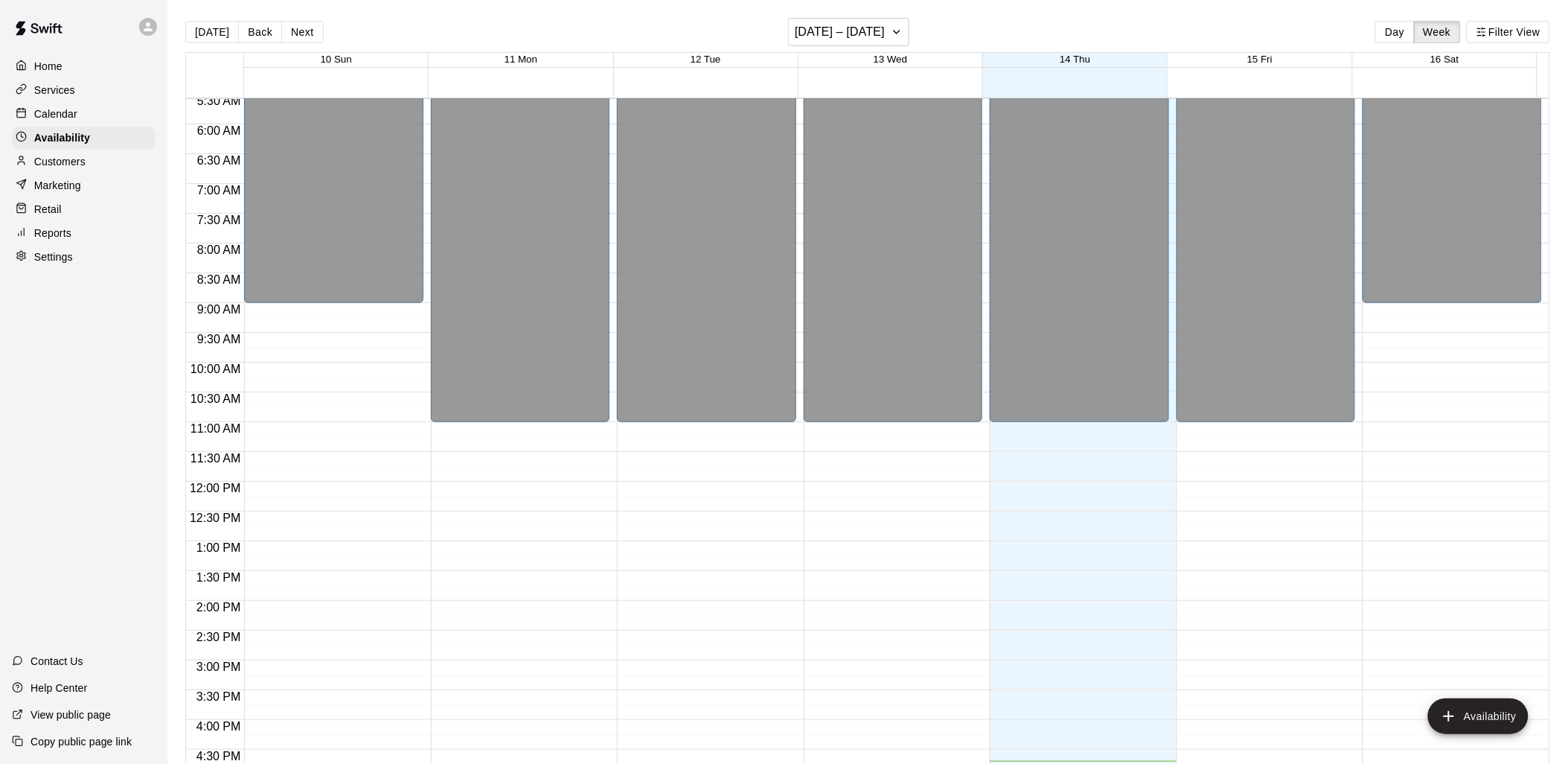
click at [61, 70] on p "Home" at bounding box center [48, 65] width 28 height 15
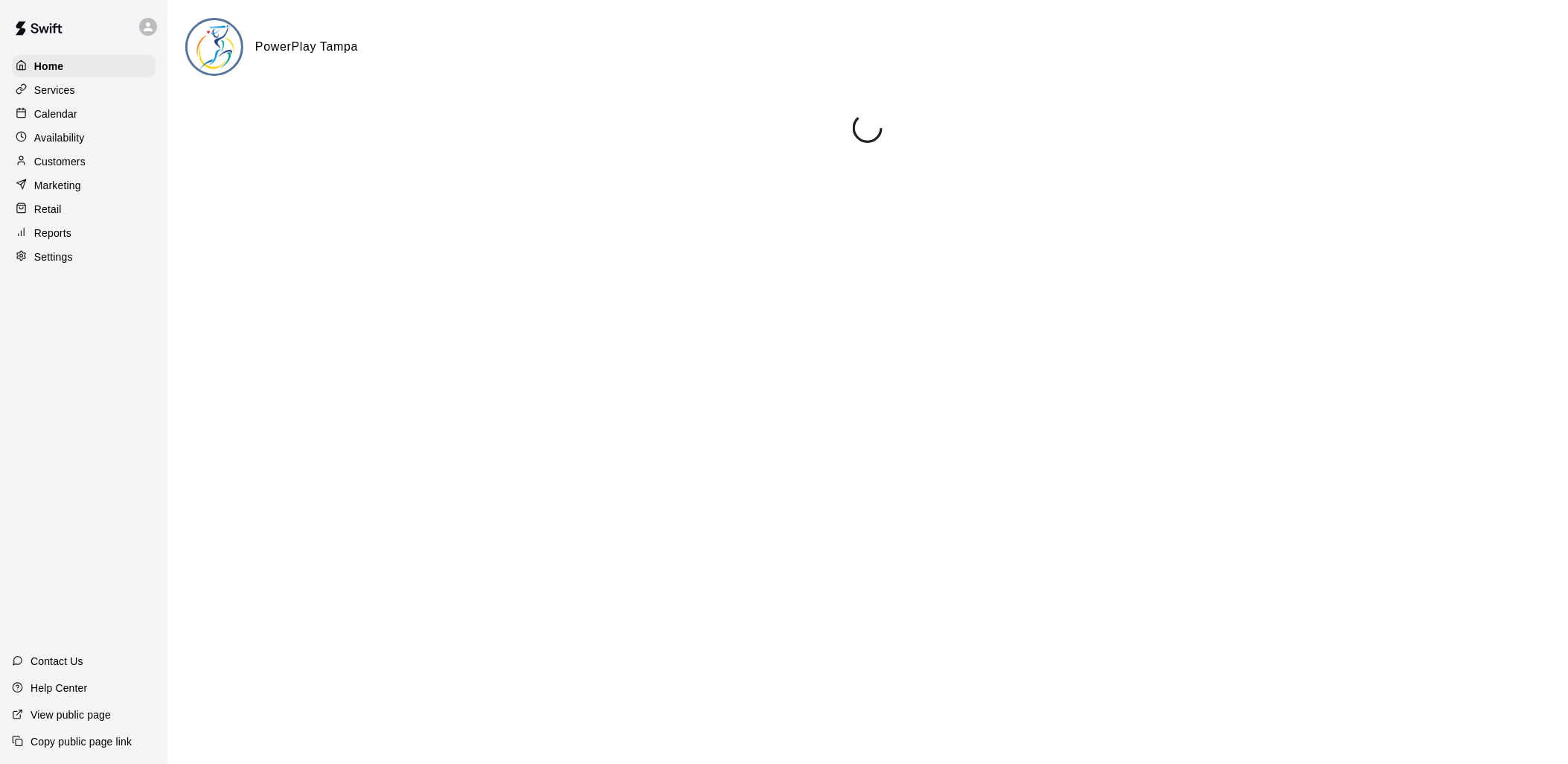
click at [67, 119] on p "Calendar" at bounding box center [56, 113] width 43 height 15
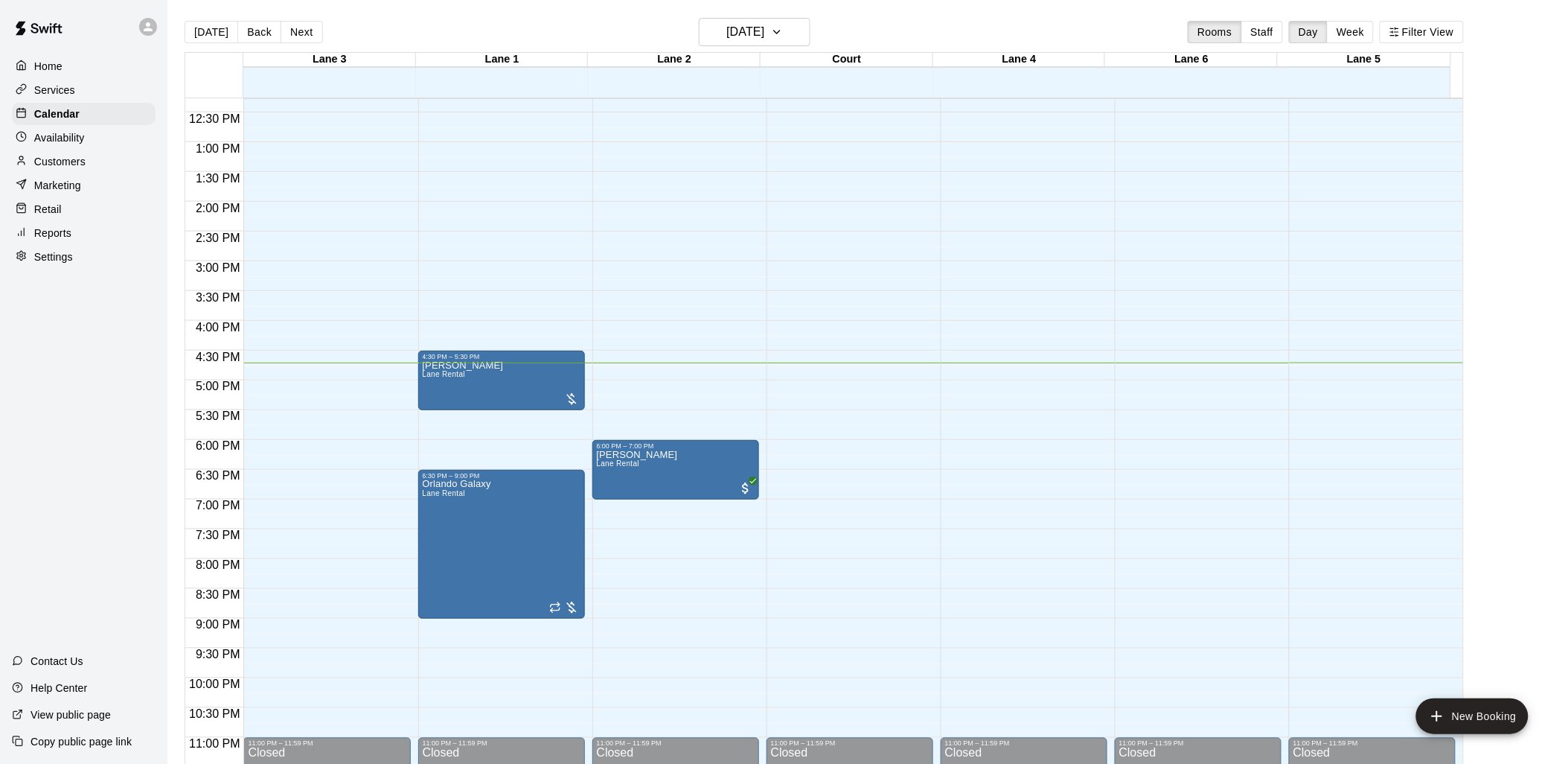
scroll to position [746, 0]
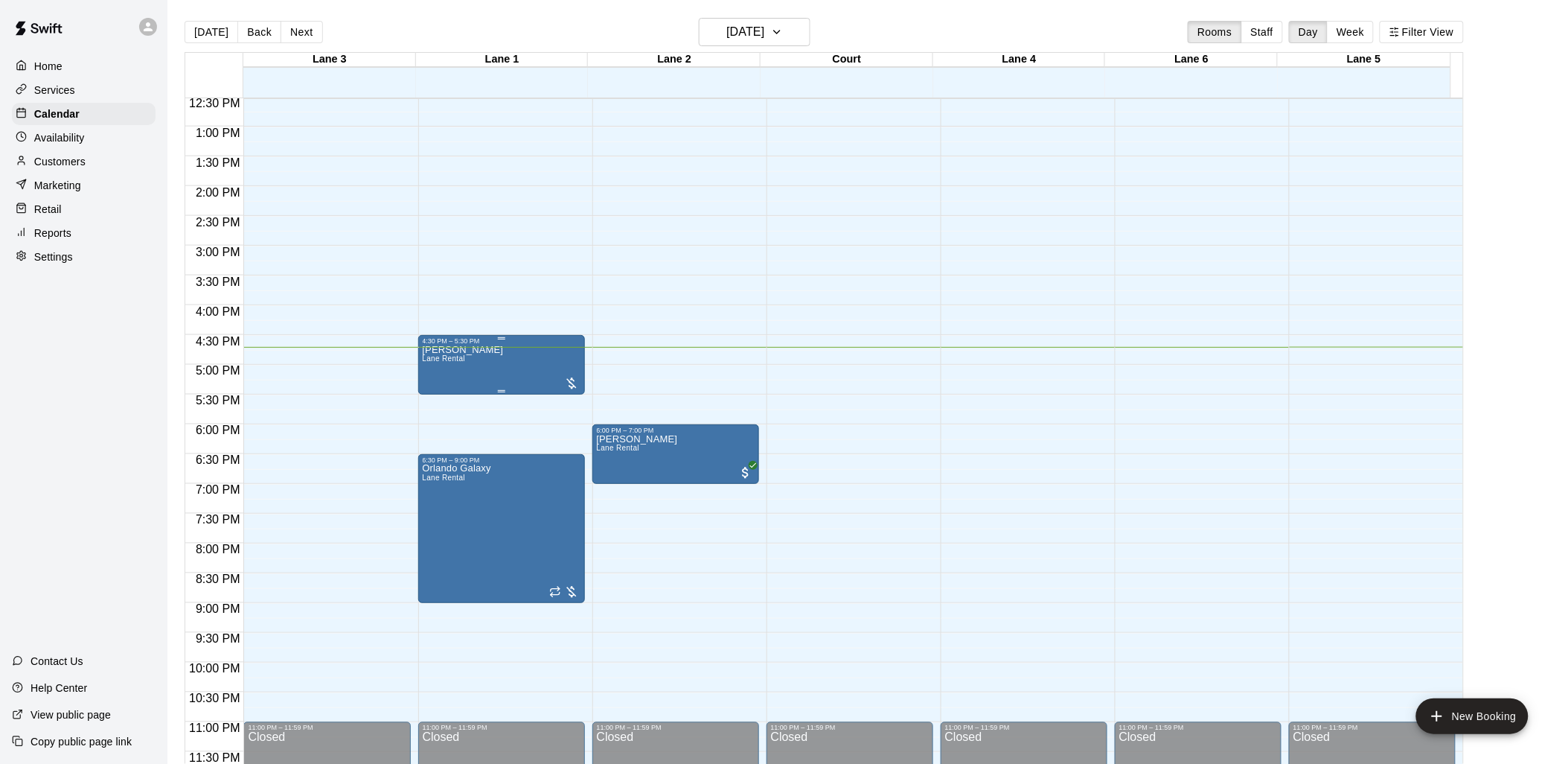
click at [485, 338] on div at bounding box center [502, 339] width 158 height 2
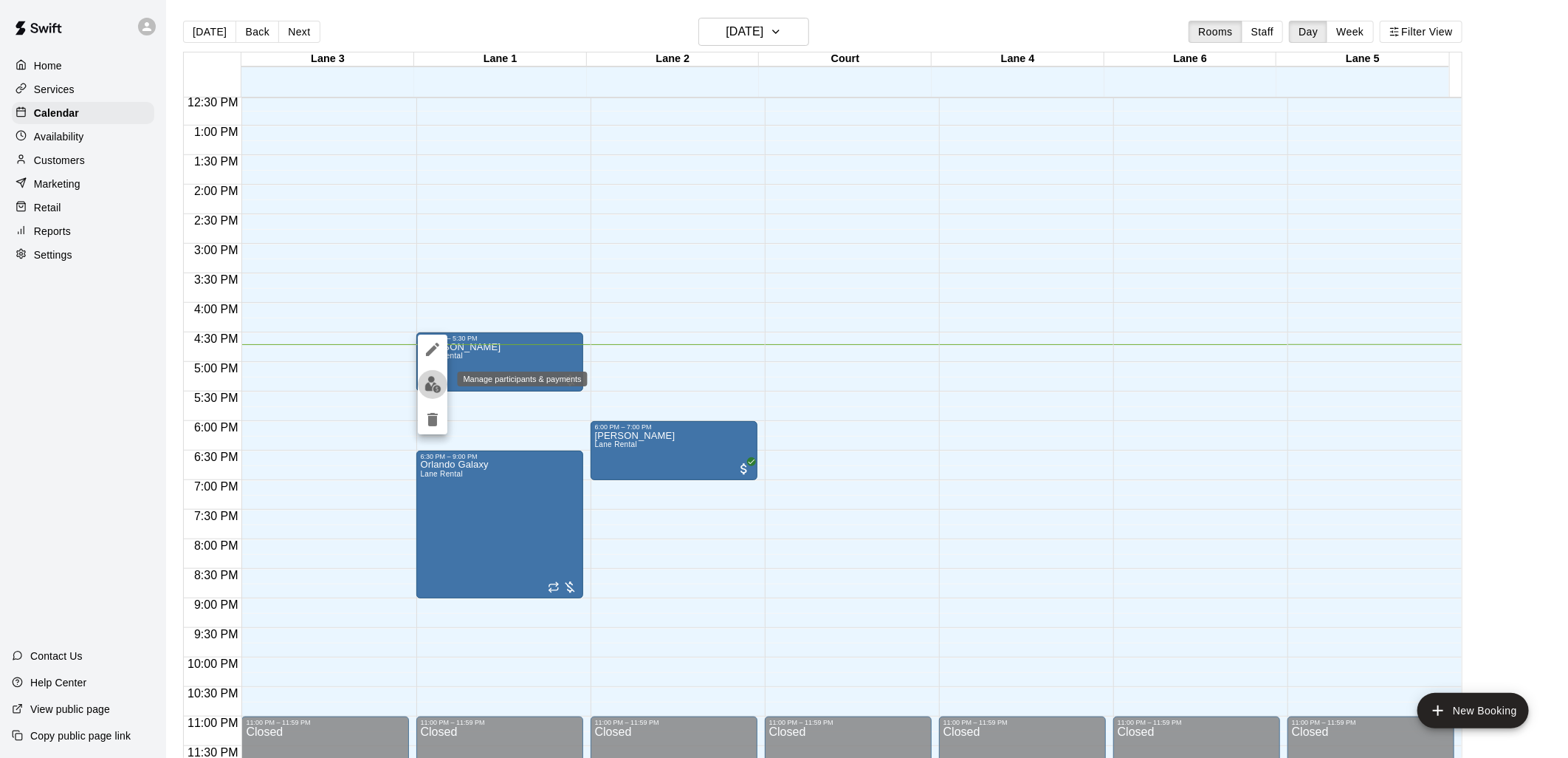
click at [435, 381] on img "edit" at bounding box center [434, 384] width 17 height 17
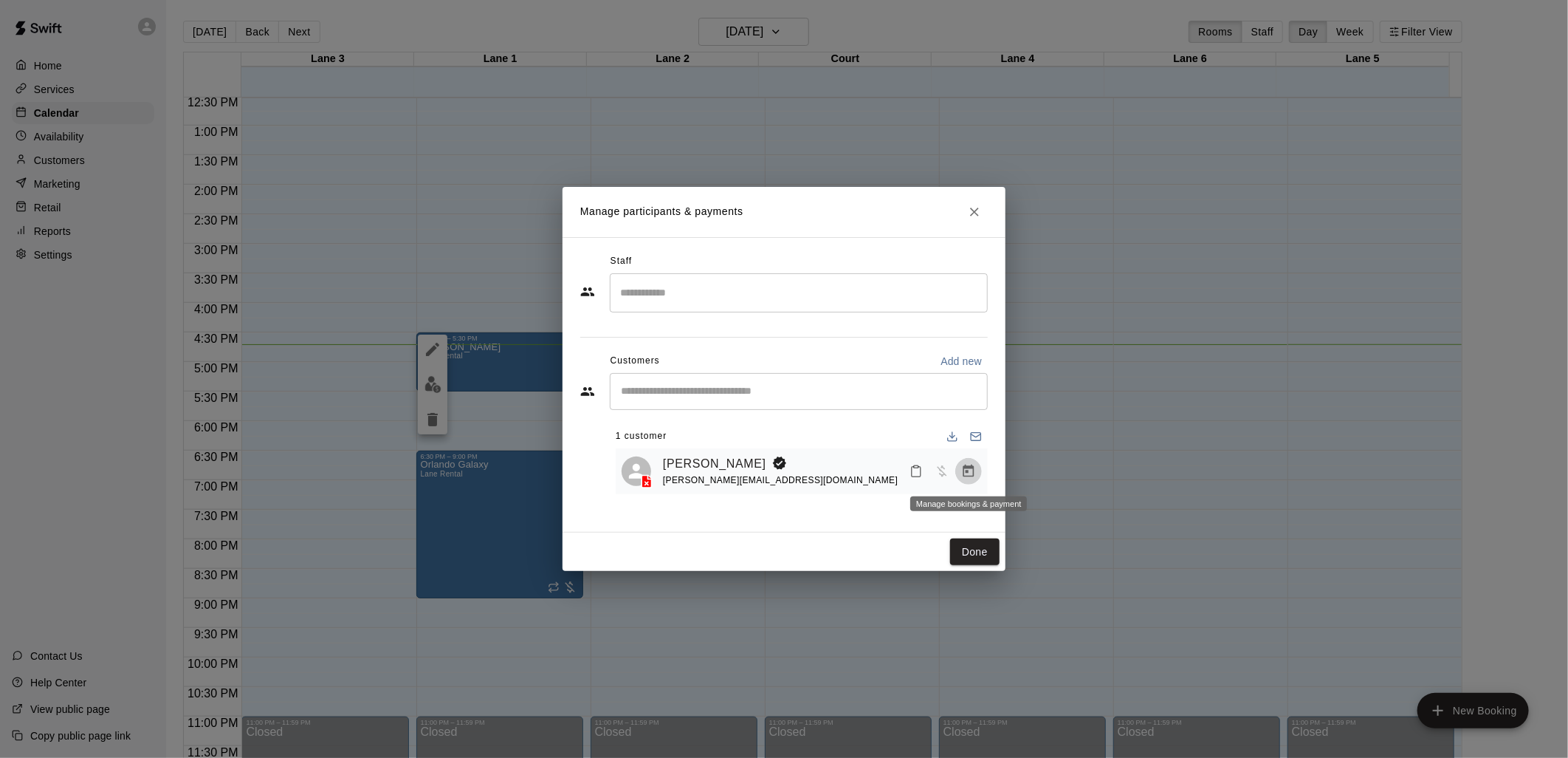
click at [968, 469] on icon "Manage bookings & payment" at bounding box center [968, 470] width 11 height 13
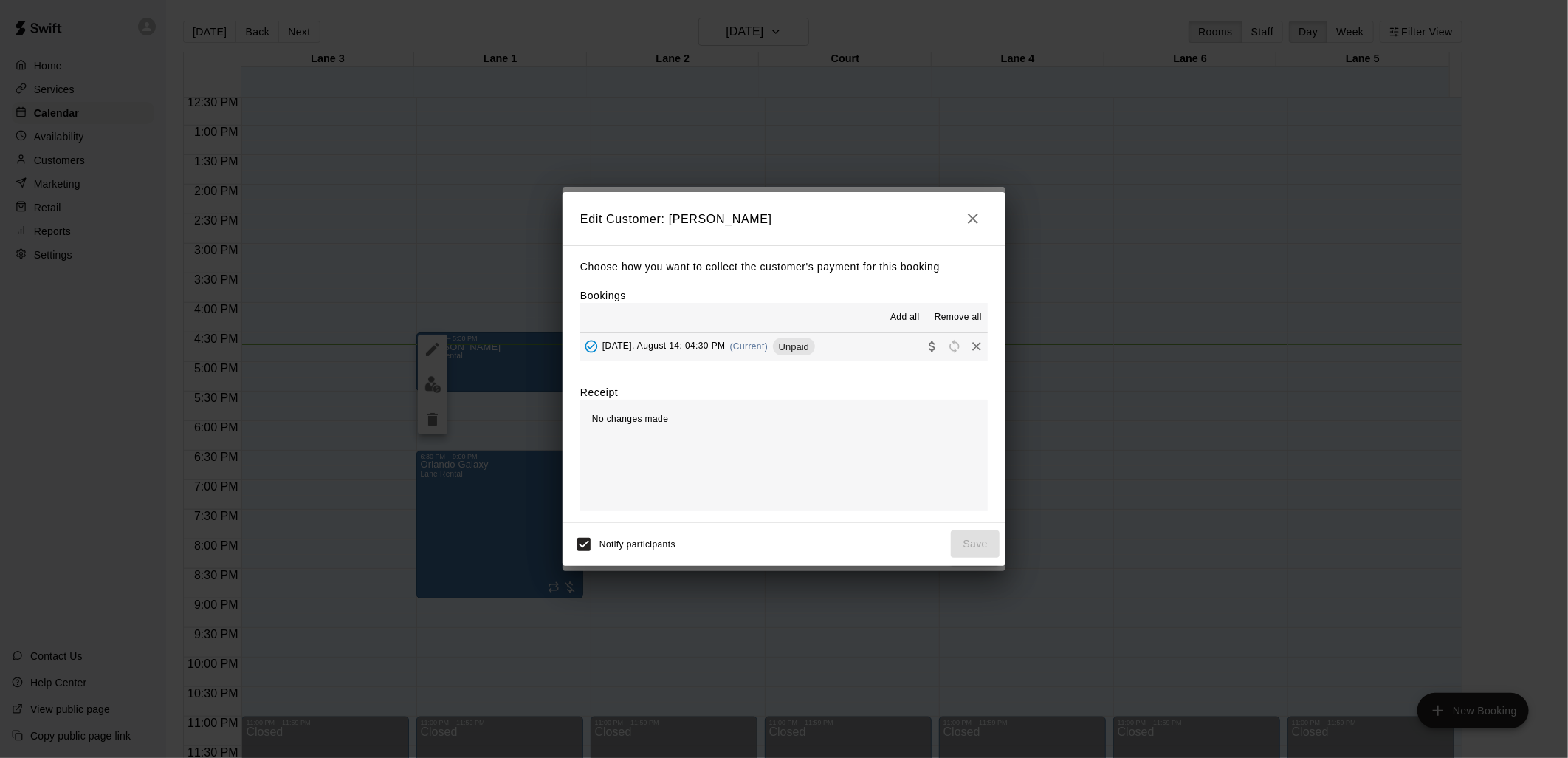
click at [904, 319] on span "Add all" at bounding box center [905, 317] width 30 height 15
click at [896, 319] on span "Add all" at bounding box center [905, 317] width 30 height 15
click at [813, 338] on div "Unpaid" at bounding box center [794, 347] width 42 height 17
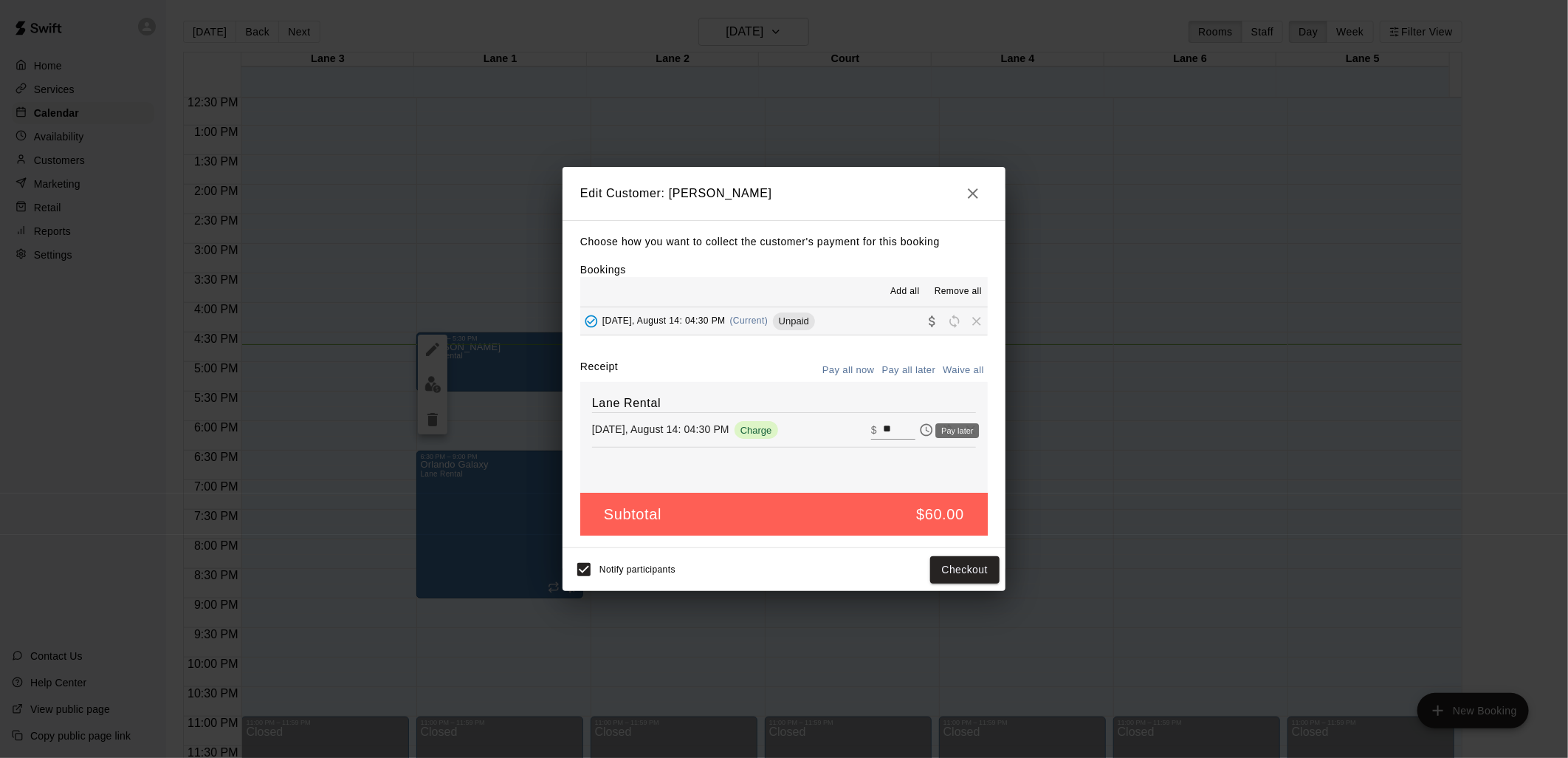
click at [926, 431] on icon "Pay later" at bounding box center [928, 430] width 4 height 6
click at [920, 434] on icon "Pay now" at bounding box center [926, 429] width 15 height 15
click at [976, 570] on button "Checkout" at bounding box center [965, 569] width 70 height 27
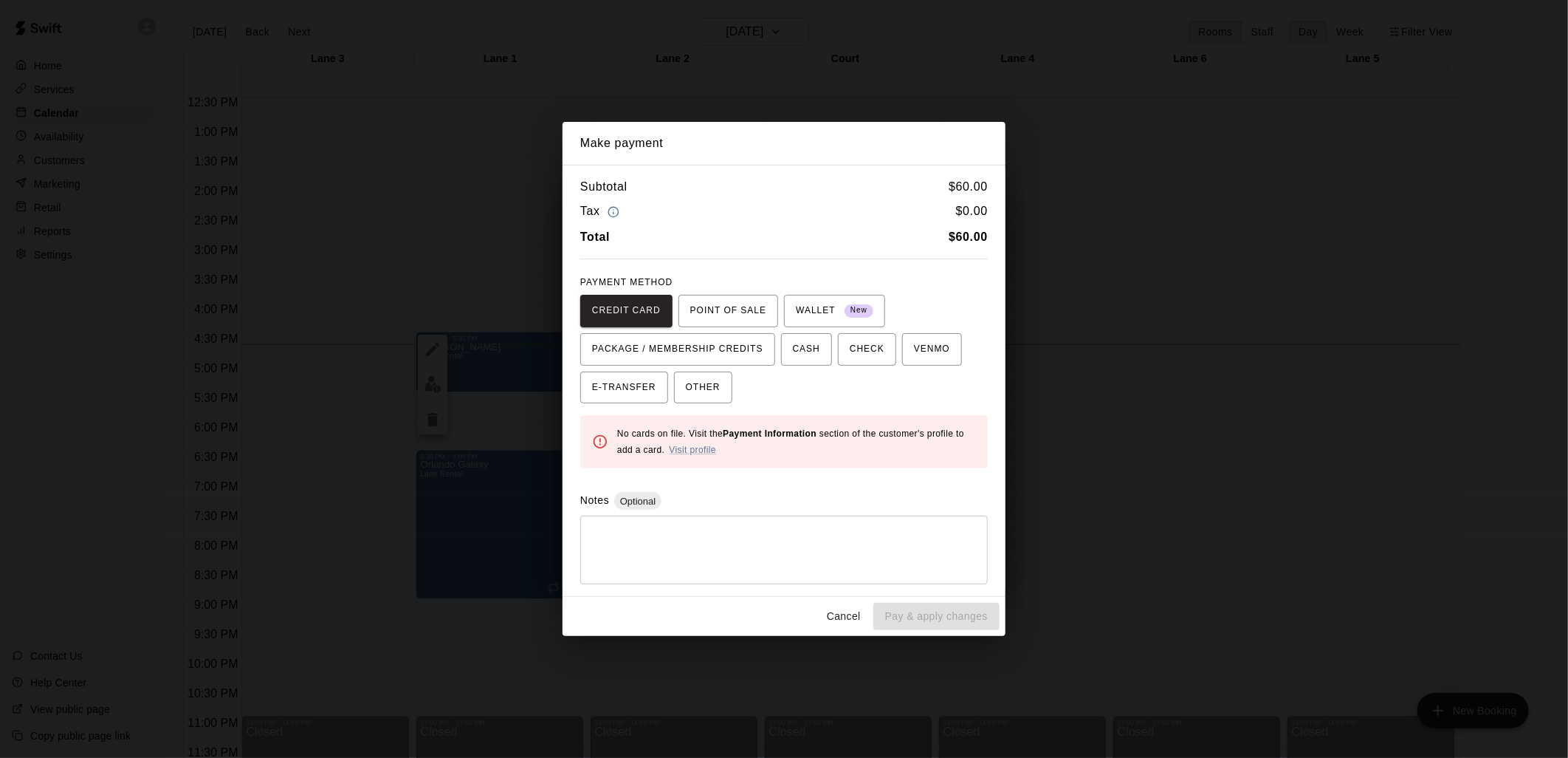
click at [1034, 204] on div "Make payment Subtotal $ 60.00 Tax $ 0.00 Total $ 60.00 PAYMENT METHOD CREDIT CA…" at bounding box center [784, 379] width 1568 height 758
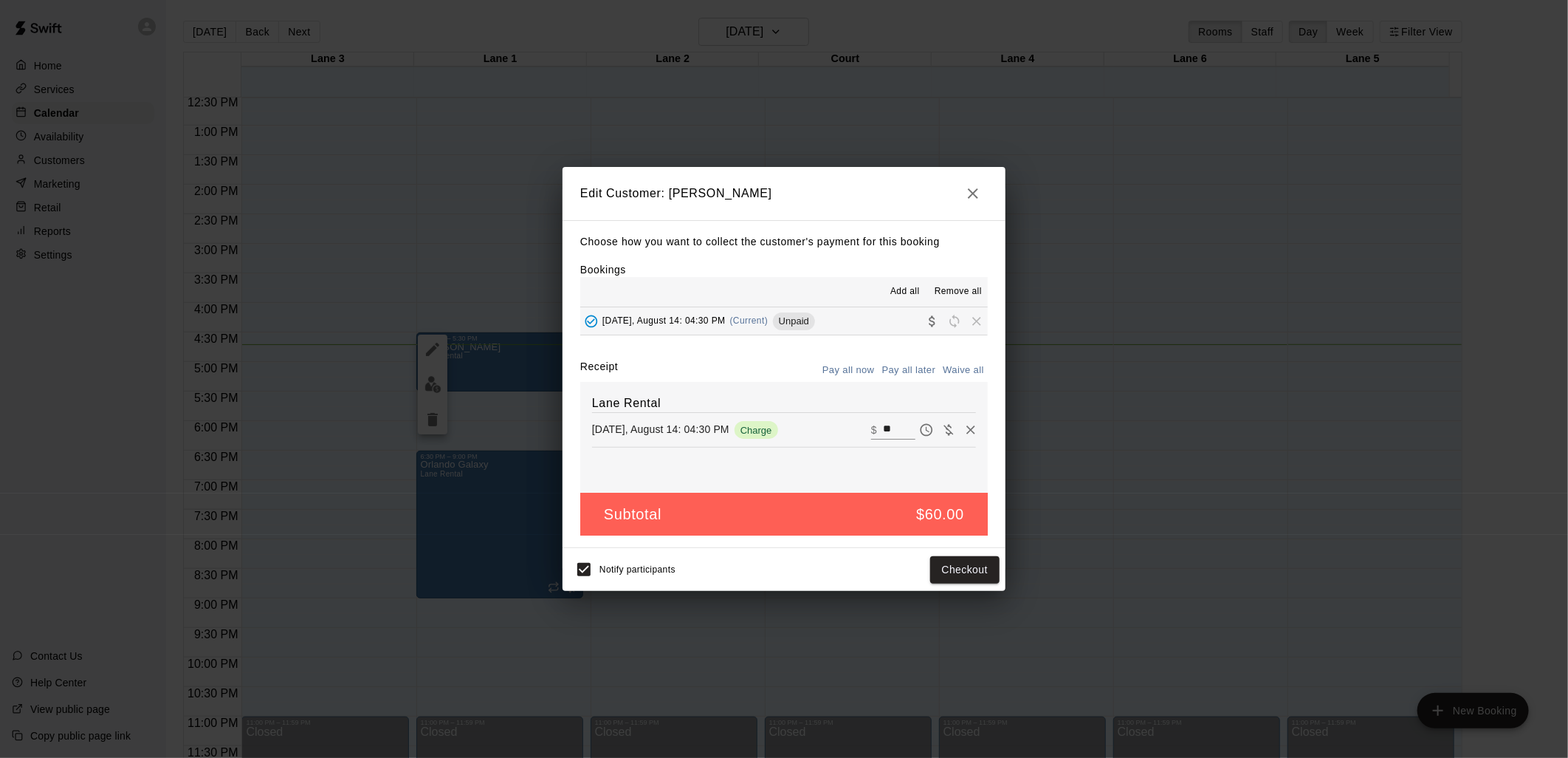
drag, startPoint x: 503, startPoint y: 614, endPoint x: 512, endPoint y: 599, distance: 17.5
click at [505, 611] on div "Edit Customer: arjun nandal Choose how you want to collect the customer's payme…" at bounding box center [784, 379] width 1568 height 758
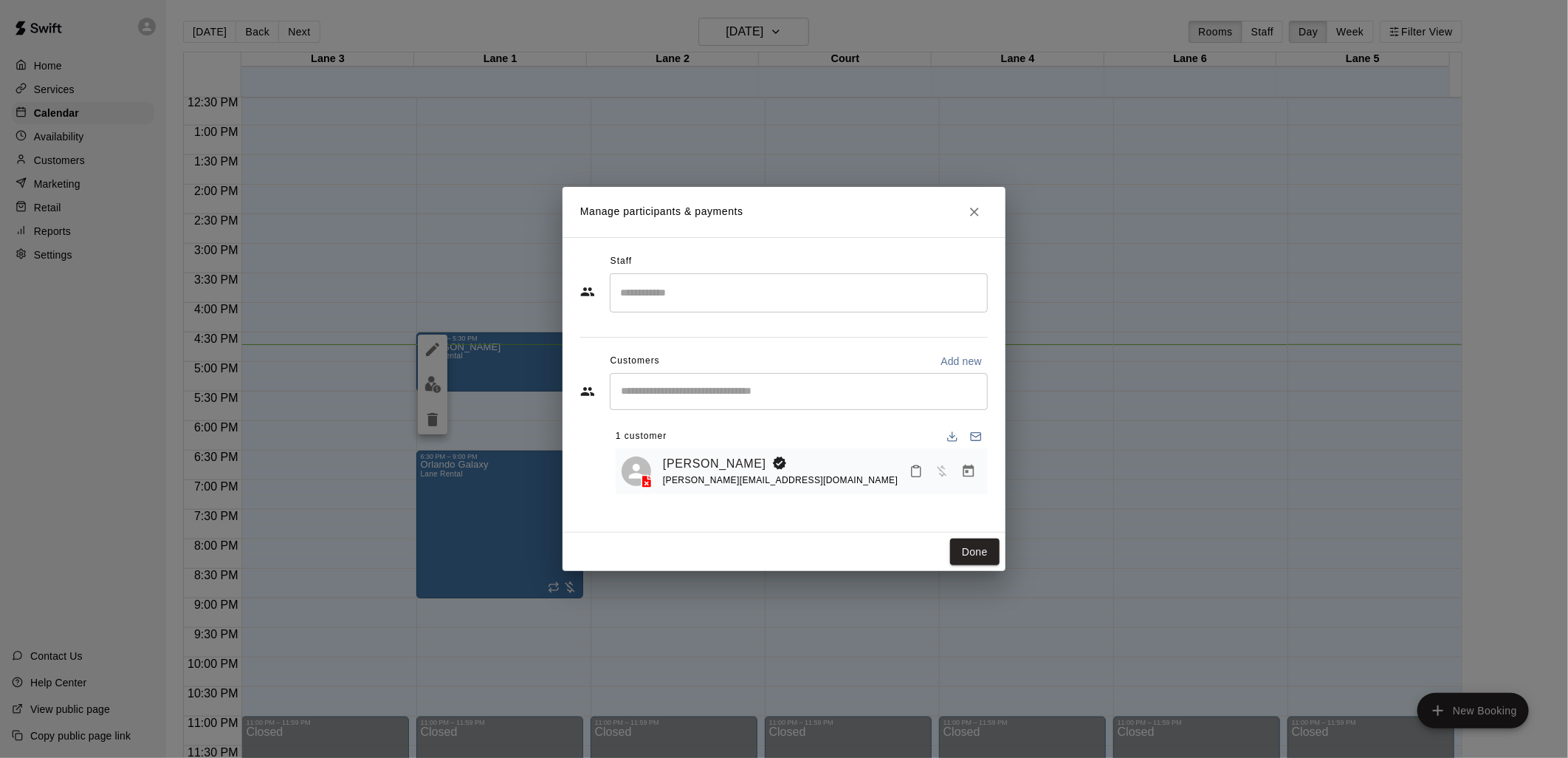
click at [971, 210] on icon "Close" at bounding box center [974, 211] width 15 height 15
